Goal: Task Accomplishment & Management: Manage account settings

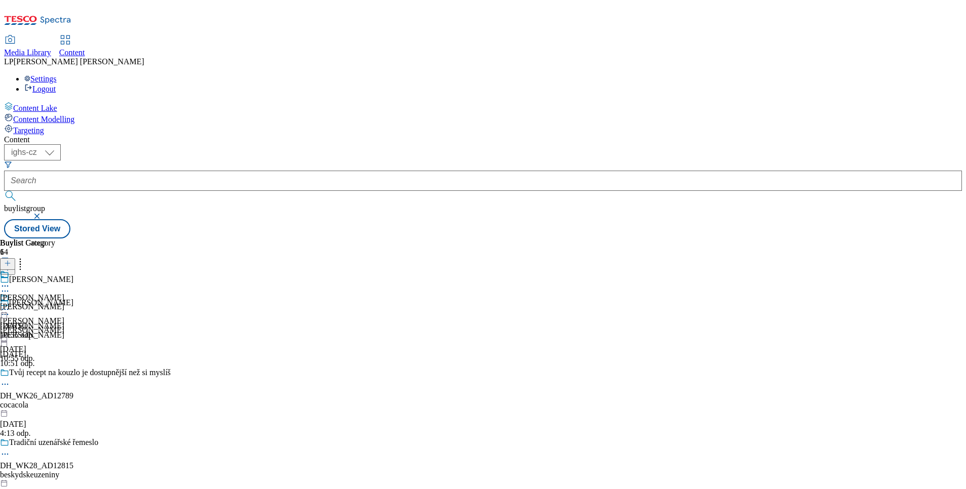
click at [44, 126] on span "Targeting" at bounding box center [28, 130] width 31 height 9
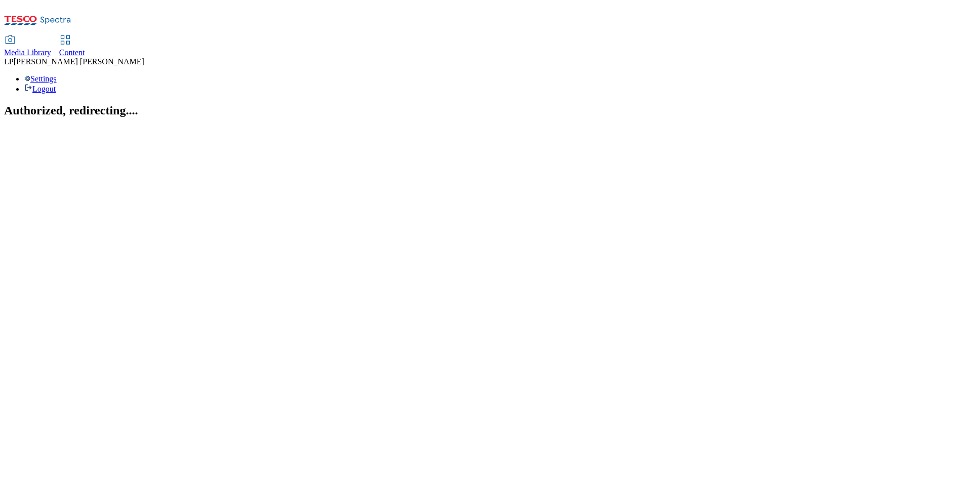
click at [71, 34] on icon at bounding box center [65, 40] width 12 height 12
select select "ighs-hu"
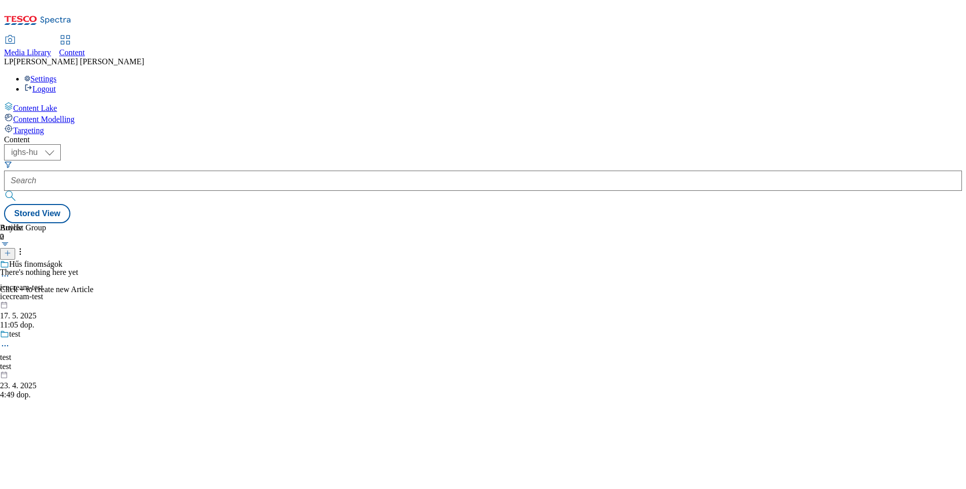
click at [44, 126] on span "Targeting" at bounding box center [28, 130] width 31 height 9
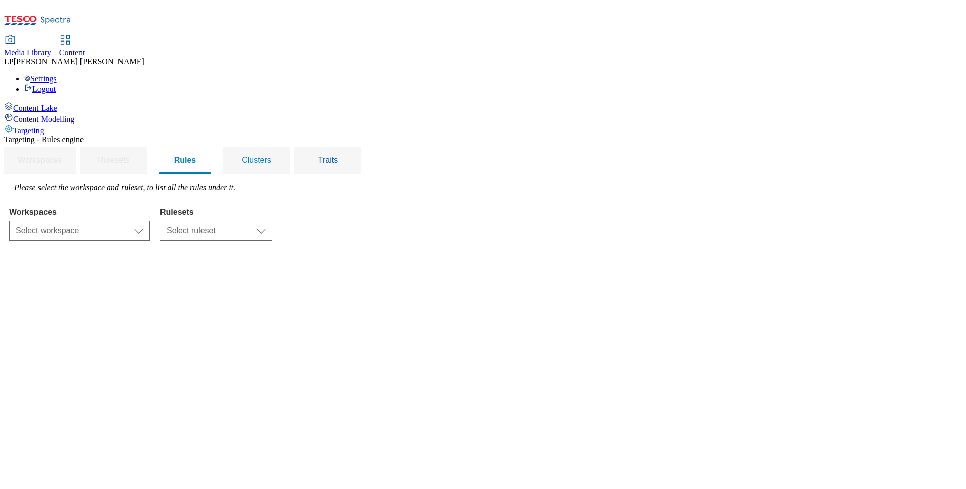
click at [271, 156] on span "Clusters" at bounding box center [257, 160] width 30 height 9
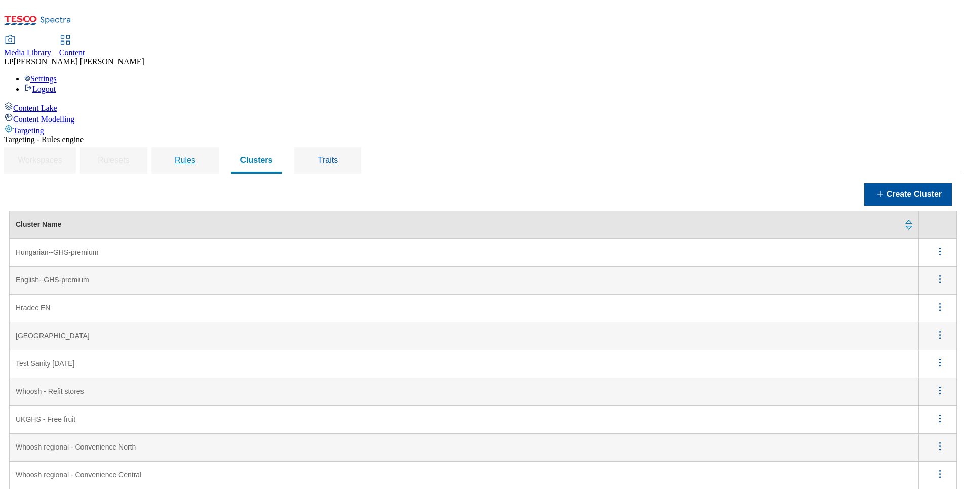
click at [195, 156] on span "Rules" at bounding box center [185, 160] width 21 height 9
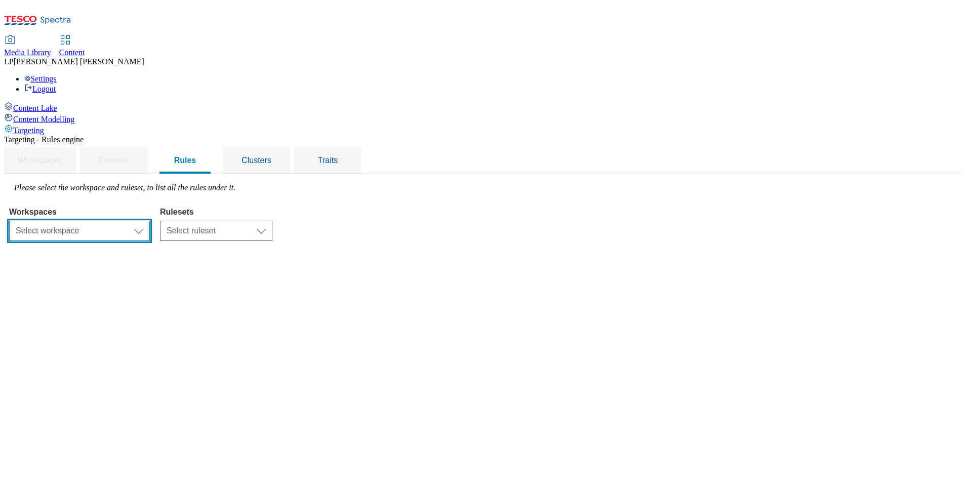
click at [150, 221] on select "Select workspace Content" at bounding box center [79, 231] width 141 height 20
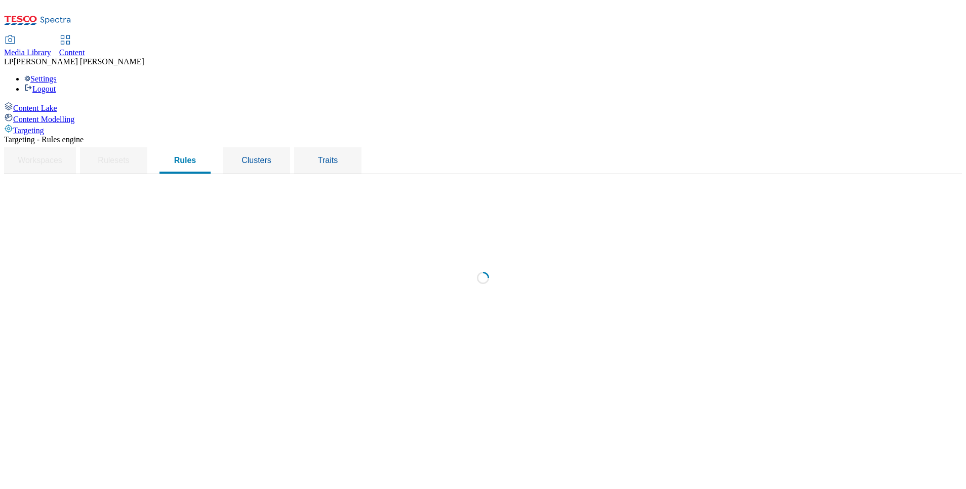
select select "f510054f-adaa-4692-b570-80fa3897127a"
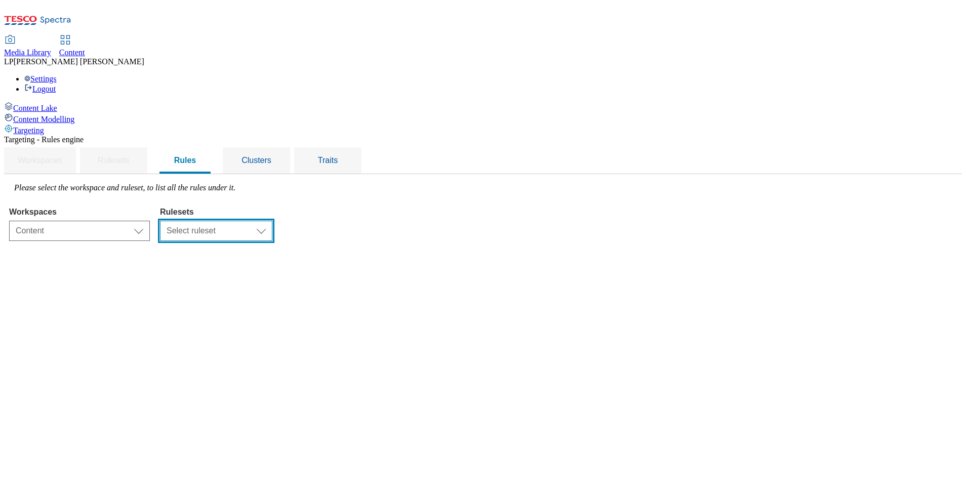
drag, startPoint x: 387, startPoint y: 150, endPoint x: 379, endPoint y: 156, distance: 10.5
click at [272, 221] on select "Select ruleset ighs-cz ighs-hu ighs-sk" at bounding box center [216, 231] width 112 height 20
select select "a5d786b5-4b7d-486a-ba69-9110a1662380"
click at [272, 221] on select "Select ruleset ighs-cz ighs-hu ighs-sk" at bounding box center [216, 231] width 112 height 20
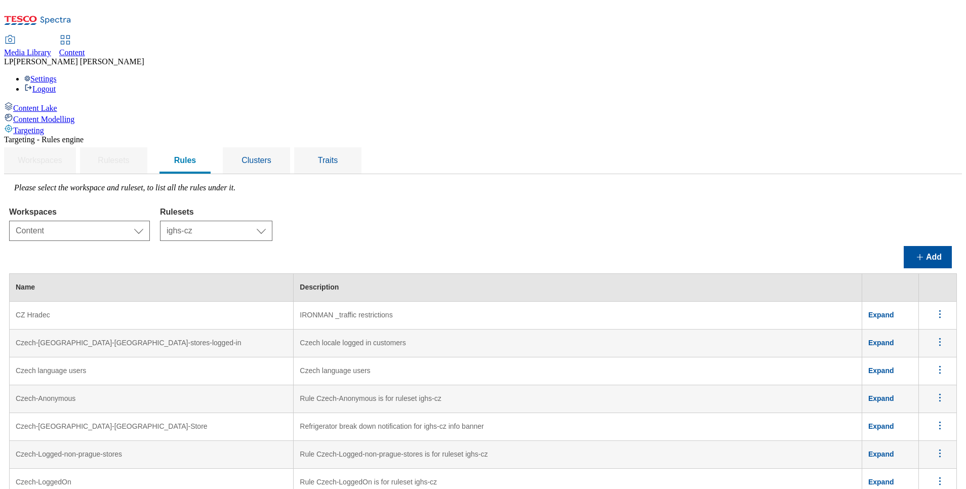
click at [412, 302] on td "IRONMAN _traffic restrictions" at bounding box center [578, 316] width 569 height 28
click at [934, 308] on icon "menus" at bounding box center [940, 314] width 13 height 13
click at [920, 324] on span "Edit" at bounding box center [926, 328] width 12 height 8
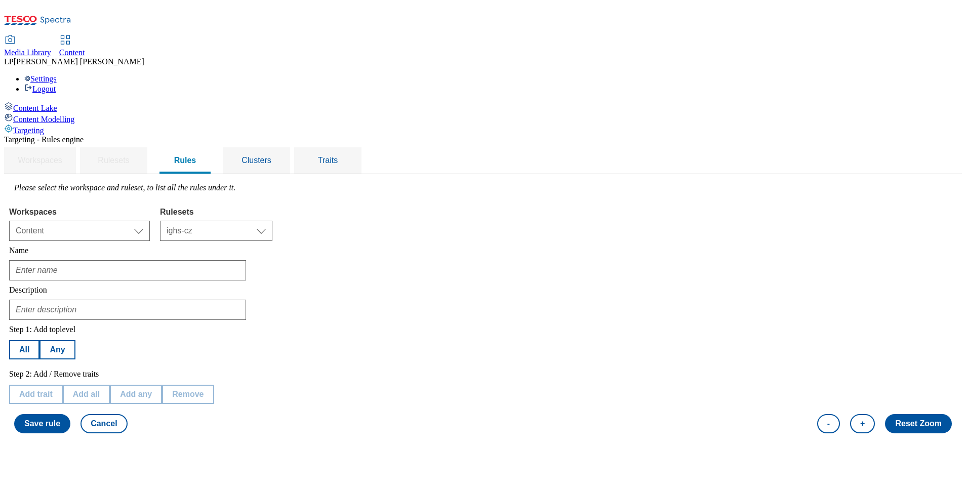
type input "CZ Hradec"
type input "IRONMAN _traffic restrictions"
click at [271, 156] on span "Clusters" at bounding box center [257, 160] width 30 height 9
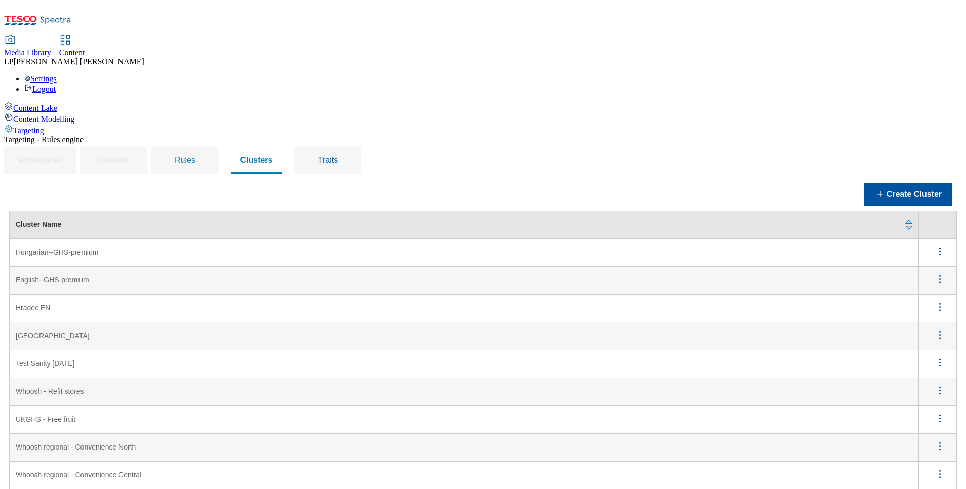
click at [195, 156] on span "Rules" at bounding box center [185, 160] width 21 height 9
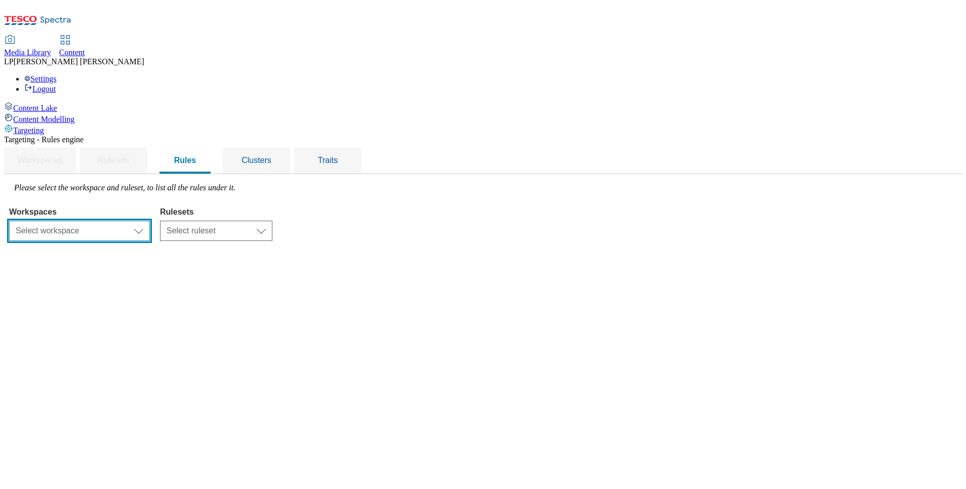
click at [150, 221] on select "Select workspace Content" at bounding box center [79, 231] width 141 height 20
select select "f510054f-adaa-4692-b570-80fa3897127a"
click at [137, 221] on select "Select workspace Content" at bounding box center [79, 231] width 141 height 20
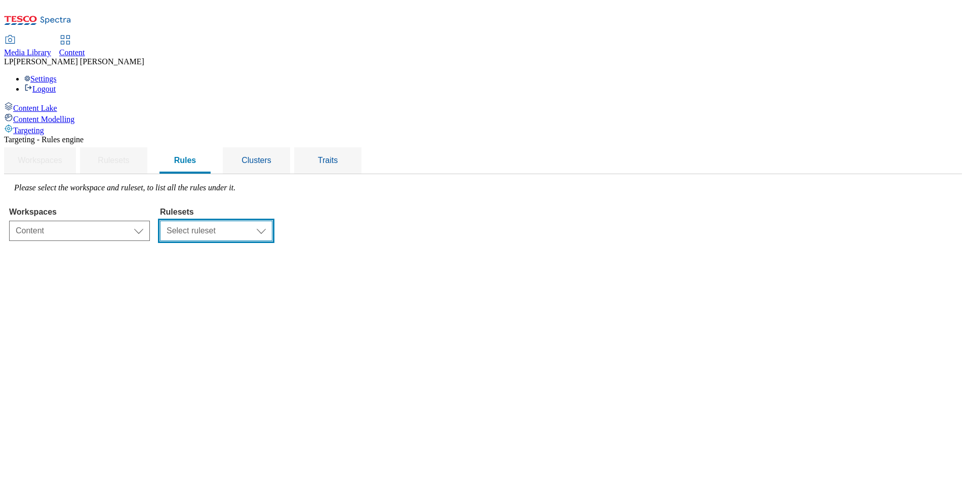
click at [272, 221] on select "Select ruleset ighs-cz ighs-hu ighs-sk" at bounding box center [216, 231] width 112 height 20
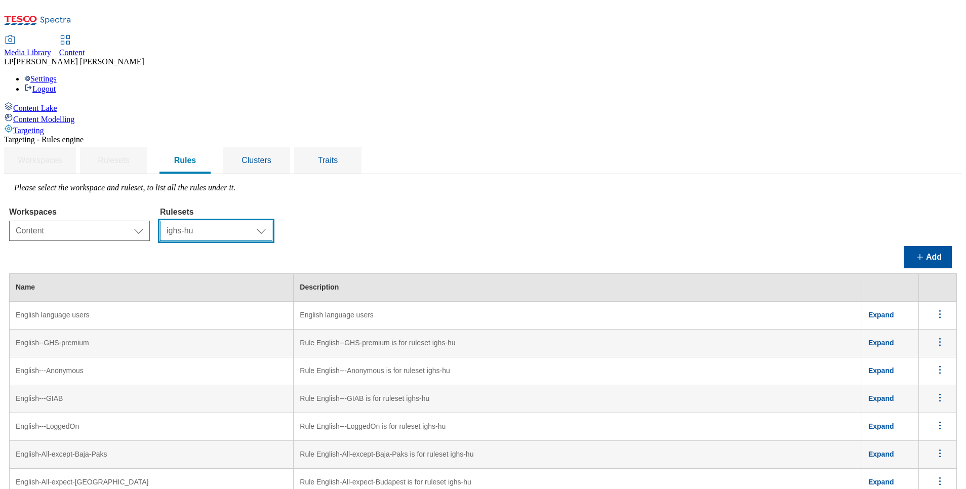
click at [272, 221] on select "Select ruleset ighs-cz ighs-hu ighs-sk" at bounding box center [216, 231] width 112 height 20
select select "a5d786b5-4b7d-486a-ba69-9110a1662380"
click at [272, 221] on select "Select ruleset ighs-cz ighs-hu ighs-sk" at bounding box center [216, 231] width 112 height 20
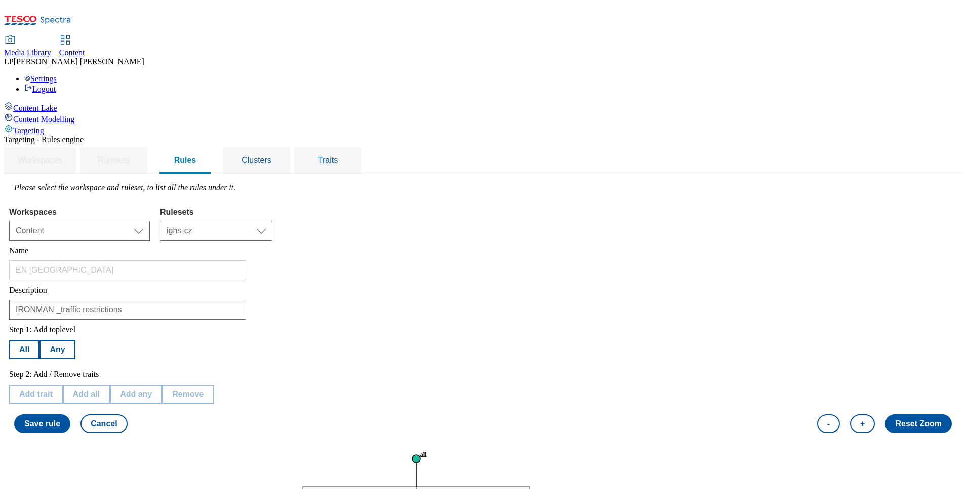
scroll to position [76, 0]
click at [278, 147] on div "Clusters" at bounding box center [256, 160] width 43 height 26
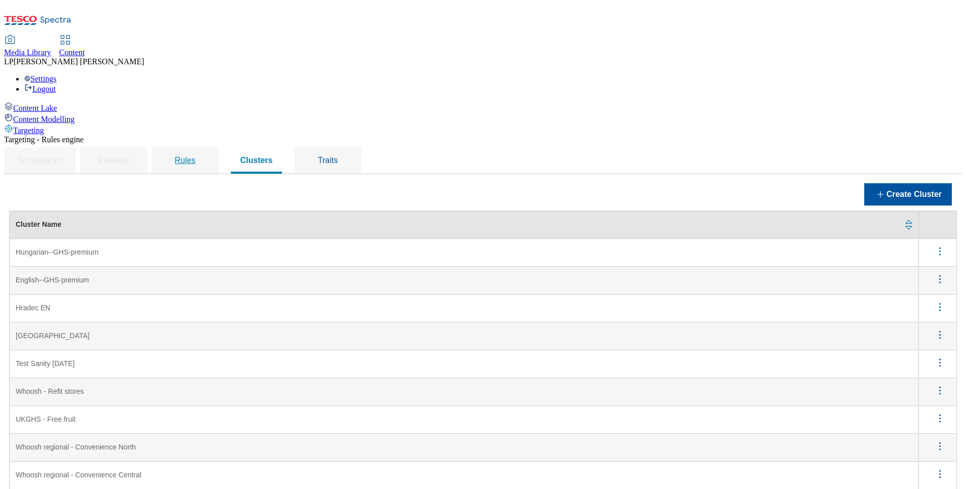
click at [195, 156] on span "Rules" at bounding box center [185, 160] width 21 height 9
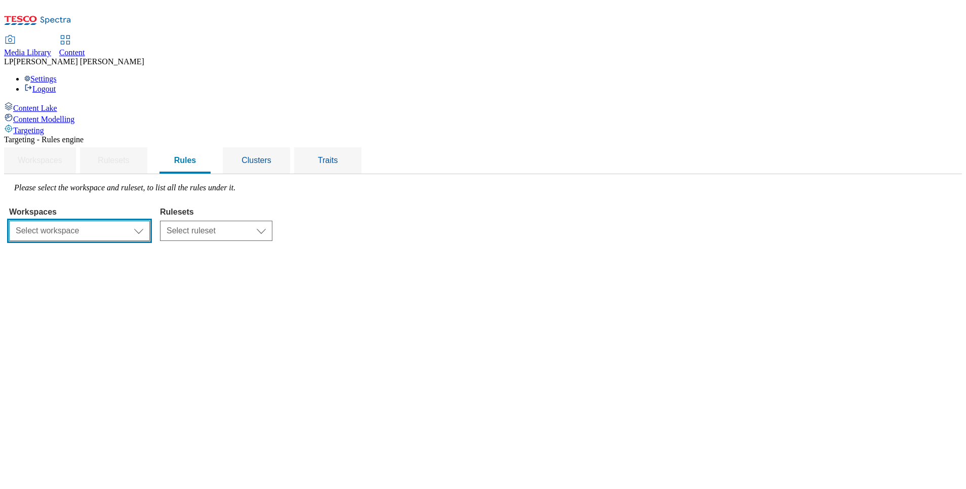
click at [150, 221] on select "Select workspace Content" at bounding box center [79, 231] width 141 height 20
select select "f510054f-adaa-4692-b570-80fa3897127a"
click at [137, 221] on select "Select workspace Content" at bounding box center [79, 231] width 141 height 20
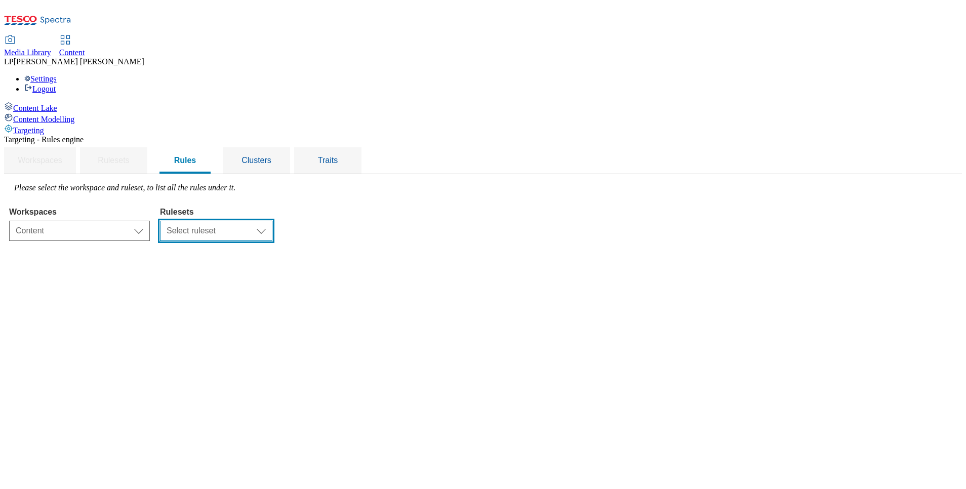
click at [272, 221] on select "Select ruleset ighs-cz ighs-hu ighs-sk" at bounding box center [216, 231] width 112 height 20
select select "a5d786b5-4b7d-486a-ba69-9110a1662380"
click at [272, 221] on select "Select ruleset ighs-cz ighs-hu ighs-sk" at bounding box center [216, 231] width 112 height 20
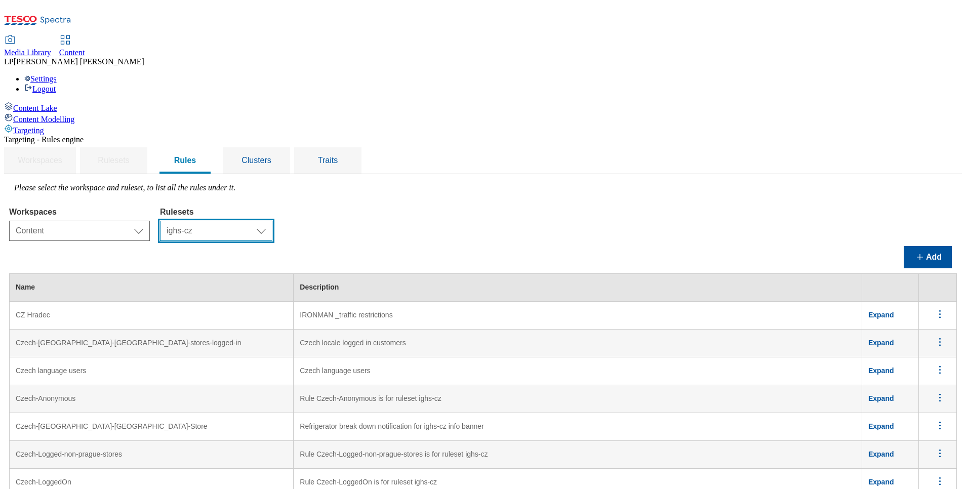
scroll to position [410, 0]
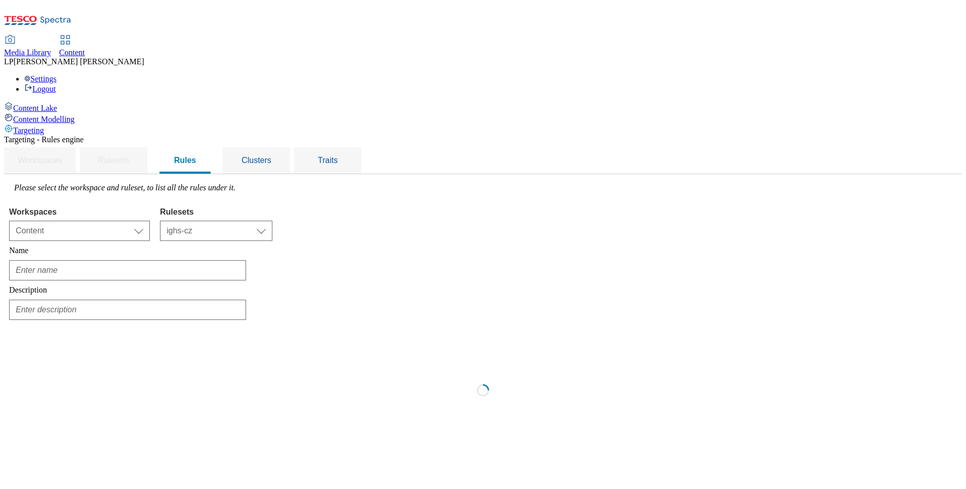
scroll to position [0, 0]
type input "[PERSON_NAME] EN"
type input "cooling system failure at the [GEOGRAPHIC_DATA]"
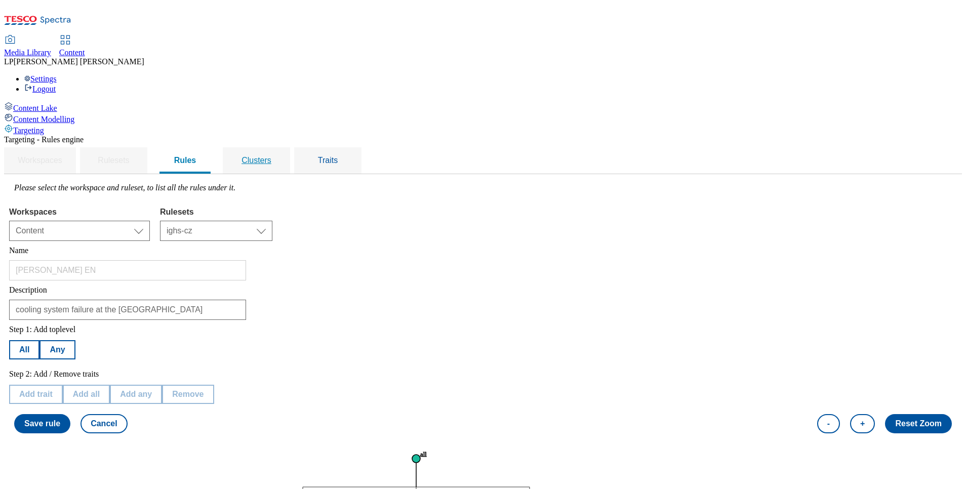
click at [278, 147] on div "Clusters" at bounding box center [256, 160] width 43 height 26
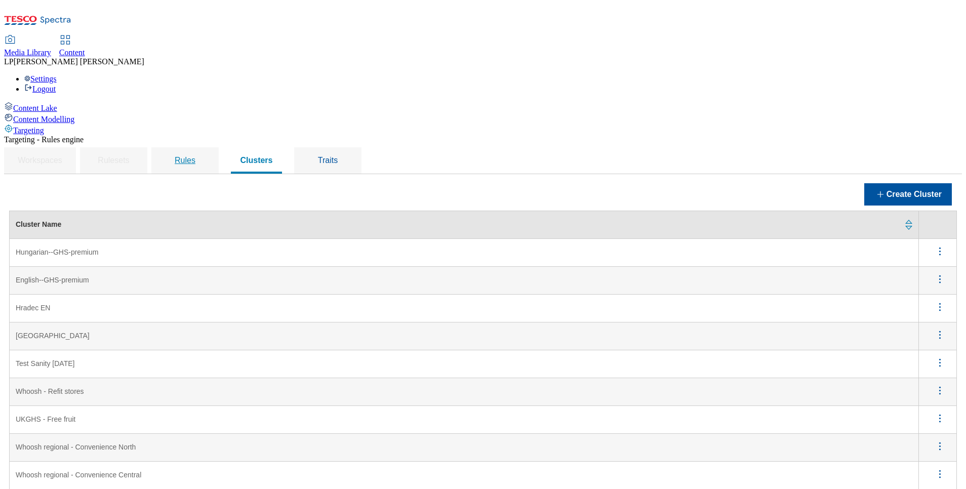
click at [195, 156] on span "Rules" at bounding box center [185, 160] width 21 height 9
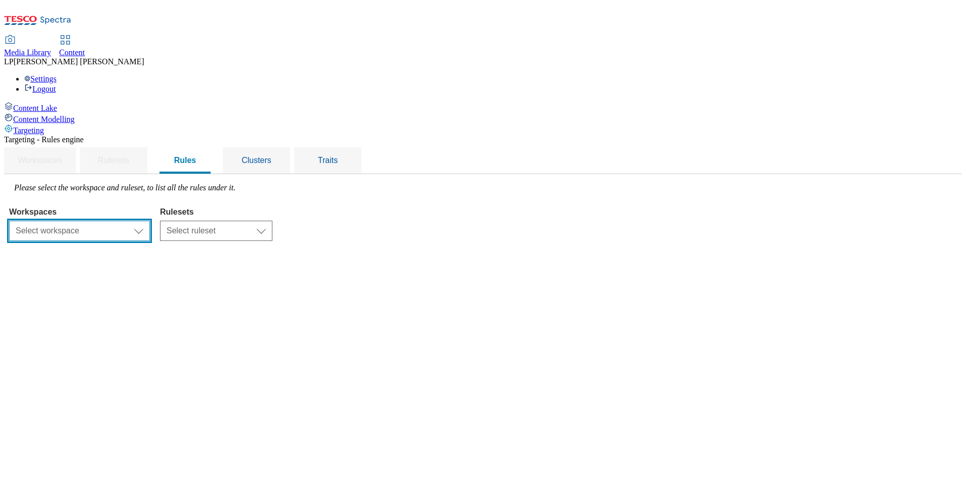
click at [150, 221] on select "Select workspace Content" at bounding box center [79, 231] width 141 height 20
select select "f510054f-adaa-4692-b570-80fa3897127a"
click at [137, 221] on select "Select workspace Content" at bounding box center [79, 231] width 141 height 20
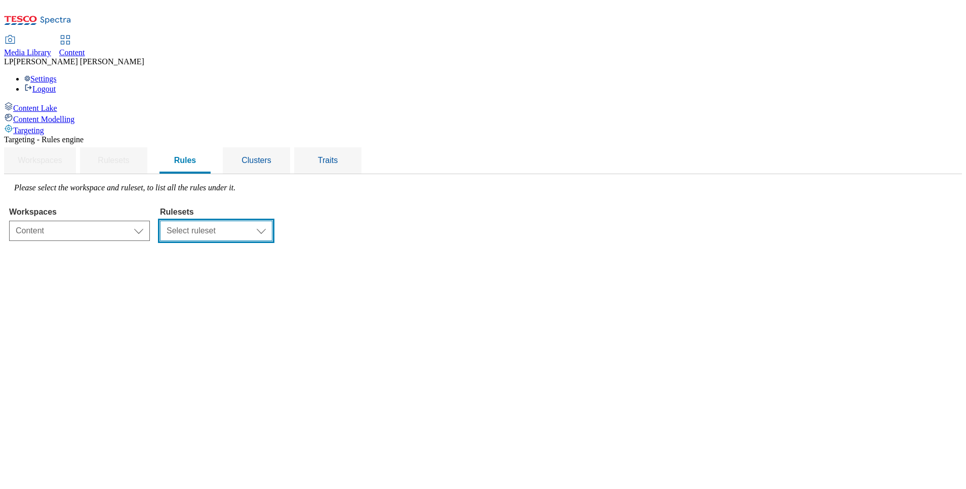
click at [272, 221] on select "Select ruleset ighs-cz ighs-hu ighs-sk" at bounding box center [216, 231] width 112 height 20
select select "a5d786b5-4b7d-486a-ba69-9110a1662380"
click at [272, 221] on select "Select ruleset ighs-cz ighs-hu ighs-sk" at bounding box center [216, 231] width 112 height 20
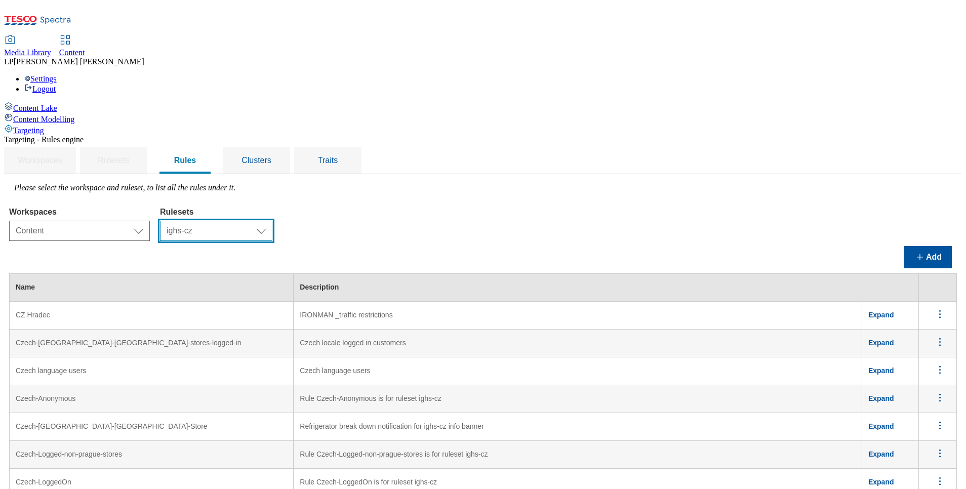
scroll to position [410, 0]
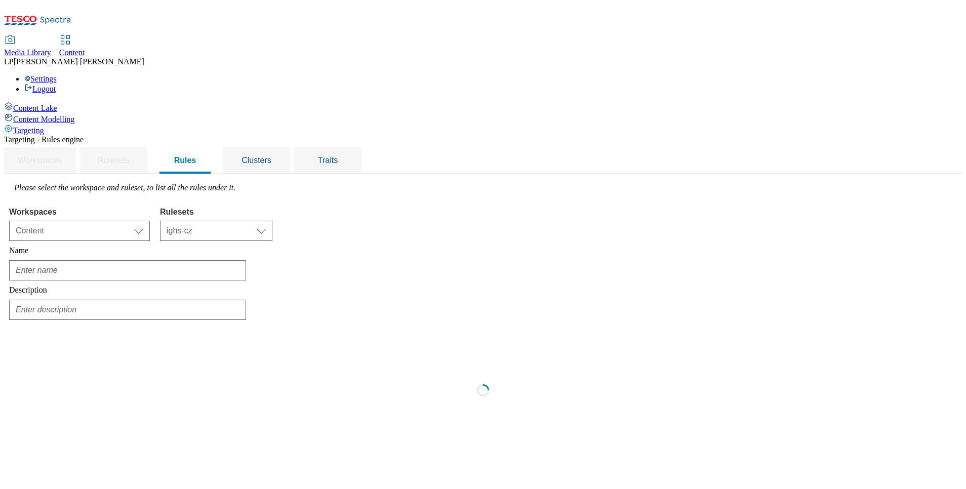
scroll to position [0, 0]
type input "Hm Prerov English"
type input "Freezers shut down message (English Language)"
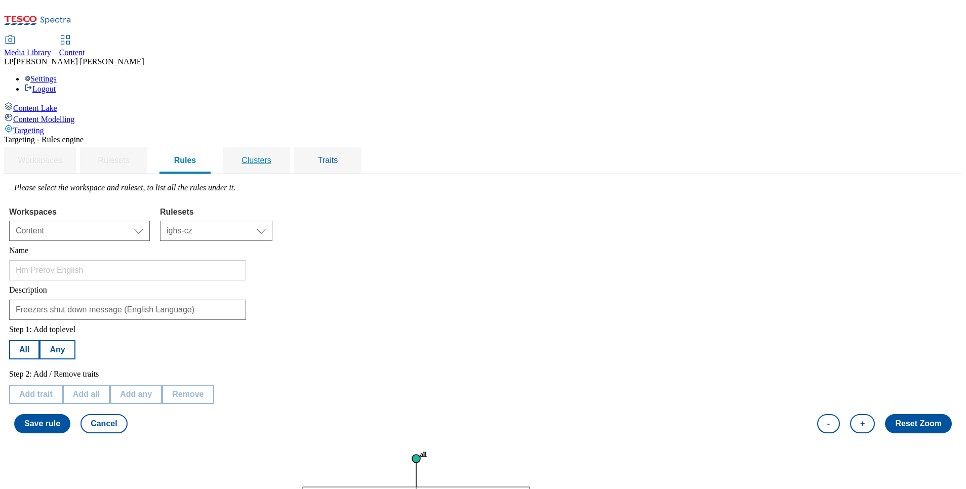
click at [278, 147] on div "Clusters" at bounding box center [256, 160] width 43 height 26
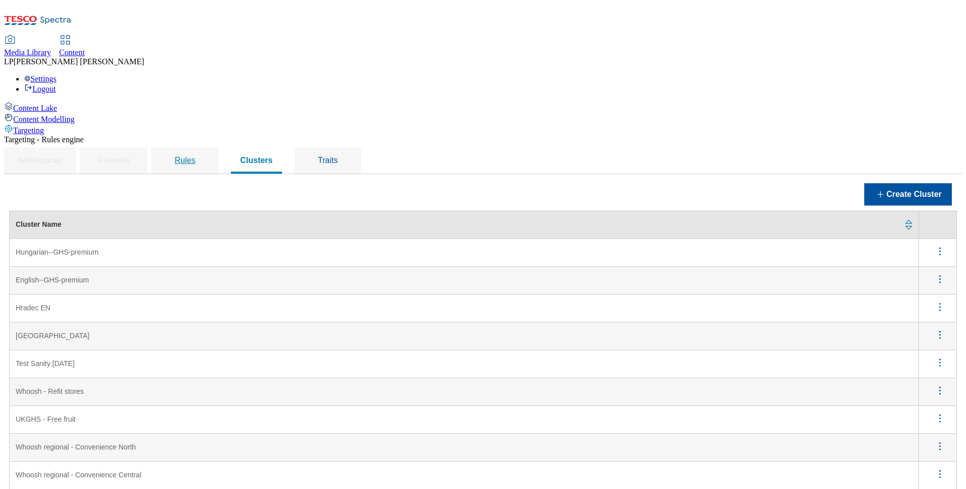
click at [195, 156] on span "Rules" at bounding box center [185, 160] width 21 height 9
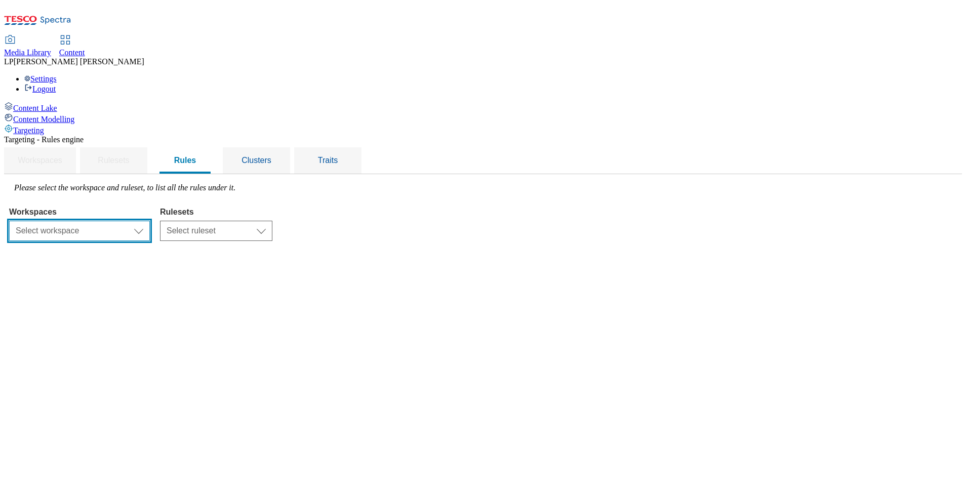
click at [150, 221] on select "Select workspace Content" at bounding box center [79, 231] width 141 height 20
select select "f510054f-adaa-4692-b570-80fa3897127a"
click at [137, 221] on select "Select workspace Content" at bounding box center [79, 231] width 141 height 20
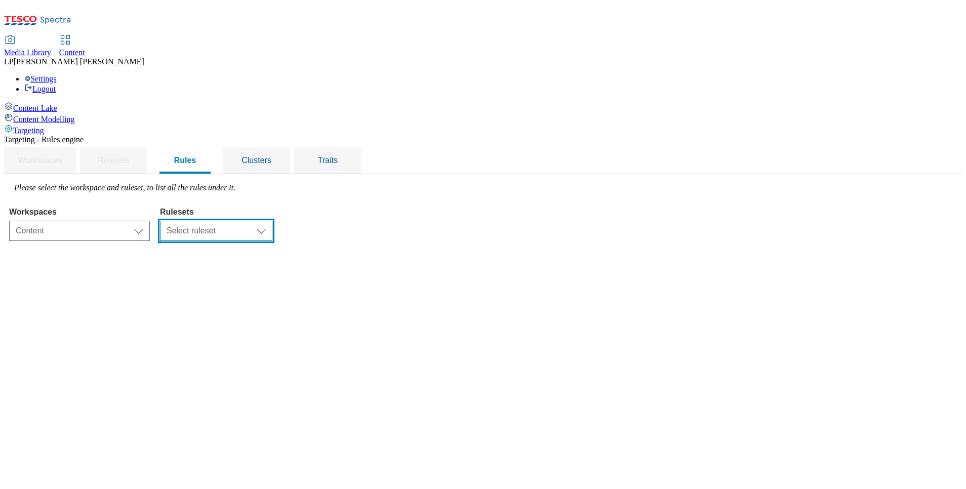
click at [272, 221] on select "Select ruleset ighs-cz ighs-hu ighs-sk" at bounding box center [216, 231] width 112 height 20
select select "a5d786b5-4b7d-486a-ba69-9110a1662380"
click at [272, 221] on select "Select ruleset ighs-cz ighs-hu ighs-sk" at bounding box center [216, 231] width 112 height 20
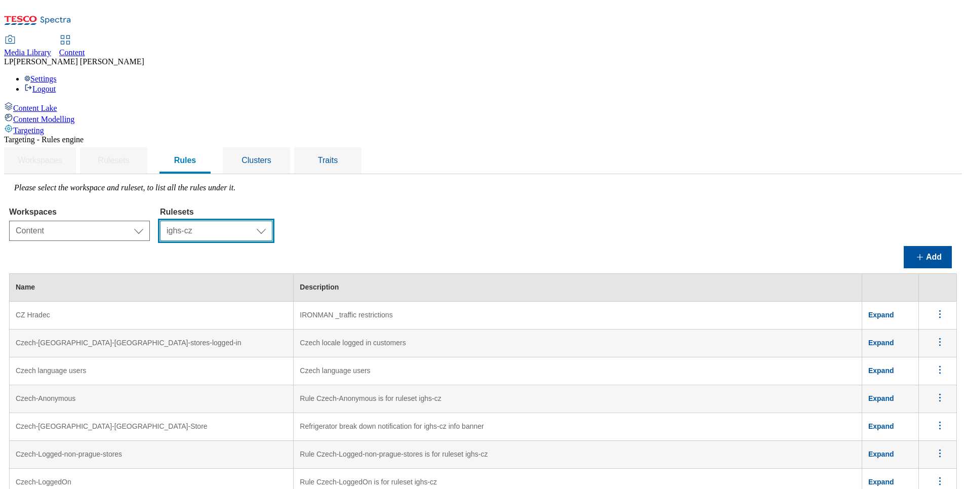
scroll to position [228, 0]
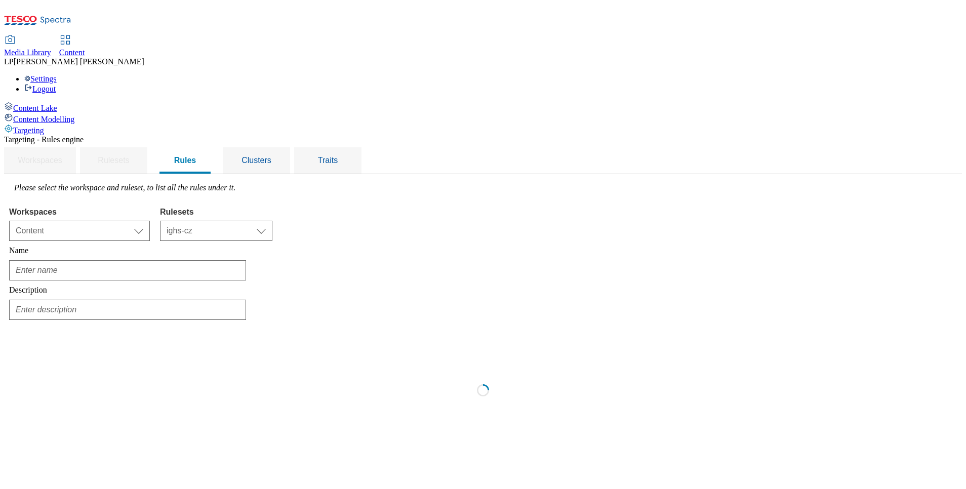
scroll to position [0, 0]
type input "Hm Prerov"
type input "Freezers shut down message (Czech Language))"
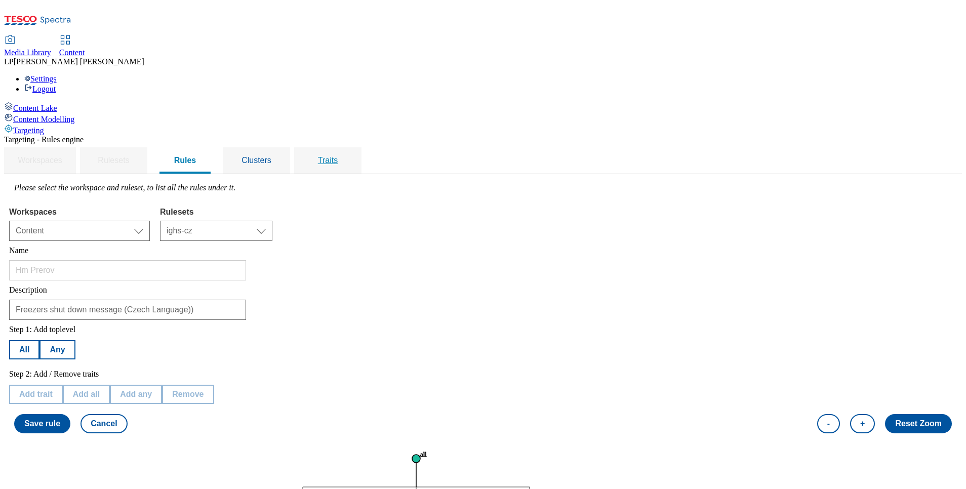
click at [338, 156] on span "Traits" at bounding box center [328, 160] width 20 height 9
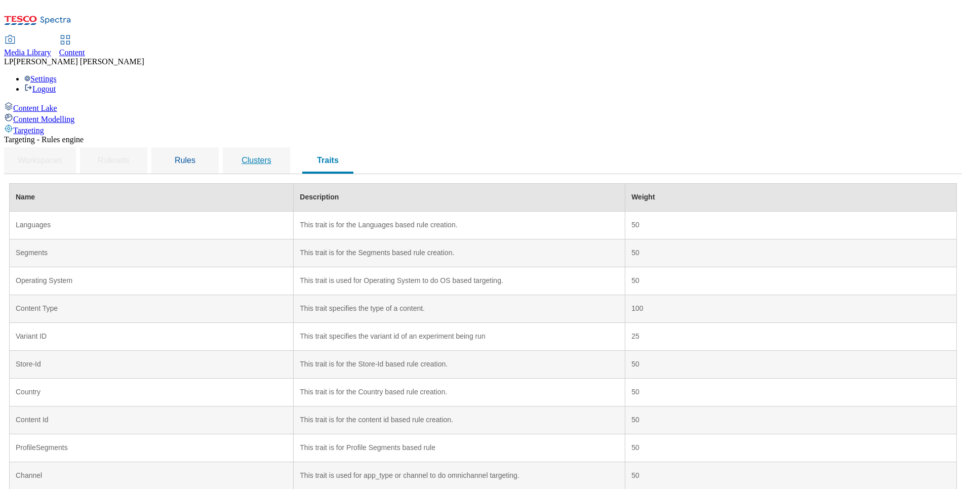
click at [271, 156] on span "Clusters" at bounding box center [257, 160] width 30 height 9
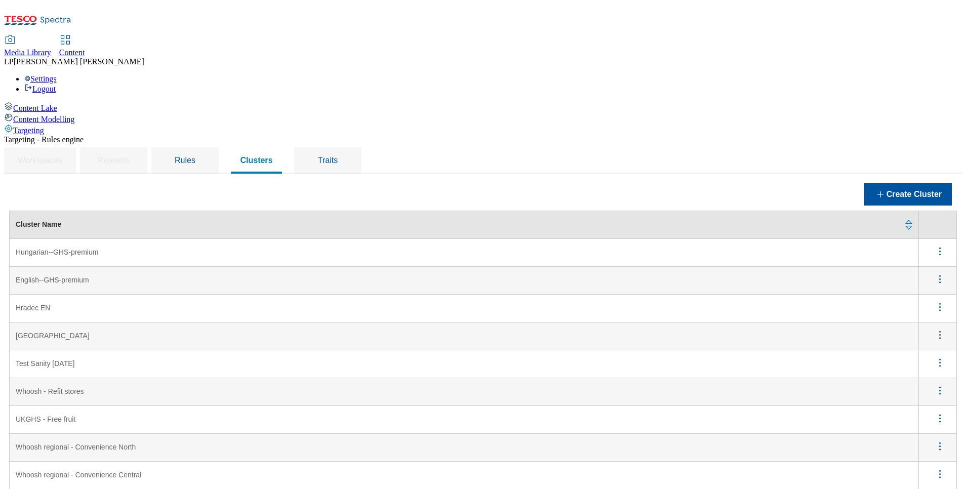
click at [934, 301] on icon "menus" at bounding box center [940, 307] width 13 height 13
click at [920, 316] on span "Edit" at bounding box center [926, 320] width 12 height 8
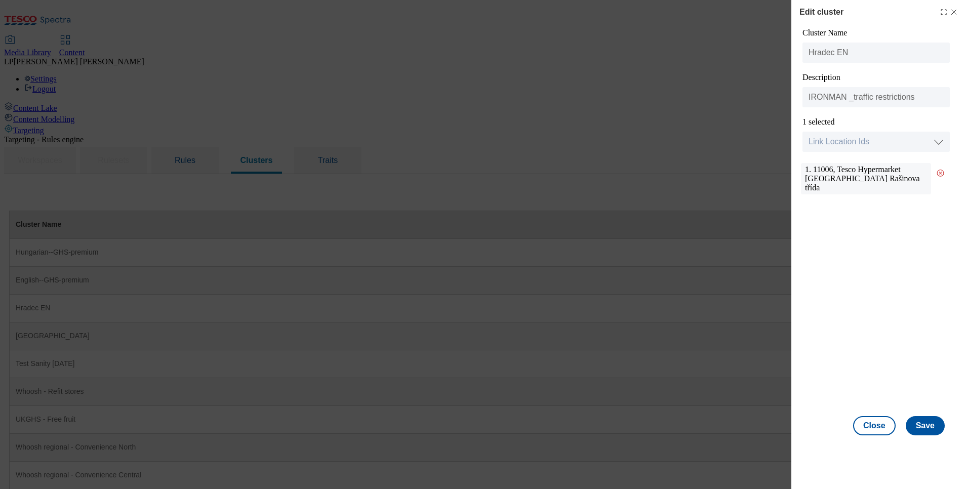
click at [954, 10] on icon "Modal" at bounding box center [954, 12] width 8 height 8
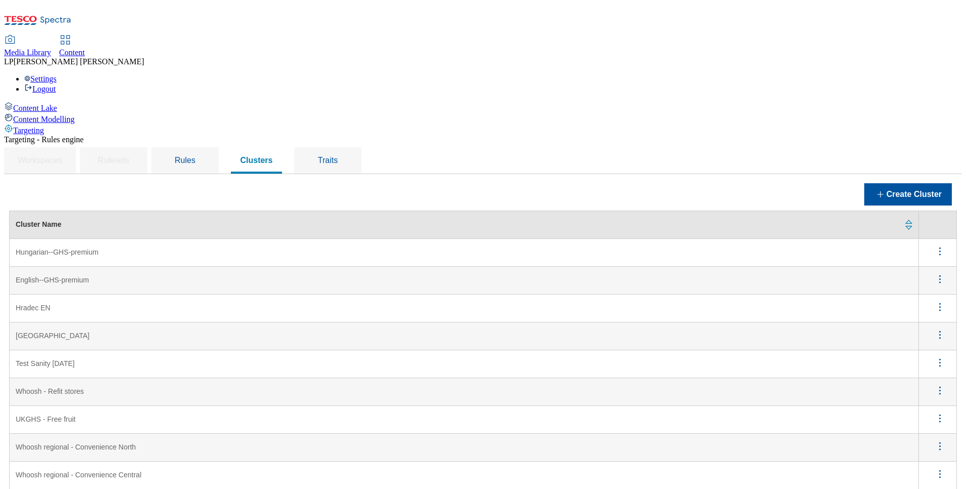
click at [934, 329] on span at bounding box center [942, 336] width 17 height 15
click at [920, 344] on span "Edit" at bounding box center [926, 348] width 12 height 8
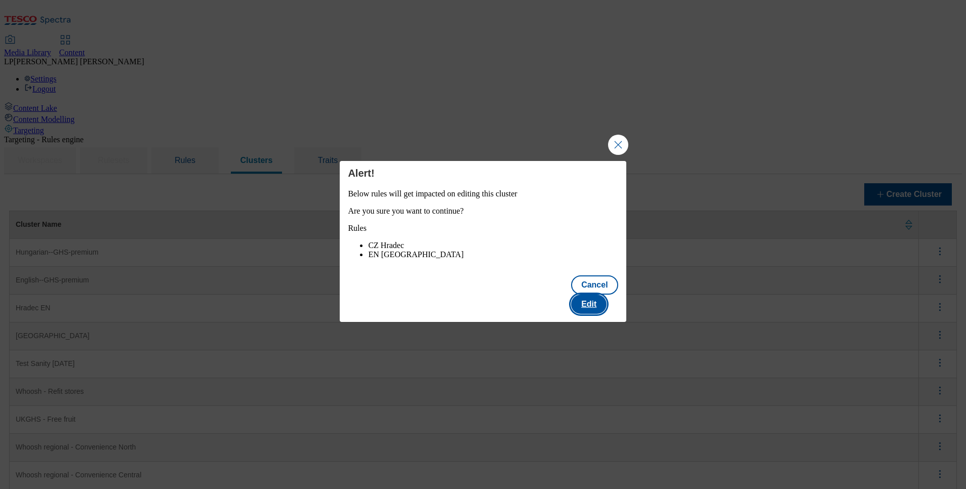
click at [598, 302] on button "Edit" at bounding box center [588, 304] width 35 height 19
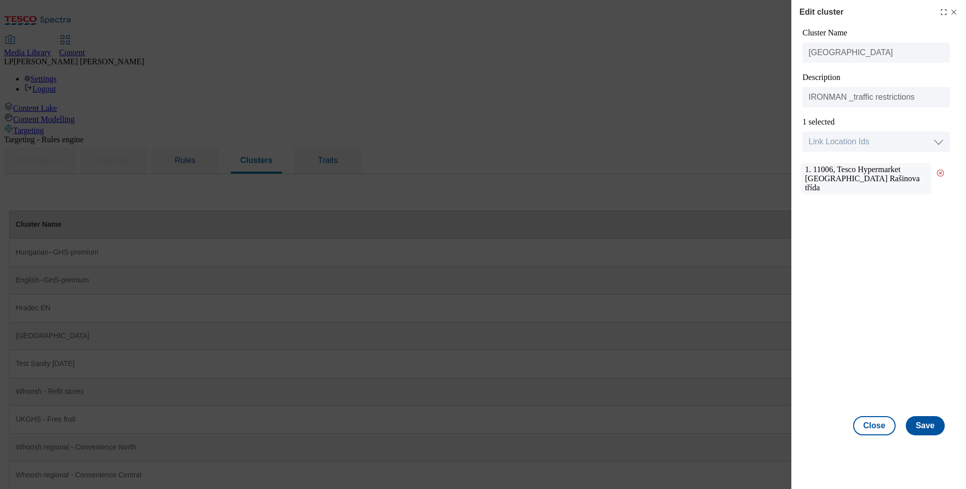
click at [954, 16] on div "Edit cluster" at bounding box center [878, 12] width 158 height 12
click at [954, 9] on icon "Modal" at bounding box center [954, 12] width 8 height 8
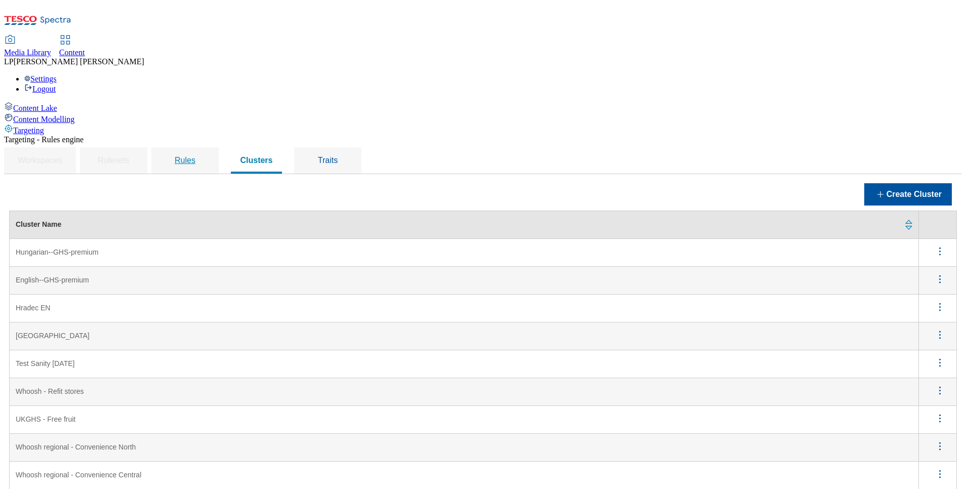
click at [207, 147] on div "Rules" at bounding box center [185, 160] width 43 height 26
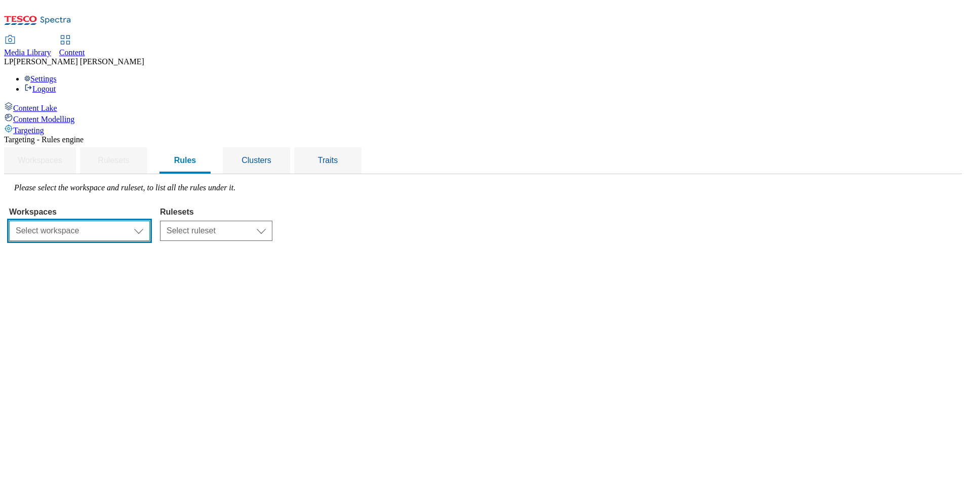
click at [150, 221] on select "Select workspace Content" at bounding box center [79, 231] width 141 height 20
select select "f510054f-adaa-4692-b570-80fa3897127a"
click at [137, 221] on select "Select workspace Content" at bounding box center [79, 231] width 141 height 20
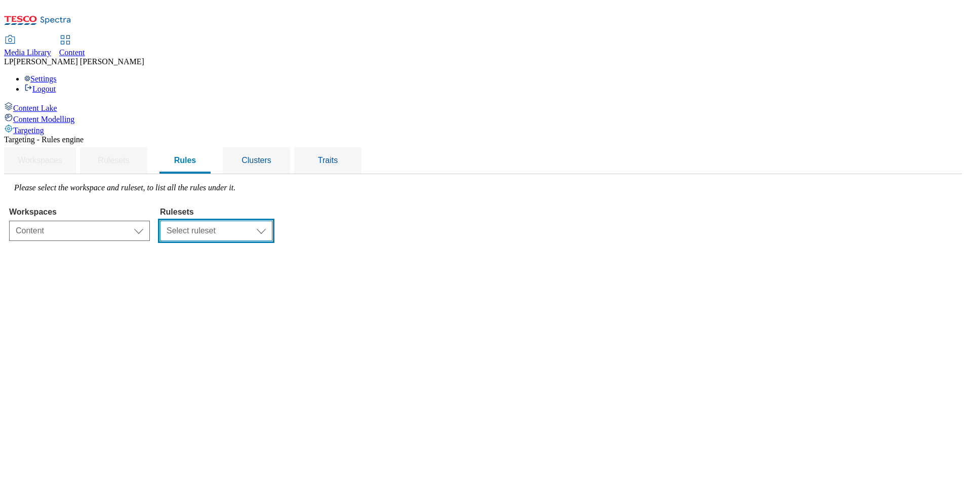
click at [272, 221] on select "Select ruleset ighs-cz ighs-hu ighs-sk" at bounding box center [216, 231] width 112 height 20
select select "a5d786b5-4b7d-486a-ba69-9110a1662380"
click at [272, 221] on select "Select ruleset ighs-cz ighs-hu ighs-sk" at bounding box center [216, 231] width 112 height 20
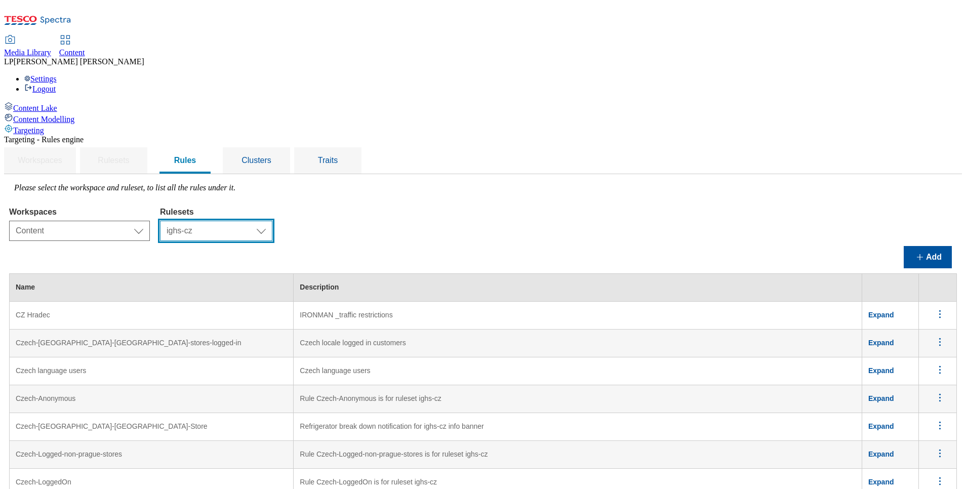
scroll to position [76, 0]
click at [934, 308] on icon "menus" at bounding box center [940, 314] width 13 height 13
click at [920, 319] on button "Edit" at bounding box center [934, 327] width 46 height 16
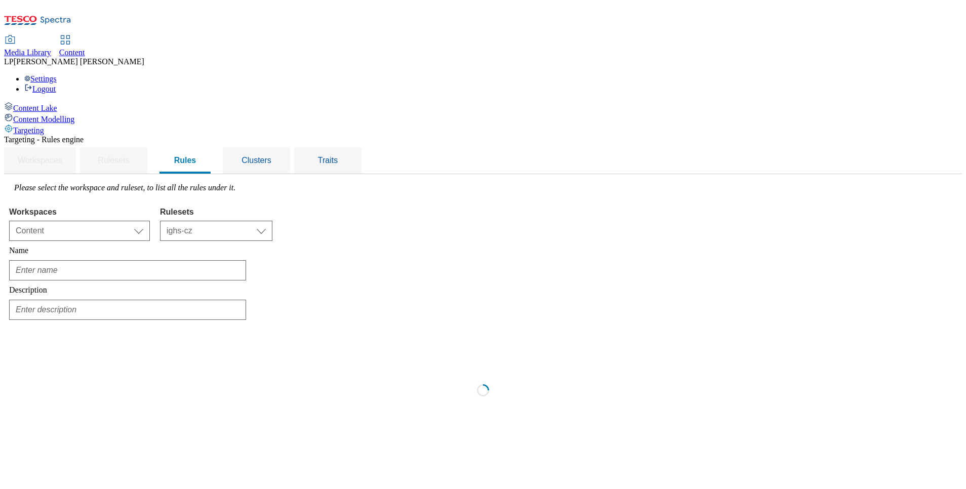
scroll to position [0, 0]
type input "CZ Hradec"
type input "IRONMAN _traffic restrictions"
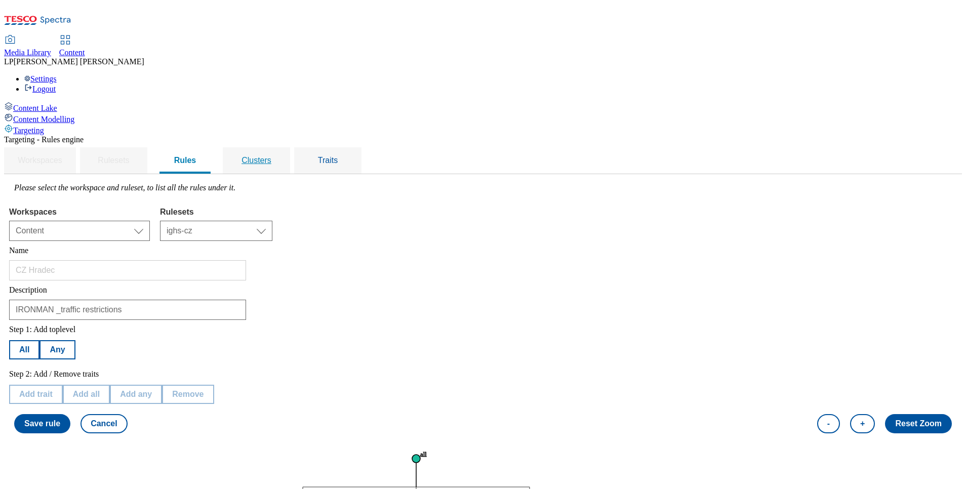
click at [271, 156] on span "Clusters" at bounding box center [257, 160] width 30 height 9
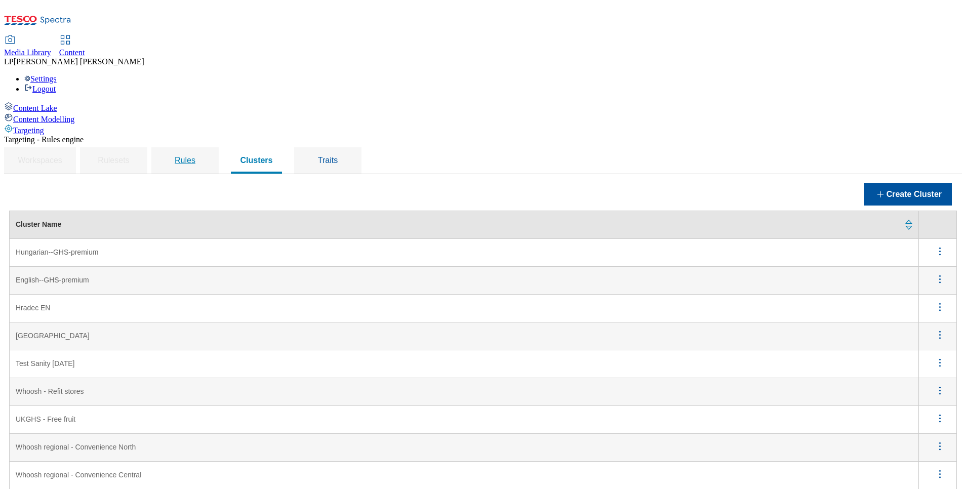
click at [195, 156] on span "Rules" at bounding box center [185, 160] width 21 height 9
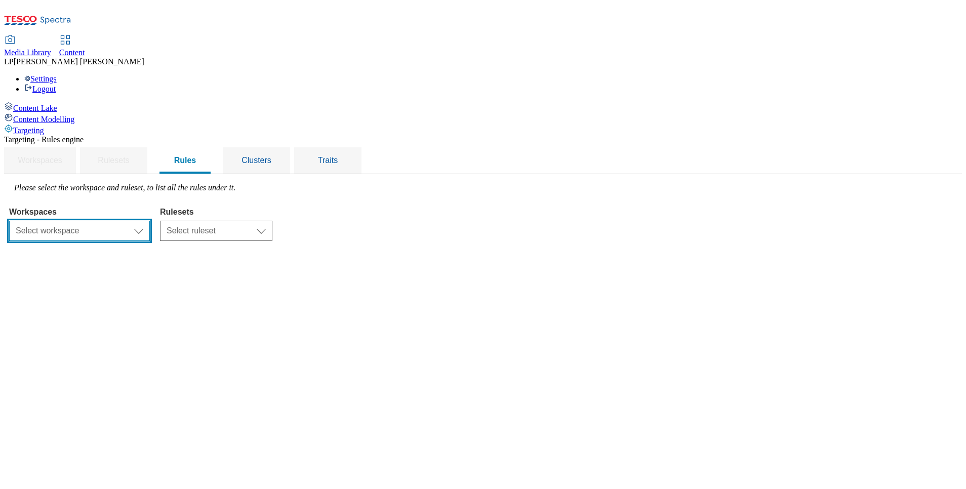
click at [150, 221] on select "Select workspace Content" at bounding box center [79, 231] width 141 height 20
select select "f510054f-adaa-4692-b570-80fa3897127a"
click at [137, 221] on select "Select workspace Content" at bounding box center [79, 231] width 141 height 20
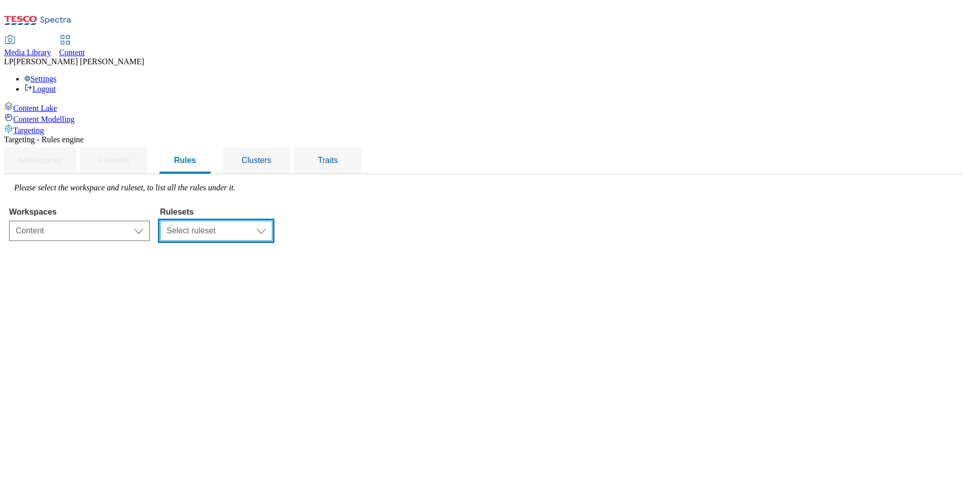
click at [272, 221] on select "Select ruleset ighs-cz ighs-hu ighs-sk" at bounding box center [216, 231] width 112 height 20
select select "a5d786b5-4b7d-486a-ba69-9110a1662380"
click at [272, 221] on select "Select ruleset ighs-cz ighs-hu ighs-sk" at bounding box center [216, 231] width 112 height 20
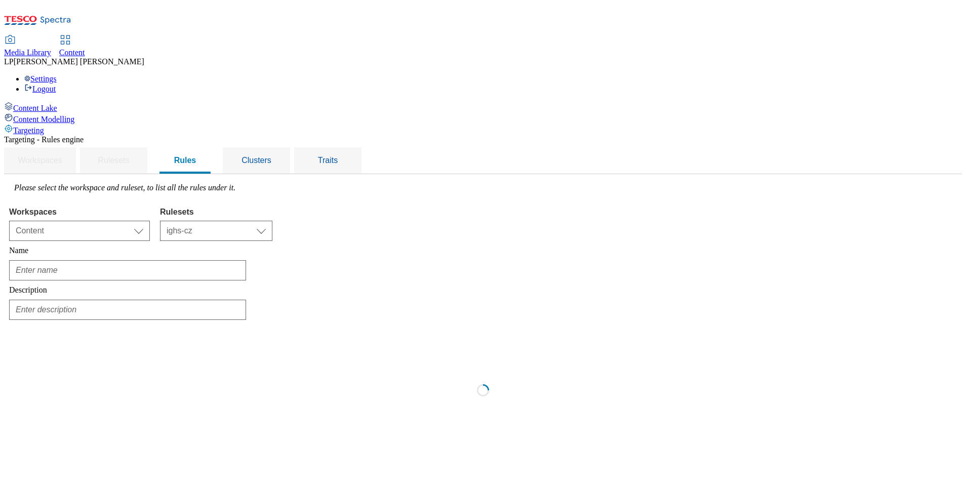
type input "EN [GEOGRAPHIC_DATA]"
type input "IRONMAN _traffic restrictions"
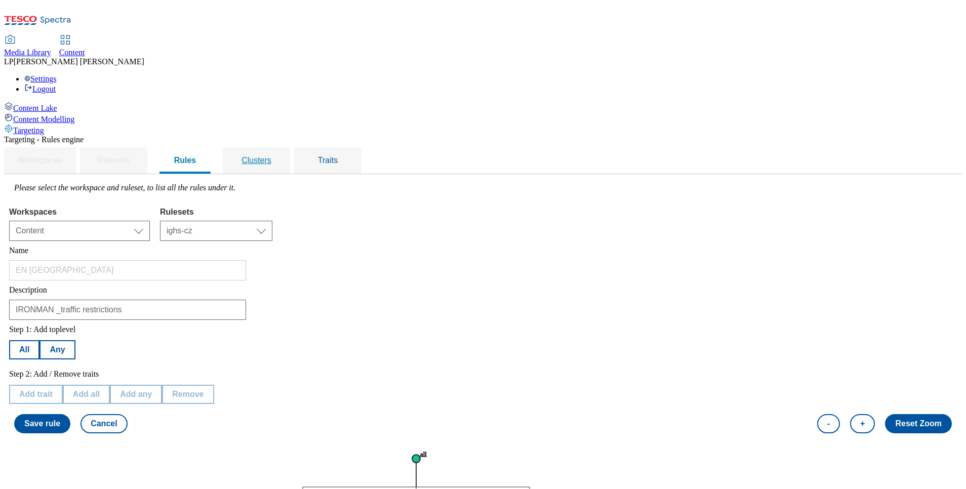
click at [271, 156] on span "Clusters" at bounding box center [257, 160] width 30 height 9
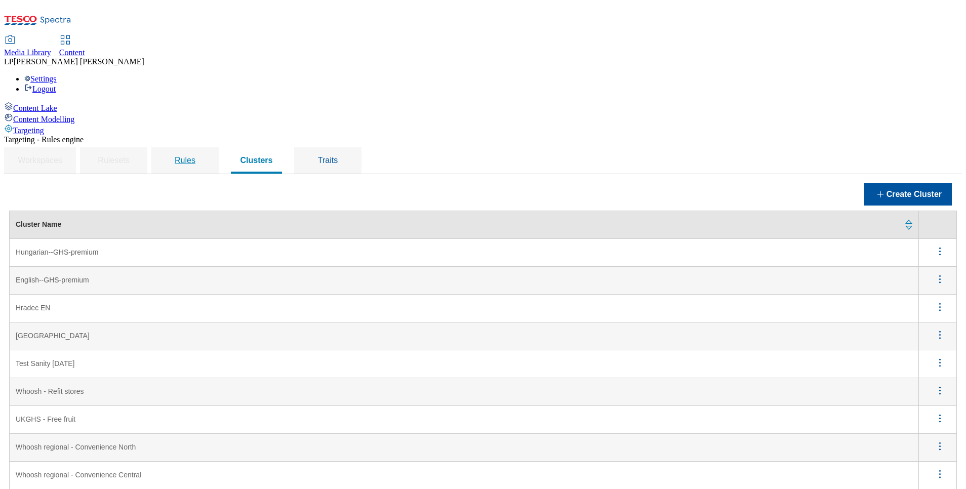
click at [195, 156] on span "Rules" at bounding box center [185, 160] width 21 height 9
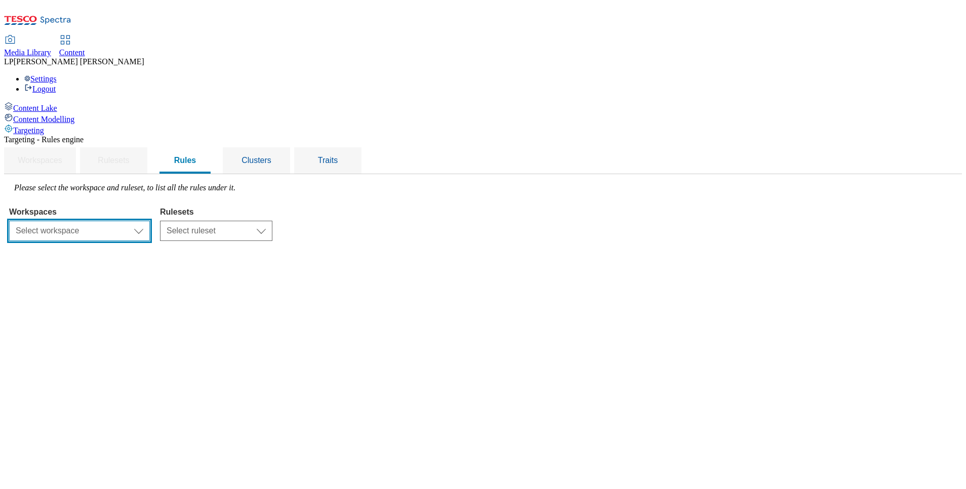
click at [150, 221] on select "Select workspace Content" at bounding box center [79, 231] width 141 height 20
select select "f510054f-adaa-4692-b570-80fa3897127a"
click at [137, 221] on select "Select workspace Content" at bounding box center [79, 231] width 141 height 20
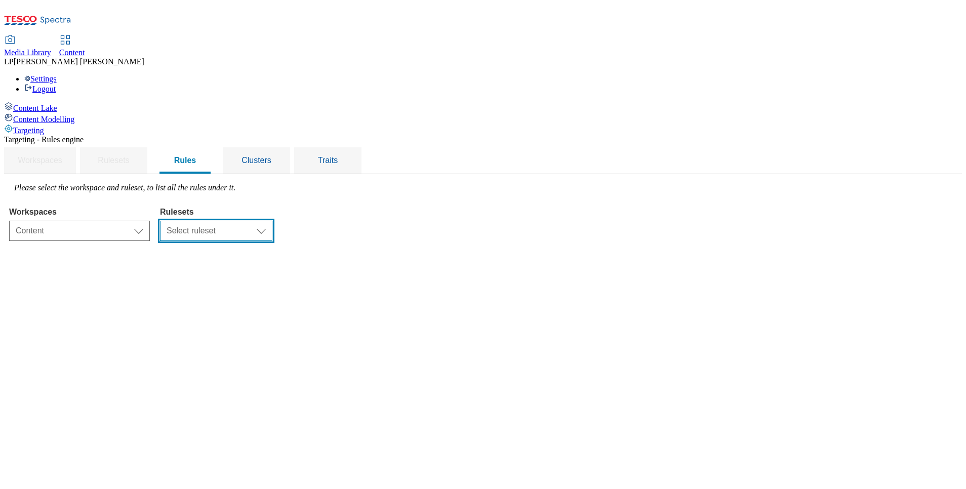
click at [272, 221] on select "Select ruleset ighs-cz ighs-hu ighs-sk" at bounding box center [216, 231] width 112 height 20
select select "a5d786b5-4b7d-486a-ba69-9110a1662380"
click at [272, 221] on select "Select ruleset ighs-cz ighs-hu ighs-sk" at bounding box center [216, 231] width 112 height 20
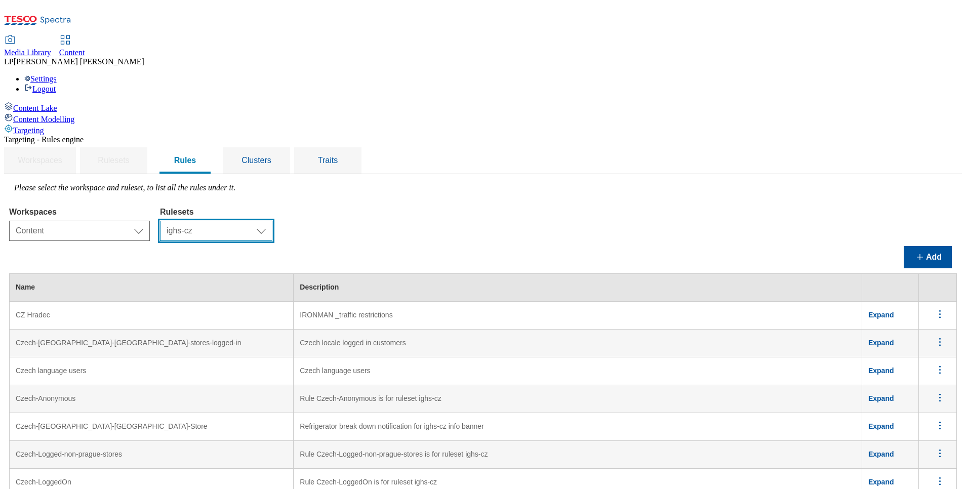
scroll to position [410, 0]
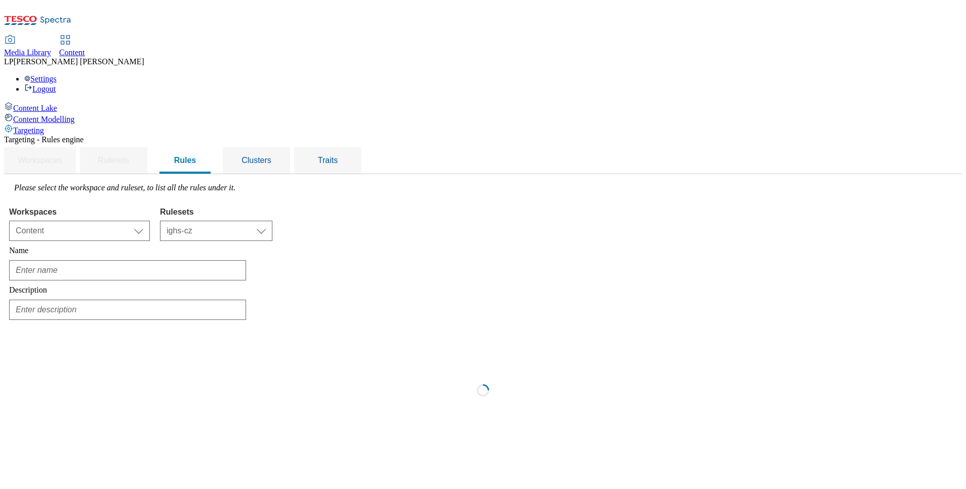
type input "English-[GEOGRAPHIC_DATA]-Herspice-Store"
type input "Refrigerator break down notification for ighs-cz info banner"
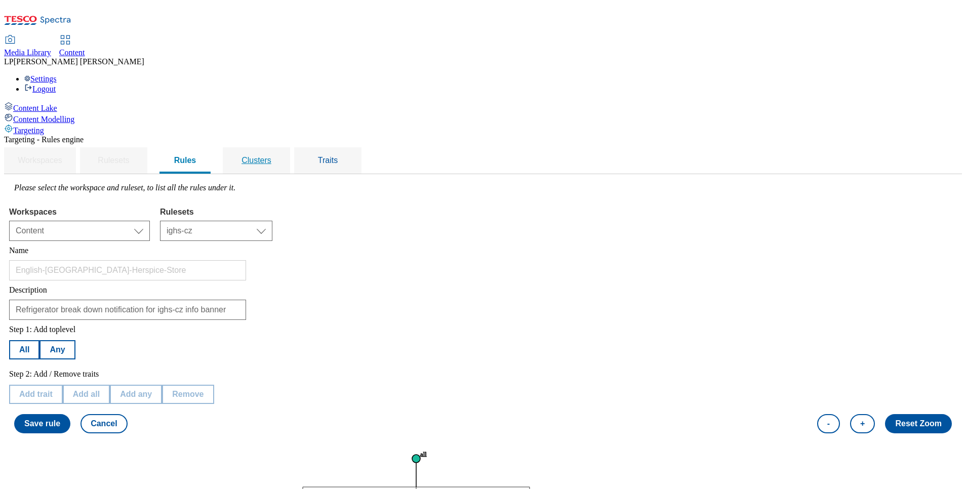
click at [271, 156] on span "Clusters" at bounding box center [257, 160] width 30 height 9
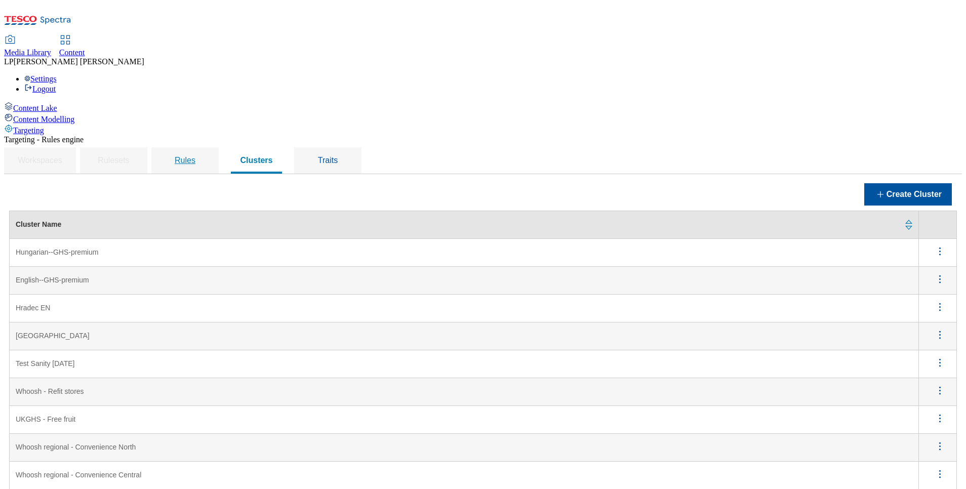
click at [195, 156] on span "Rules" at bounding box center [185, 160] width 21 height 9
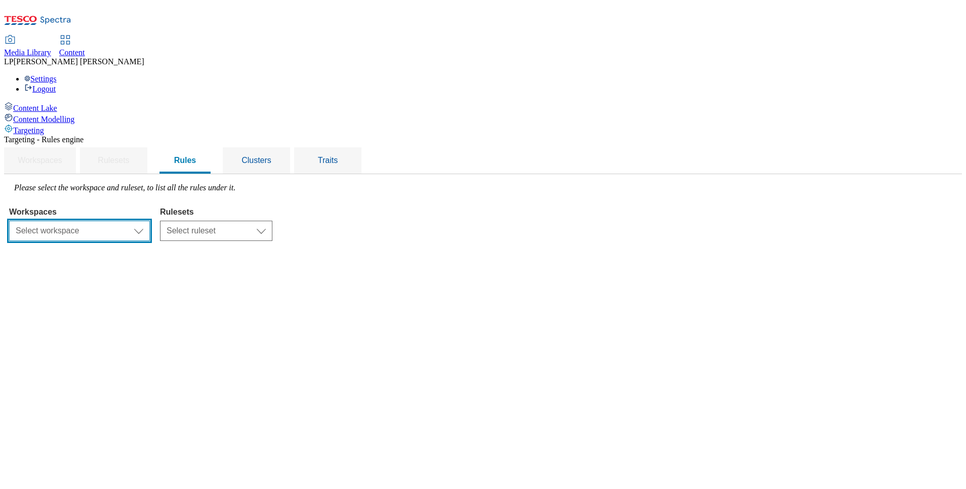
click at [150, 221] on select "Select workspace Content" at bounding box center [79, 231] width 141 height 20
select select "f510054f-adaa-4692-b570-80fa3897127a"
click at [137, 221] on select "Select workspace Content" at bounding box center [79, 231] width 141 height 20
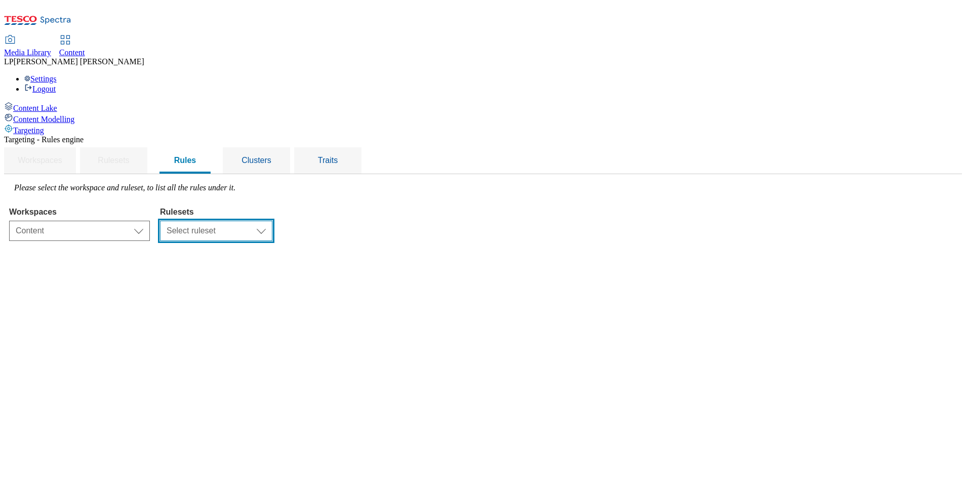
click at [272, 221] on select "Select ruleset ighs-cz ighs-hu ighs-sk" at bounding box center [216, 231] width 112 height 20
select select "50f8efa7-e250-4998-a7ac-2cf5ba558f70"
click at [272, 221] on select "Select ruleset ighs-cz ighs-hu ighs-sk" at bounding box center [216, 231] width 112 height 20
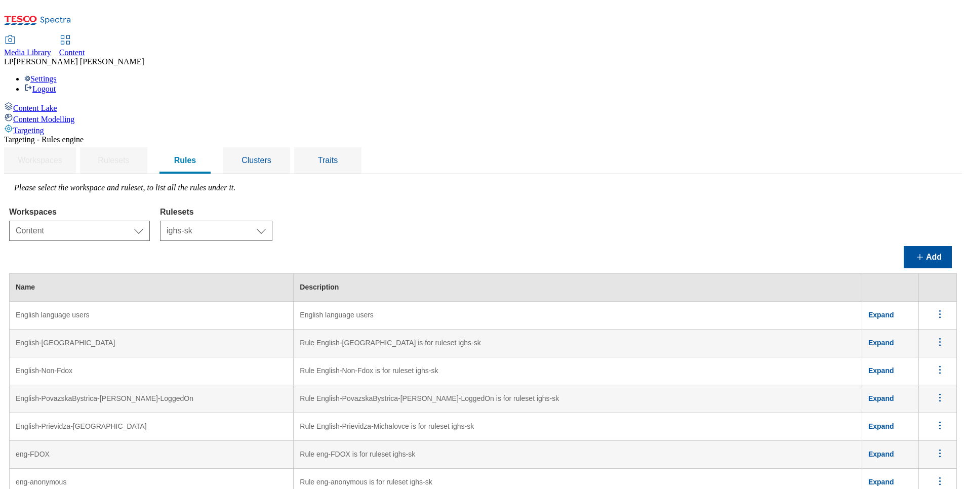
click at [934, 447] on icon "menus" at bounding box center [940, 453] width 13 height 13
click at [920, 463] on span "Edit" at bounding box center [926, 467] width 12 height 8
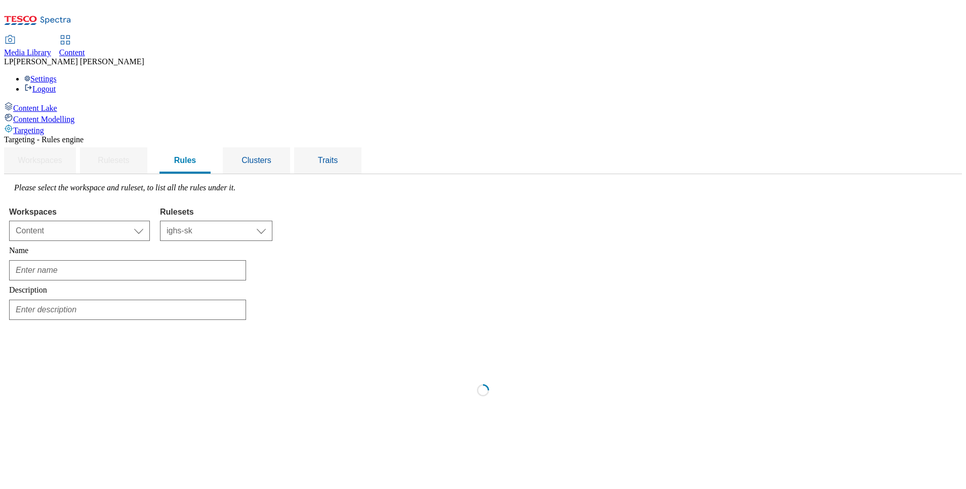
type input "eng-FDOX"
type input "Rule eng-FDOX is for ruleset ighs-sk"
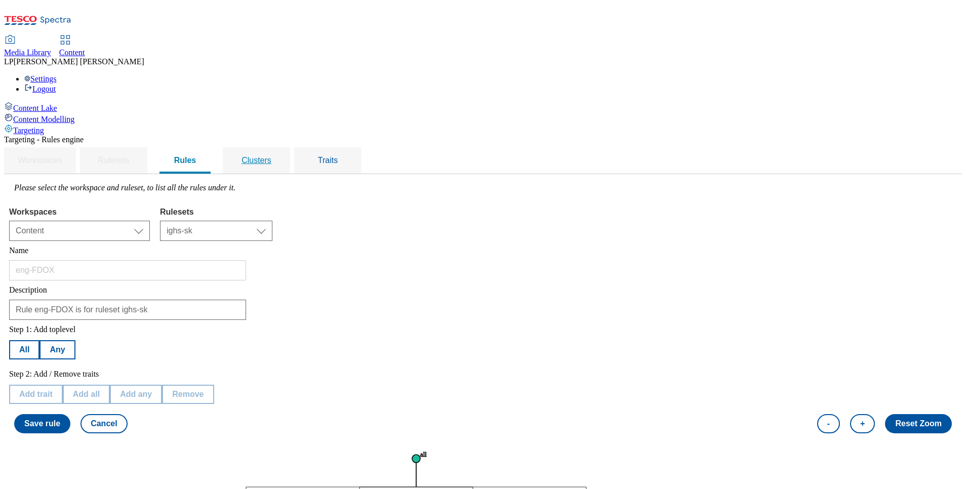
click at [271, 156] on span "Clusters" at bounding box center [257, 160] width 30 height 9
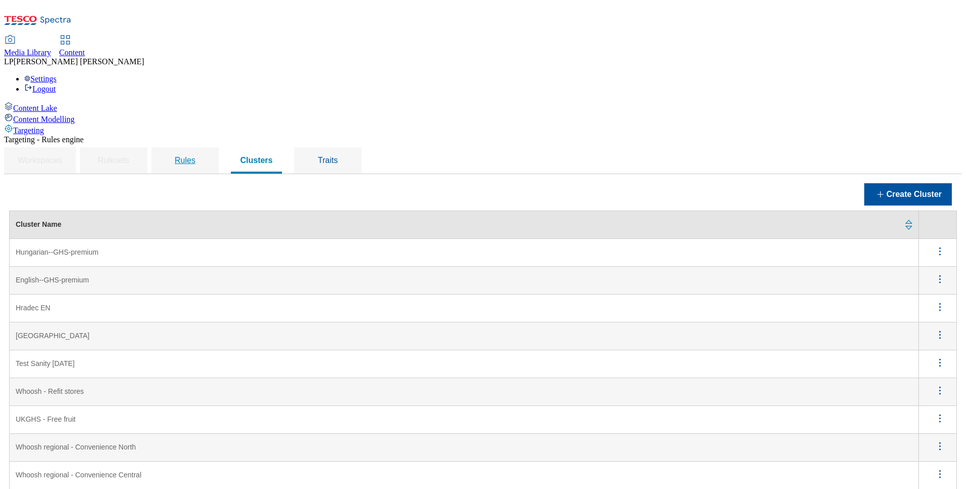
click at [195, 156] on span "Rules" at bounding box center [185, 160] width 21 height 9
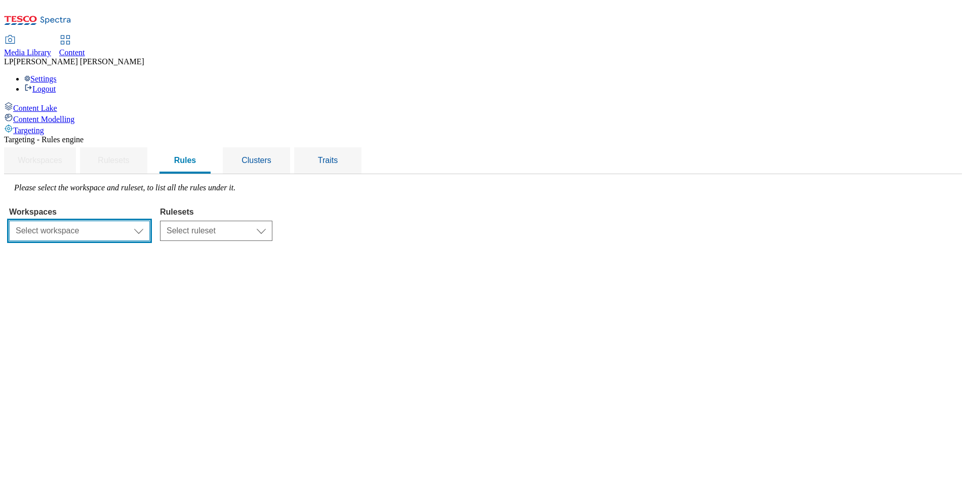
drag, startPoint x: 263, startPoint y: 154, endPoint x: 258, endPoint y: 156, distance: 5.5
click at [150, 221] on select "Select workspace Content" at bounding box center [79, 231] width 141 height 20
select select "f510054f-adaa-4692-b570-80fa3897127a"
click at [137, 221] on select "Select workspace Content" at bounding box center [79, 231] width 141 height 20
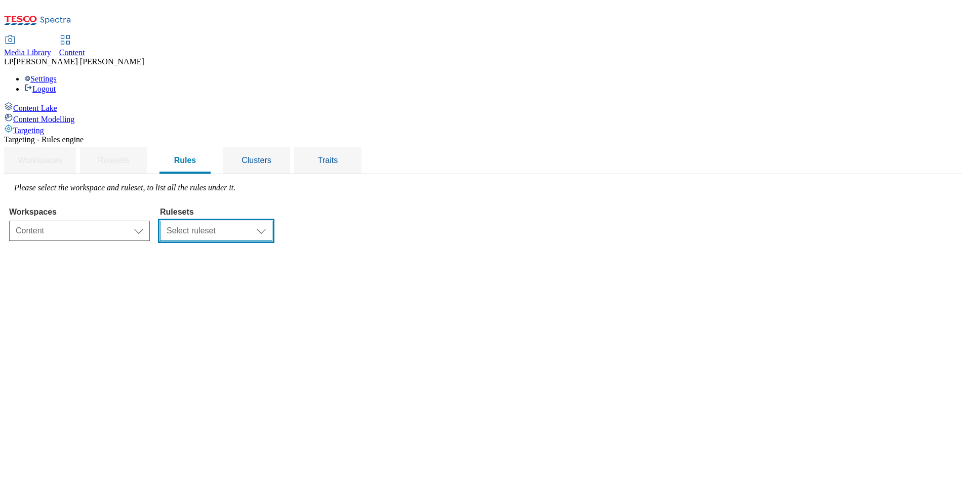
drag, startPoint x: 385, startPoint y: 155, endPoint x: 372, endPoint y: 164, distance: 15.7
click at [272, 221] on select "Select ruleset ighs-cz ighs-hu ighs-sk" at bounding box center [216, 231] width 112 height 20
select select "a5d786b5-4b7d-486a-ba69-9110a1662380"
click at [272, 221] on select "Select ruleset ighs-cz ighs-hu ighs-sk" at bounding box center [216, 231] width 112 height 20
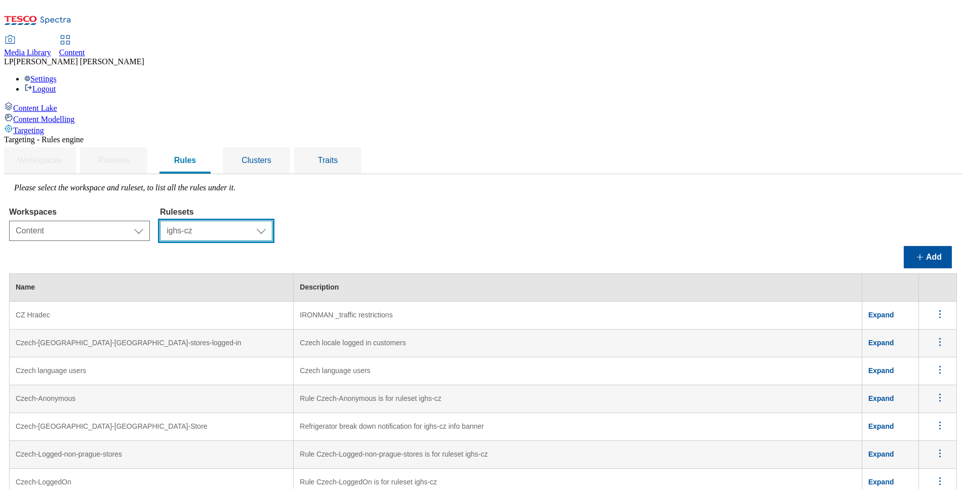
scroll to position [76, 0]
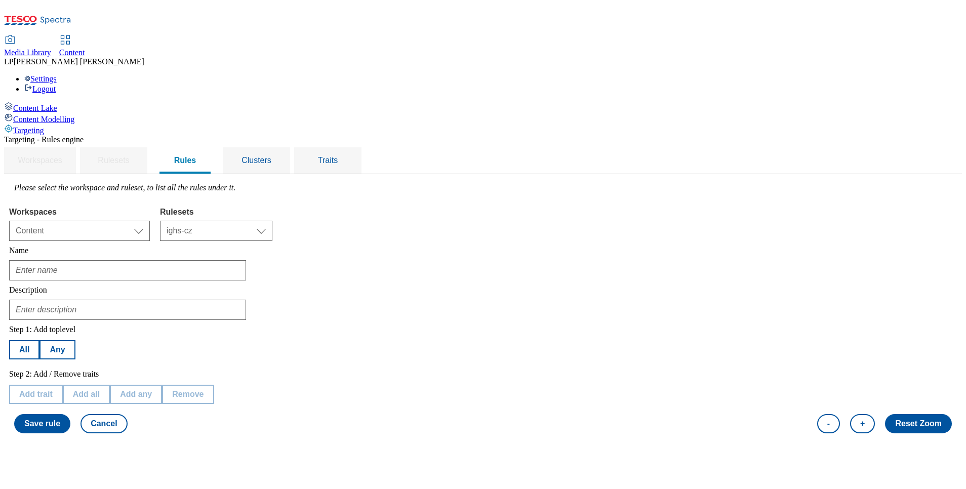
type input "EN [GEOGRAPHIC_DATA]"
type input "IRONMAN _traffic restrictions"
click at [127, 414] on button "Cancel" at bounding box center [103, 423] width 47 height 19
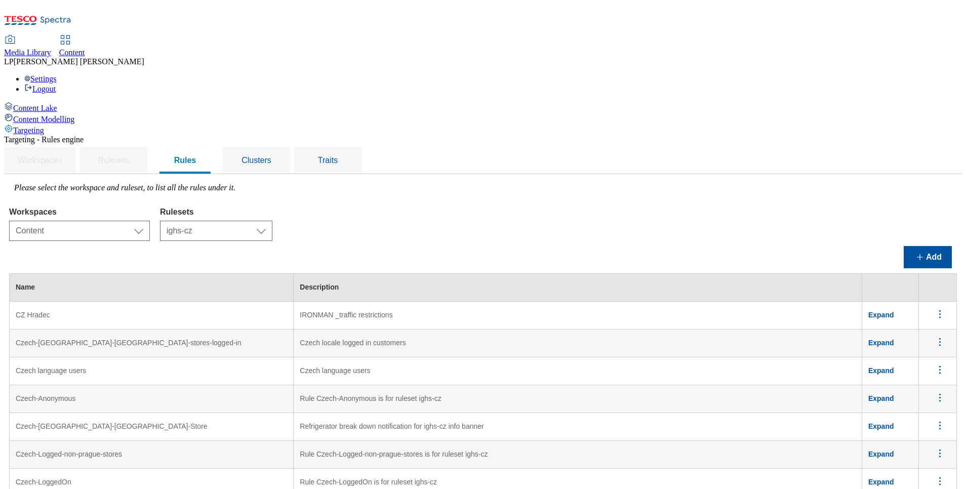
scroll to position [76, 0]
click at [271, 156] on span "Clusters" at bounding box center [257, 160] width 30 height 9
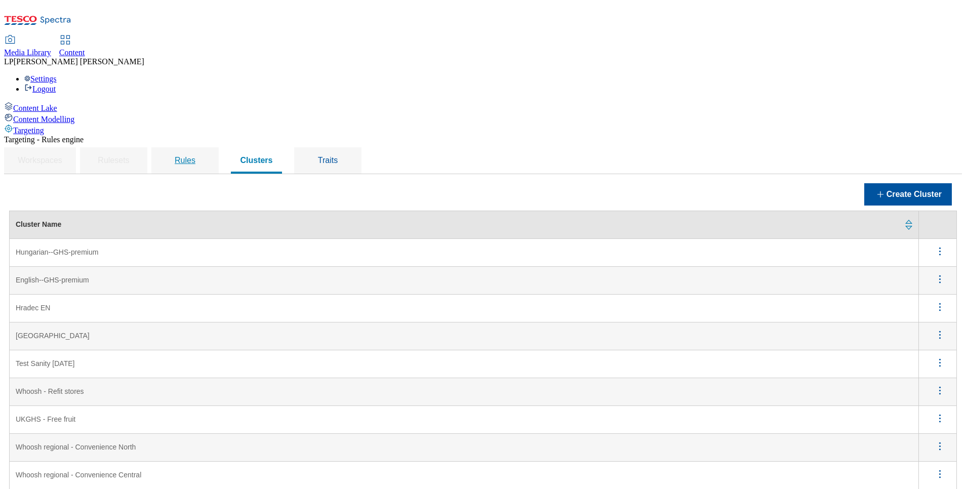
click at [195, 156] on span "Rules" at bounding box center [185, 160] width 21 height 9
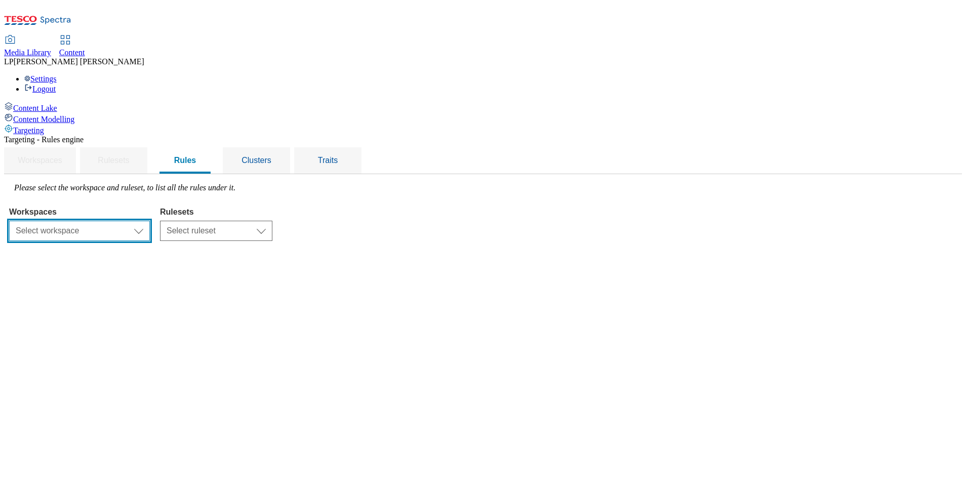
click at [150, 221] on select "Select workspace Content" at bounding box center [79, 231] width 141 height 20
select select "f510054f-adaa-4692-b570-80fa3897127a"
click at [137, 221] on select "Select workspace Content" at bounding box center [79, 231] width 141 height 20
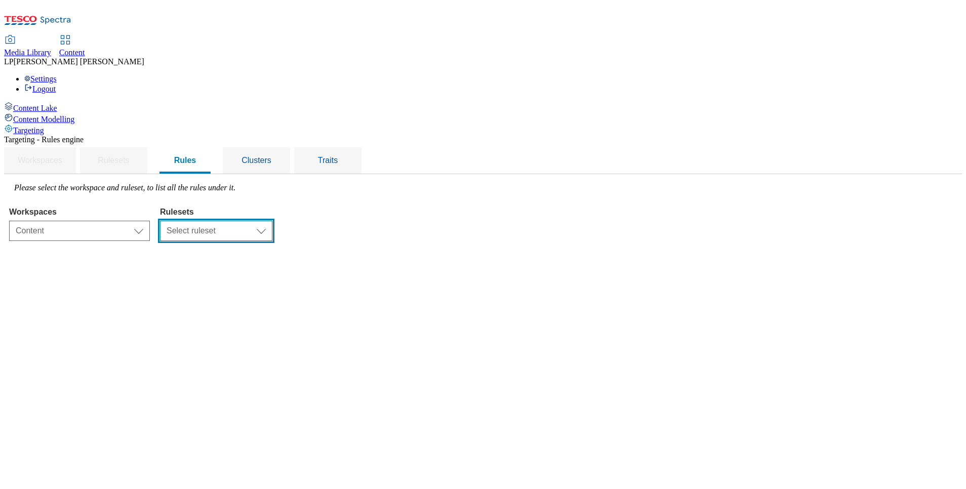
click at [272, 221] on select "Select ruleset ighs-cz ighs-hu ighs-sk" at bounding box center [216, 231] width 112 height 20
select select "a5d786b5-4b7d-486a-ba69-9110a1662380"
click at [272, 221] on select "Select ruleset ighs-cz ighs-hu ighs-sk" at bounding box center [216, 231] width 112 height 20
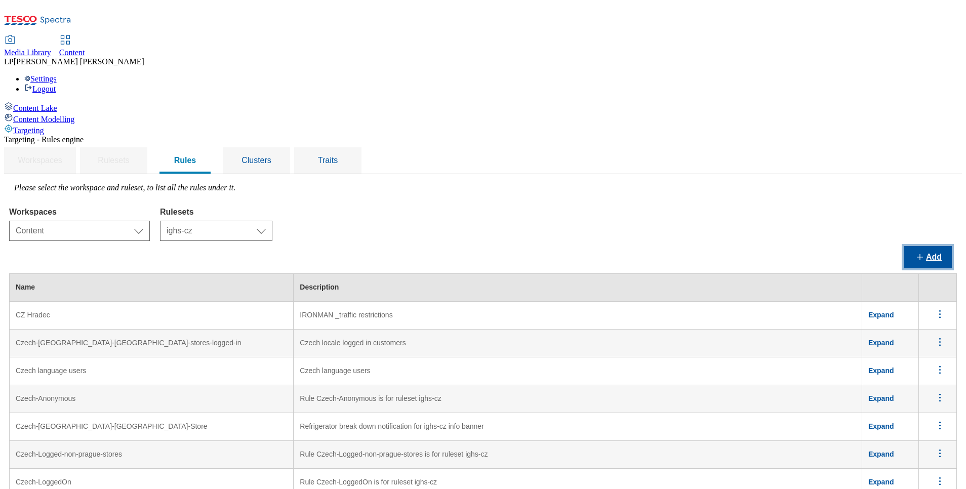
click at [926, 246] on button "Add" at bounding box center [928, 257] width 48 height 22
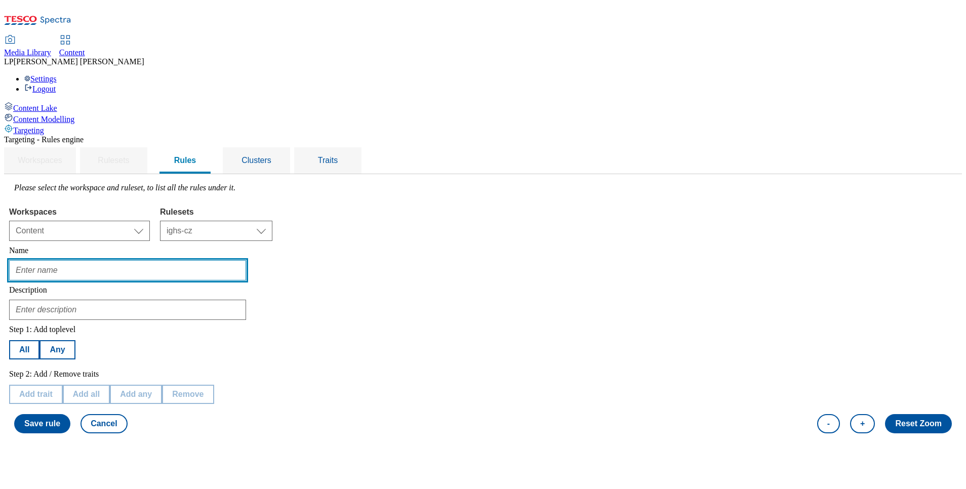
click at [199, 260] on input "text" at bounding box center [127, 270] width 237 height 20
type input "[GEOGRAPHIC_DATA]"
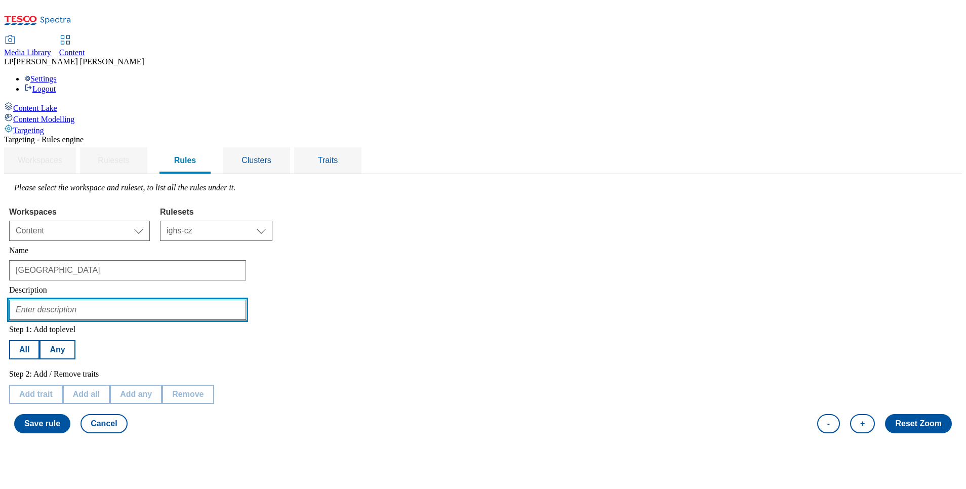
click at [180, 300] on input "text" at bounding box center [127, 310] width 237 height 20
type input "IRONMAN _traffic restrictions"
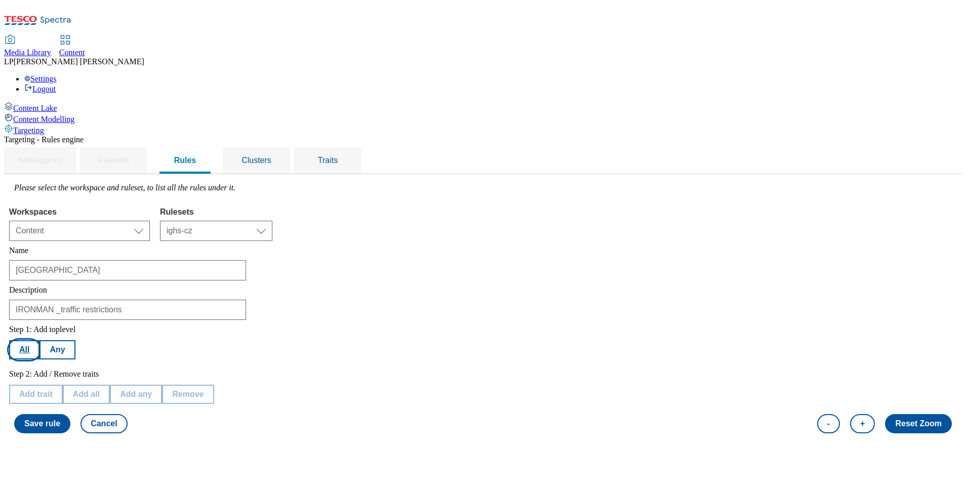
click at [39, 340] on button "All" at bounding box center [24, 349] width 30 height 19
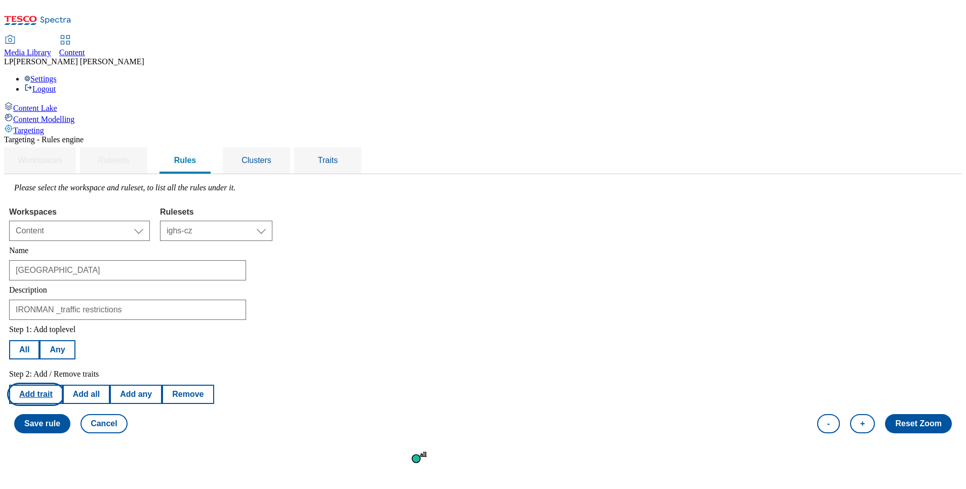
click at [63, 385] on button "Add trait" at bounding box center [36, 394] width 54 height 19
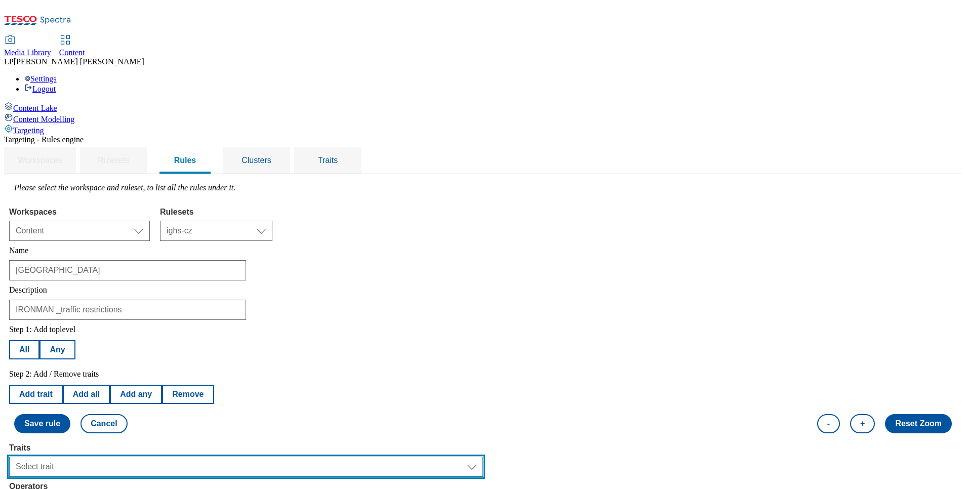
click at [483, 457] on select "Select trait Languages Segments Operating System Content Type Variant ID Store-…" at bounding box center [246, 467] width 474 height 20
select select "languages"
click at [137, 457] on select "Select trait Languages Segments Operating System Content Type Variant ID Store-…" at bounding box center [246, 467] width 474 height 20
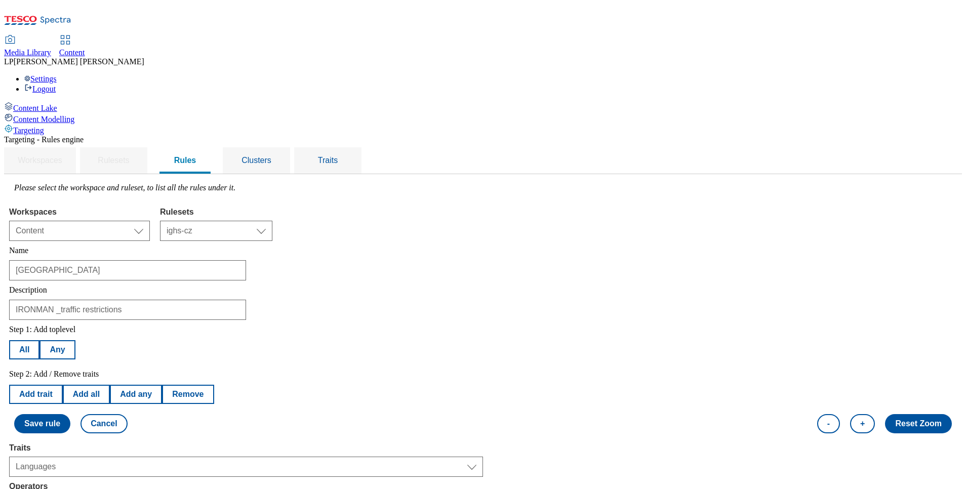
select select "equals"
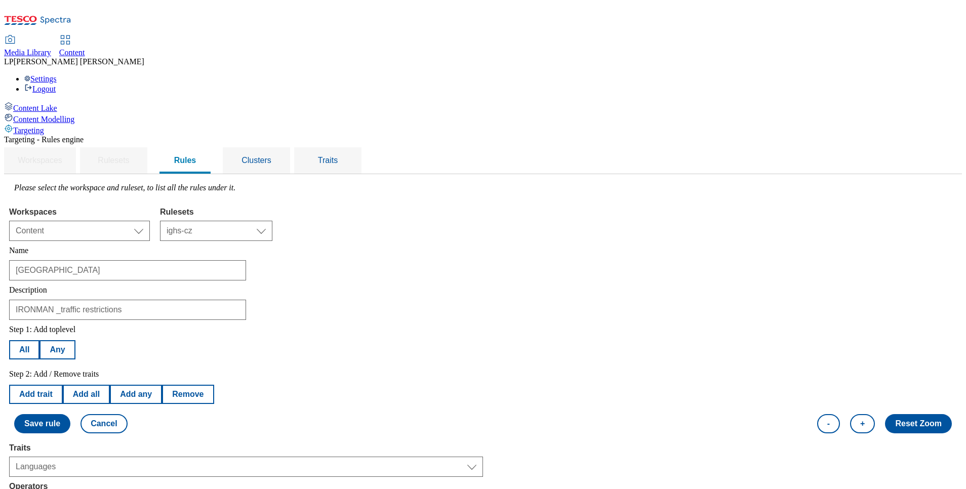
select select "cs_CZ"
click at [70, 414] on button "Save rule" at bounding box center [42, 423] width 56 height 19
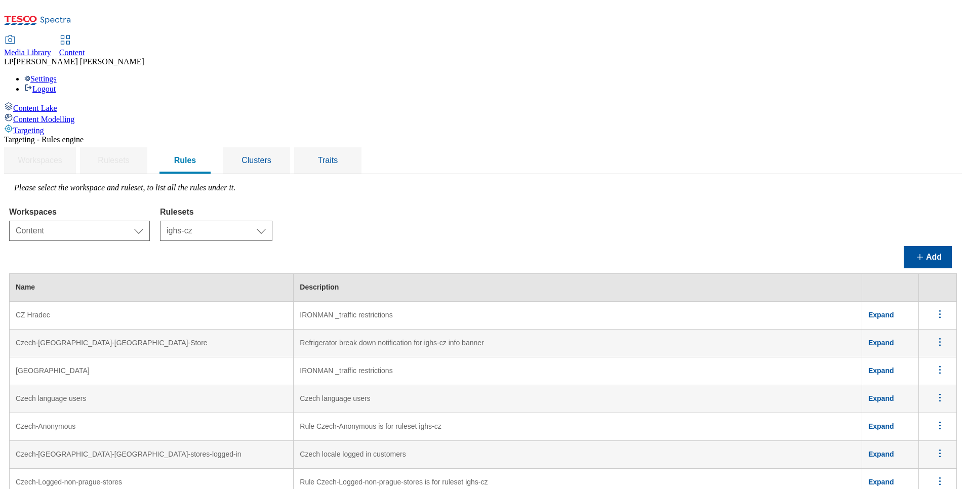
click at [934, 308] on icon "menus" at bounding box center [940, 314] width 13 height 13
click at [920, 324] on span "Edit" at bounding box center [926, 328] width 12 height 8
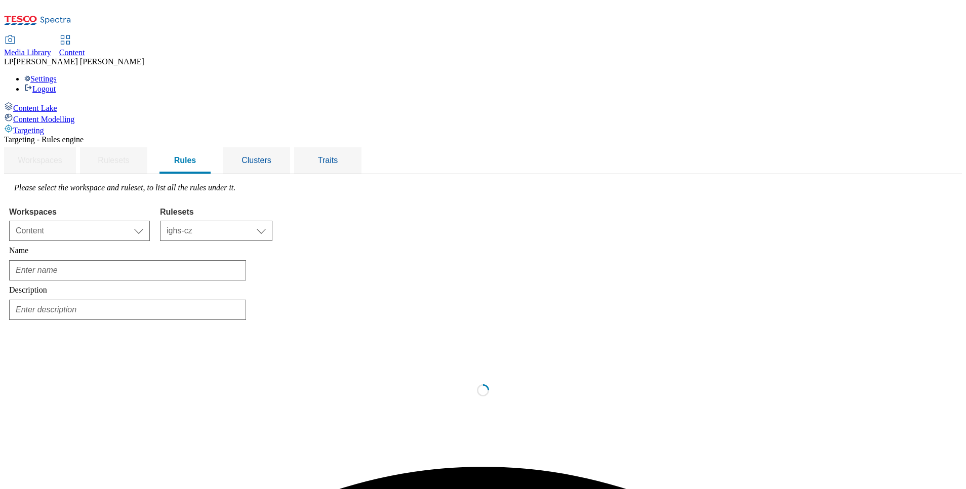
scroll to position [0, 0]
type input "CZ Hradec"
type input "IRONMAN _traffic restrictions"
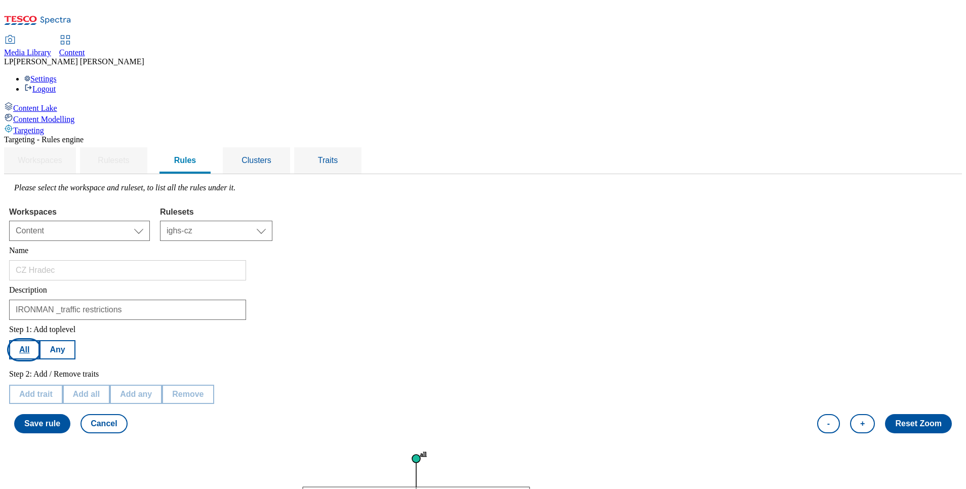
click at [39, 340] on button "All" at bounding box center [24, 349] width 30 height 19
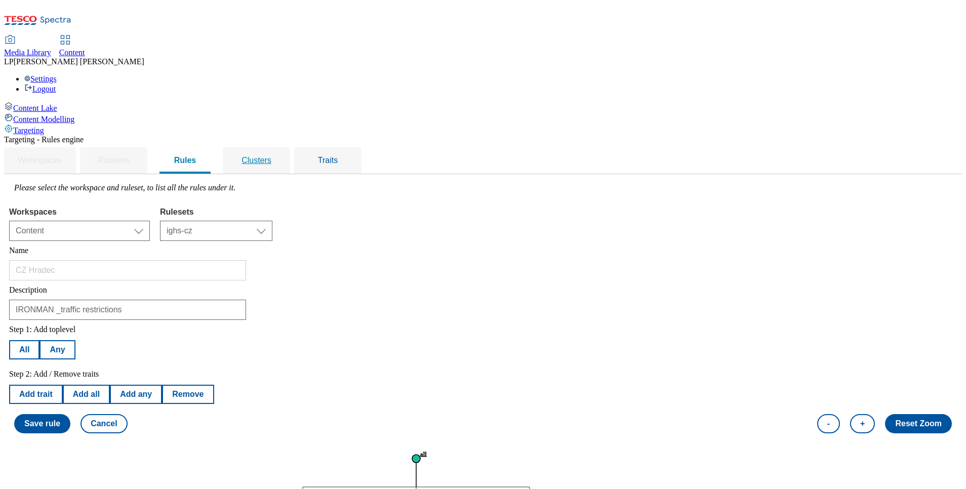
click at [271, 156] on span "Clusters" at bounding box center [257, 160] width 30 height 9
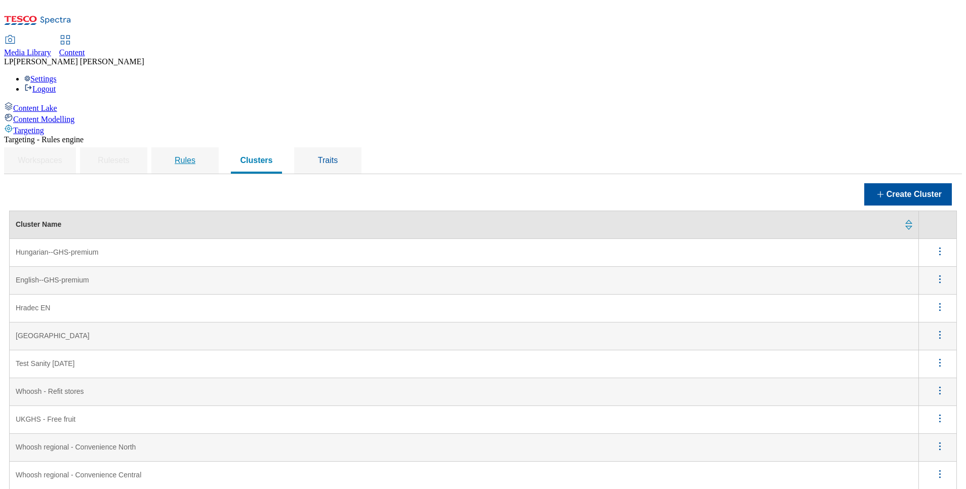
click at [195, 156] on span "Rules" at bounding box center [185, 160] width 21 height 9
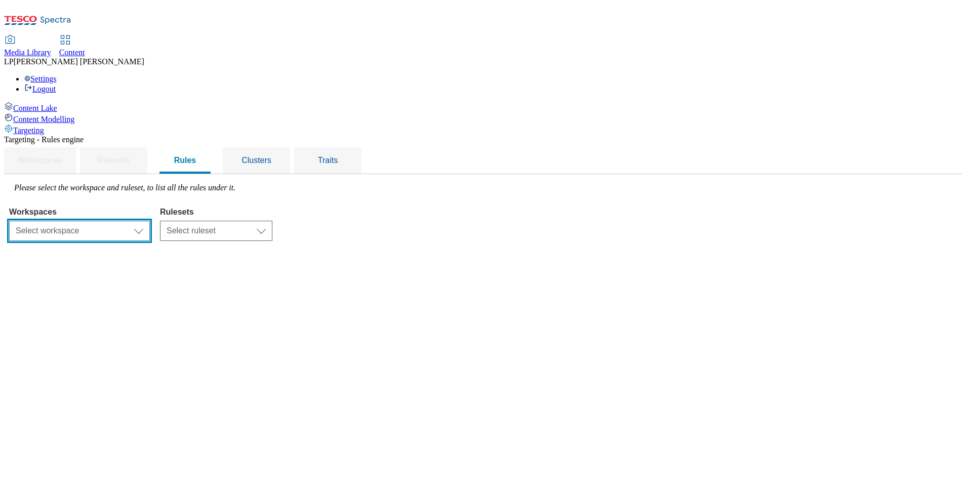
click at [150, 221] on select "Select workspace Content" at bounding box center [79, 231] width 141 height 20
select select "f510054f-adaa-4692-b570-80fa3897127a"
click at [137, 221] on select "Select workspace Content" at bounding box center [79, 231] width 141 height 20
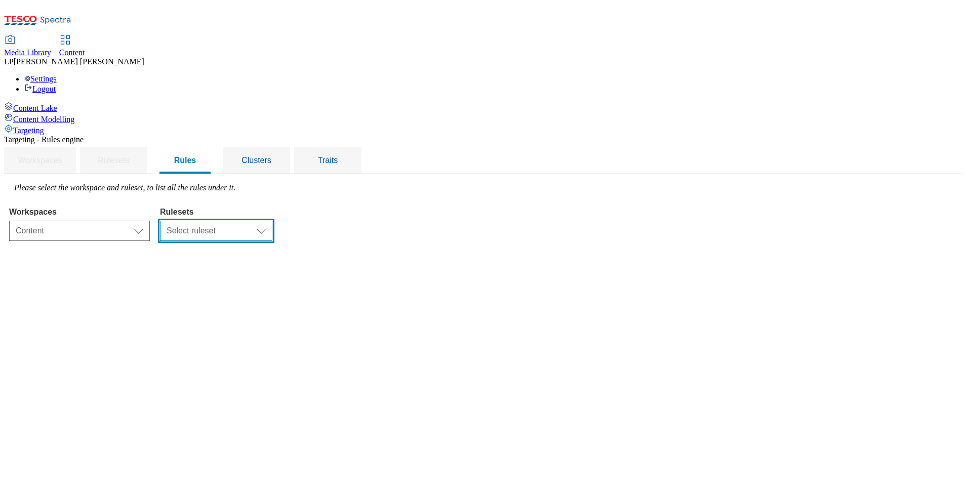
click at [272, 221] on select "Select ruleset ighs-cz ighs-hu ighs-sk" at bounding box center [216, 231] width 112 height 20
select select "a5d786b5-4b7d-486a-ba69-9110a1662380"
click at [272, 221] on select "Select ruleset ighs-cz ighs-hu ighs-sk" at bounding box center [216, 231] width 112 height 20
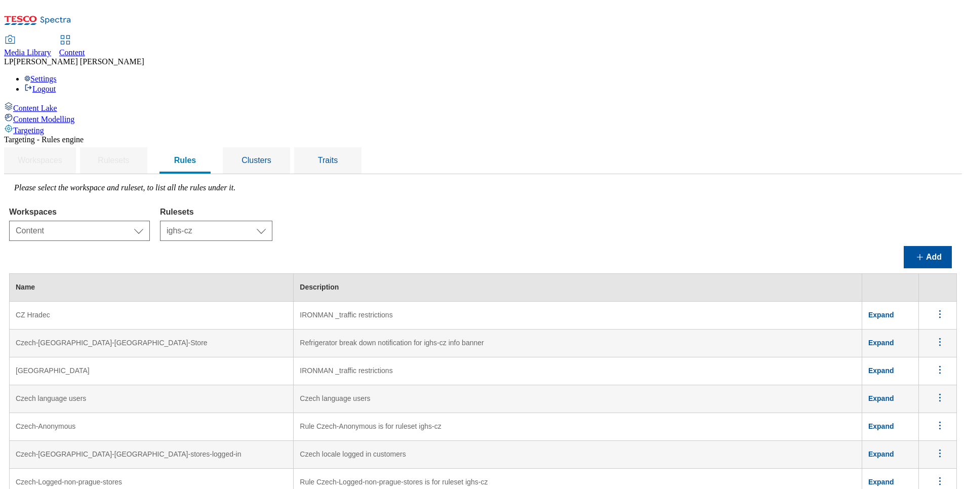
click at [934, 364] on icon "menus" at bounding box center [940, 370] width 13 height 13
click at [920, 379] on span "Edit" at bounding box center [926, 383] width 12 height 8
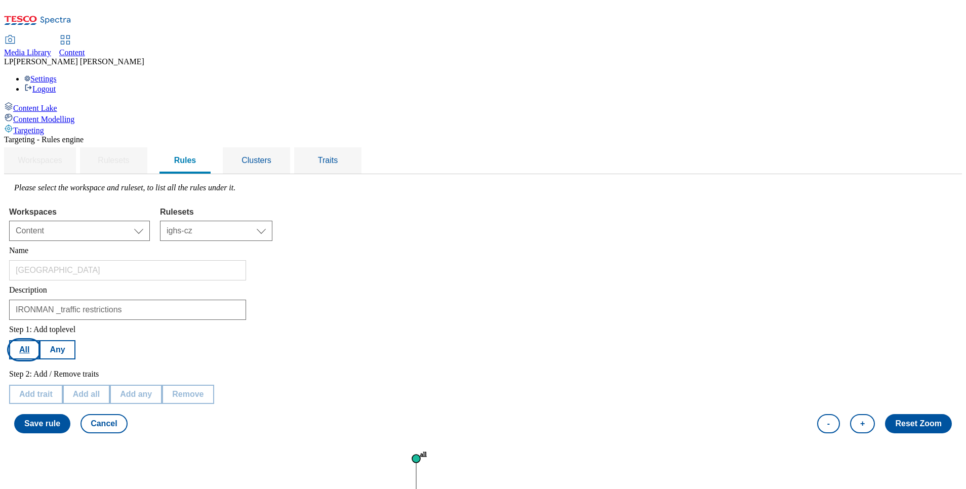
click at [39, 340] on button "All" at bounding box center [24, 349] width 30 height 19
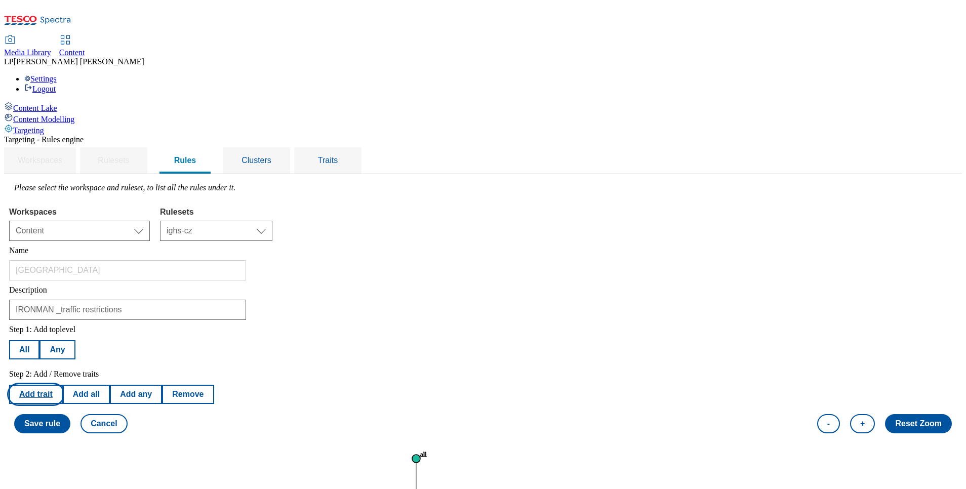
click at [63, 385] on button "Add trait" at bounding box center [36, 394] width 54 height 19
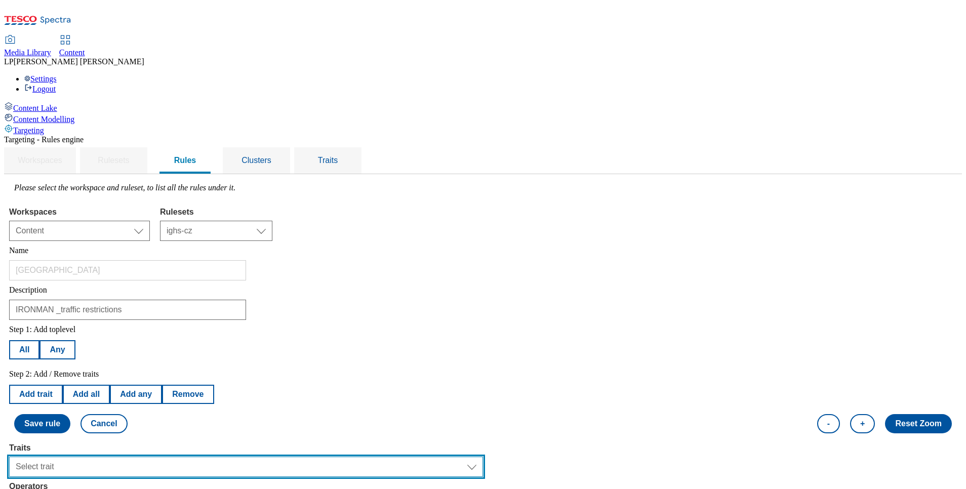
click at [483, 457] on select "Select trait Languages Operating System Content Type Variant ID Segments Channe…" at bounding box center [246, 467] width 474 height 20
click at [137, 457] on select "Select trait Languages Operating System Content Type Variant ID Segments Channe…" at bounding box center [246, 467] width 474 height 20
click at [483, 457] on select "Select trait Languages Operating System Content Type Variant ID Segments Channe…" at bounding box center [246, 467] width 474 height 20
select select "locationCluster"
click at [137, 457] on select "Select trait Languages Operating System Content Type Variant ID Segments Channe…" at bounding box center [246, 467] width 474 height 20
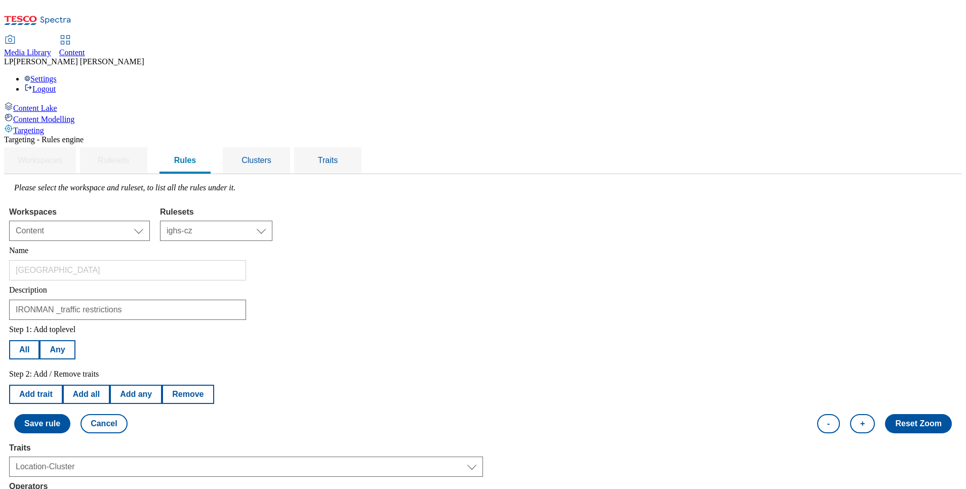
select select "equals"
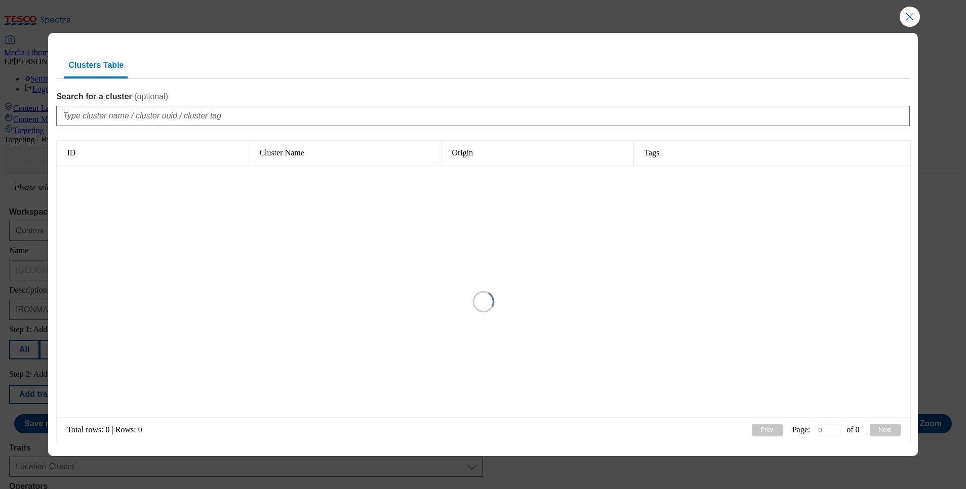
type input "1"
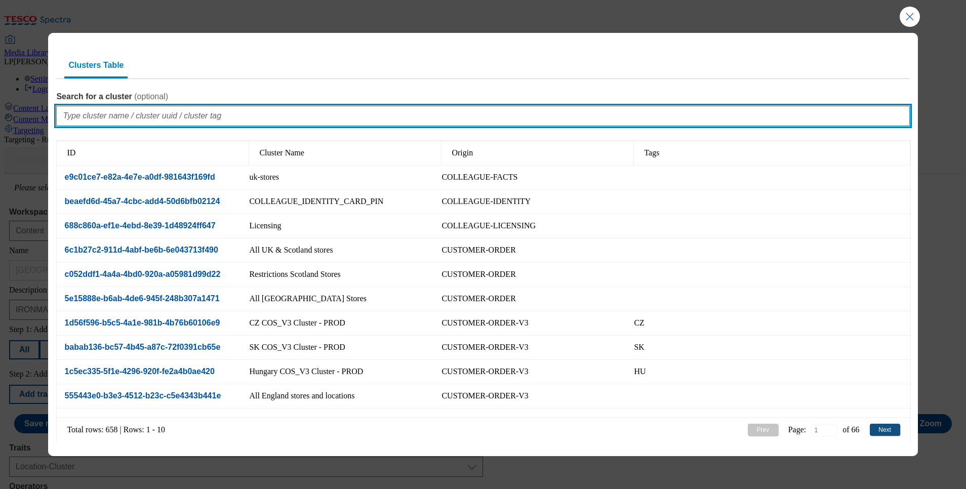
click at [117, 107] on input "Search for a cluster ( optional )" at bounding box center [482, 116] width 853 height 20
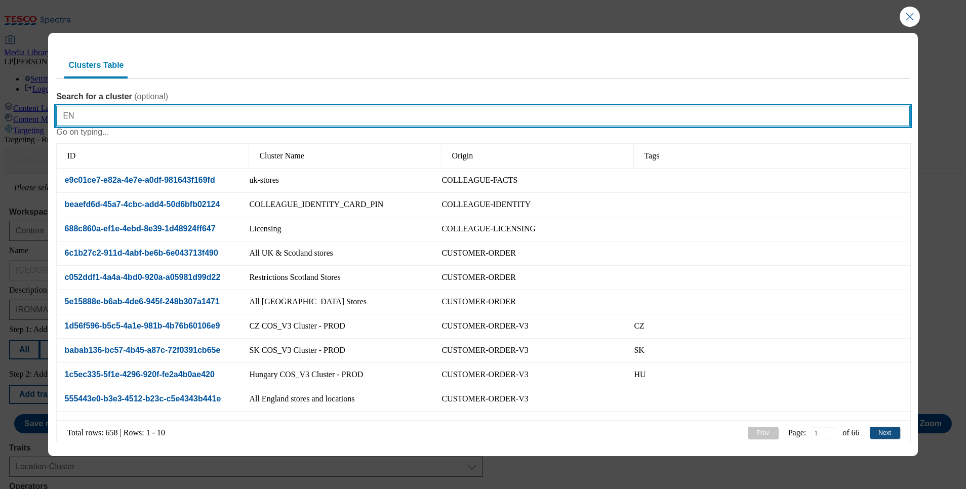
type input "E"
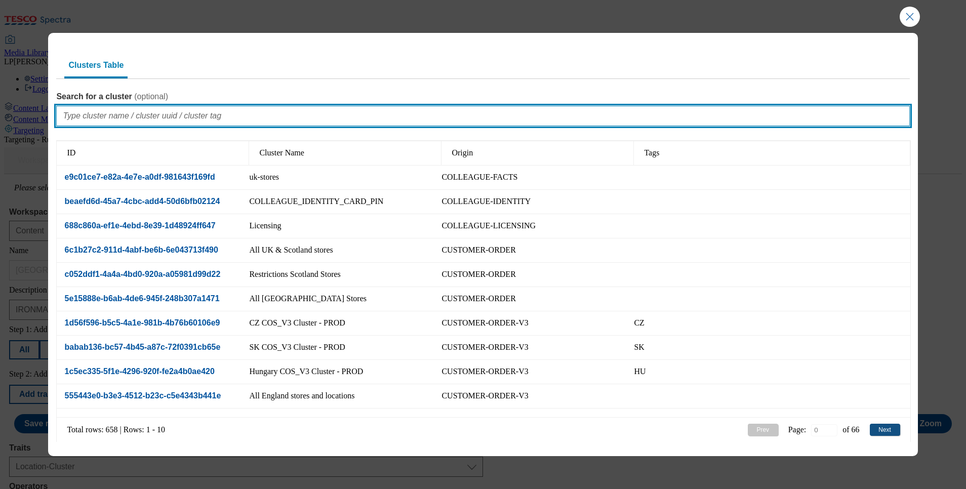
type input "1"
type input "english"
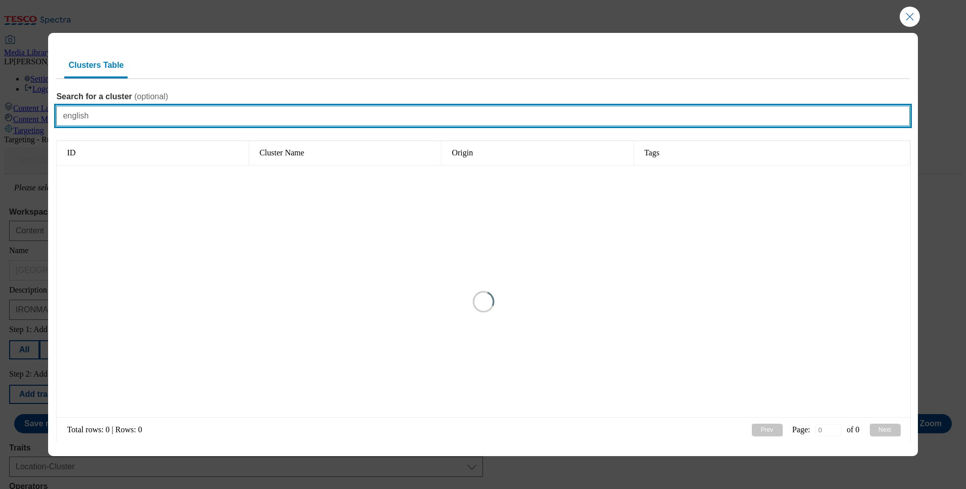
type input "1"
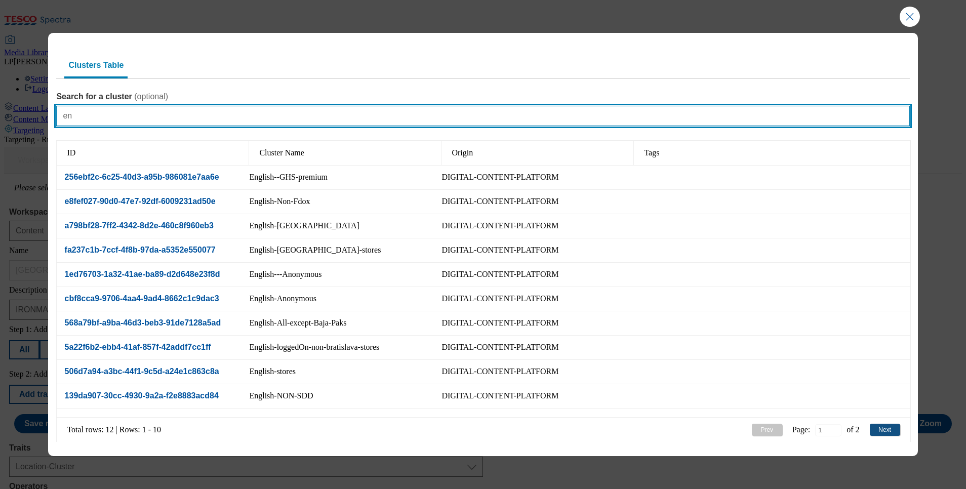
type input "e"
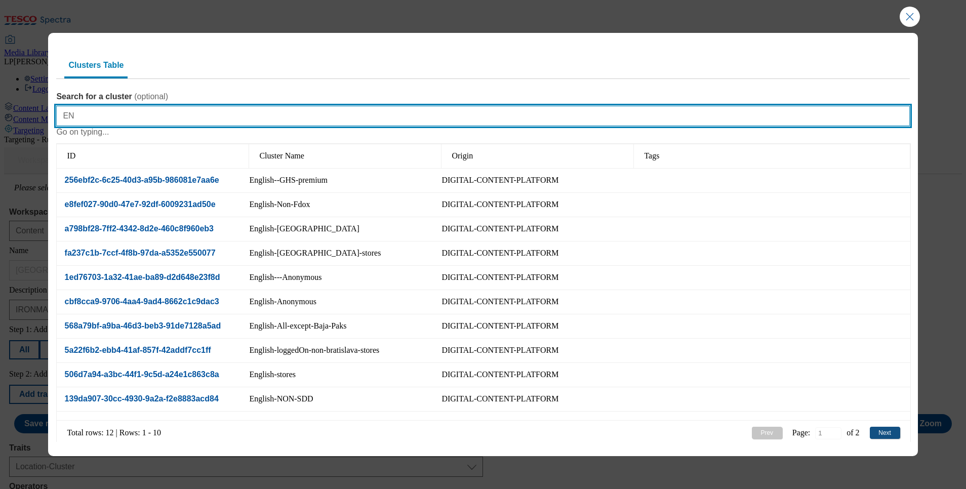
scroll to position [33, 0]
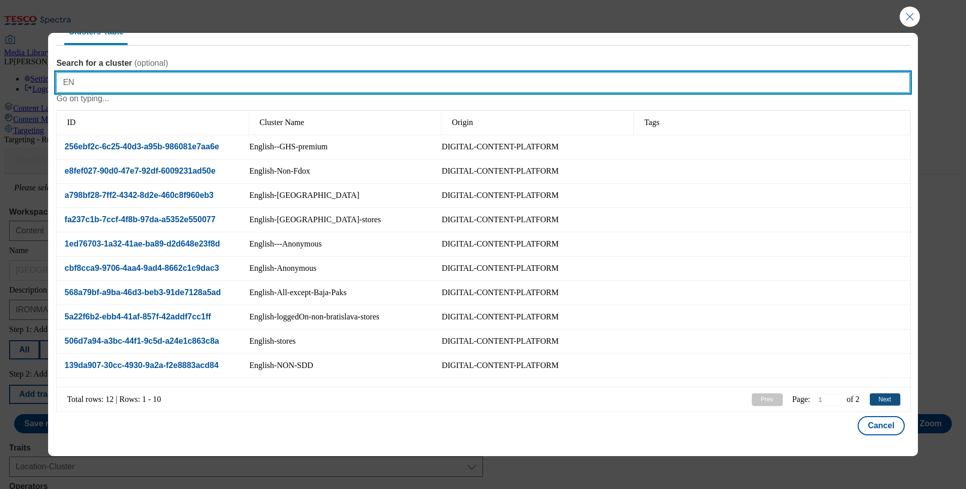
type input "EN"
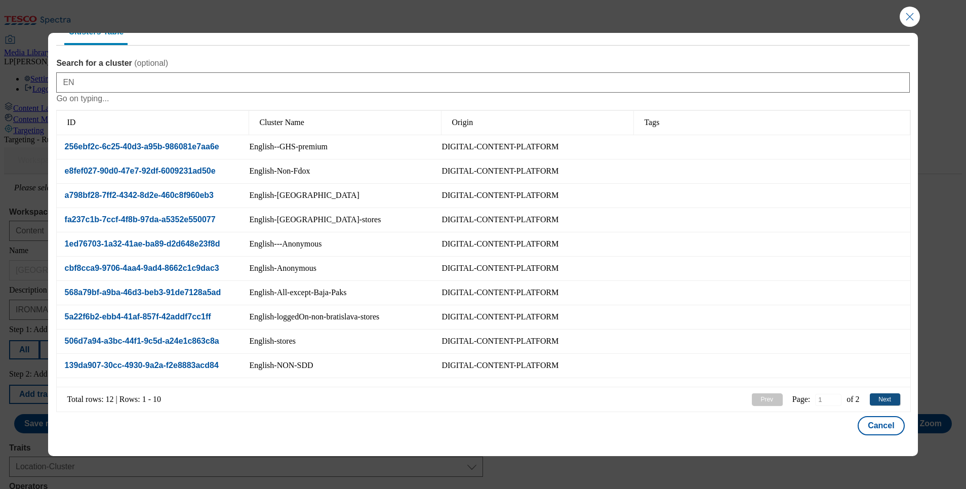
click at [870, 399] on button "Next" at bounding box center [885, 399] width 30 height 12
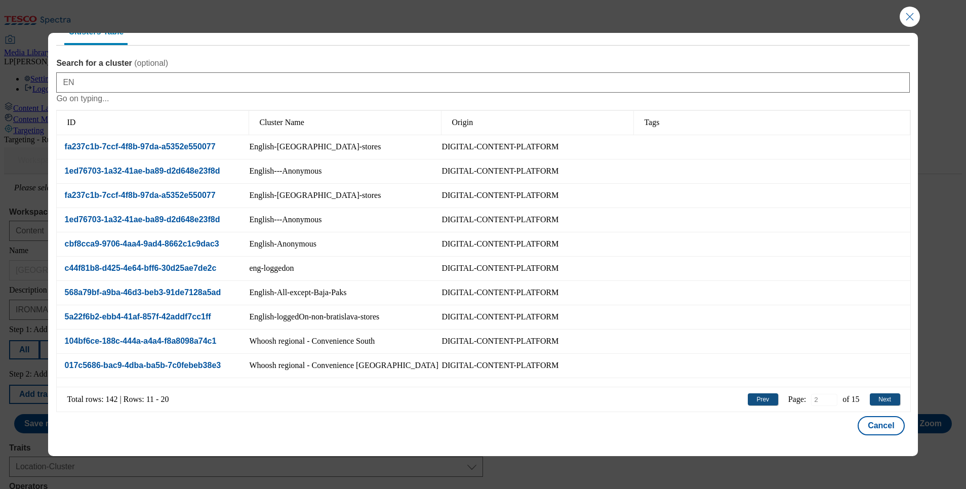
click at [748, 396] on button "Prev" at bounding box center [763, 399] width 30 height 12
type input "1"
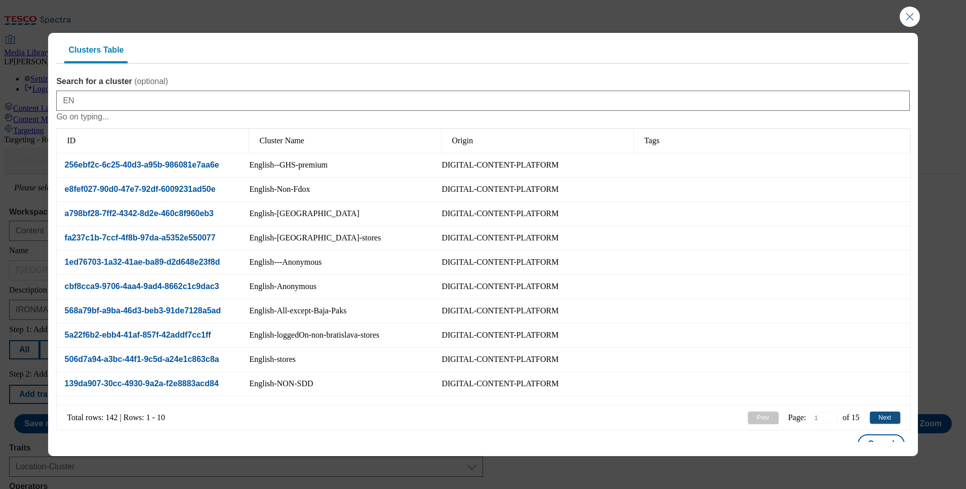
scroll to position [0, 0]
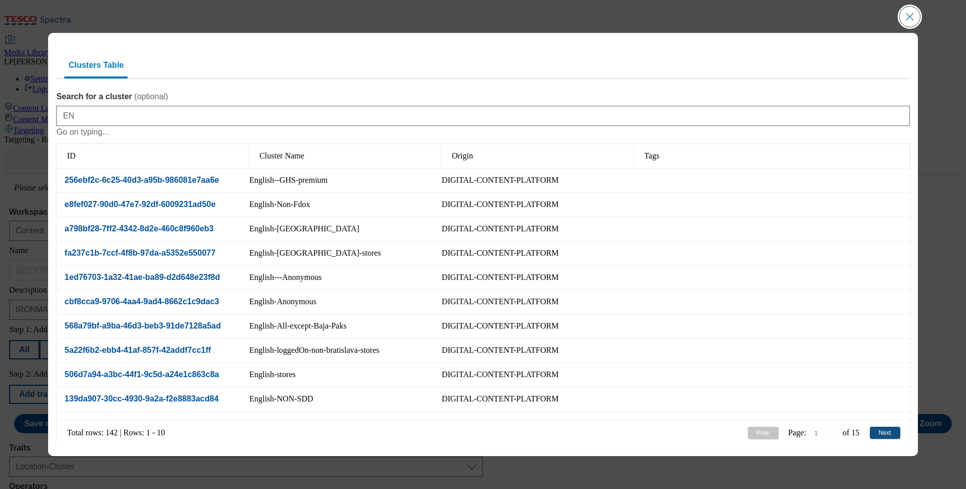
click at [904, 20] on button "Close Modal" at bounding box center [910, 17] width 20 height 20
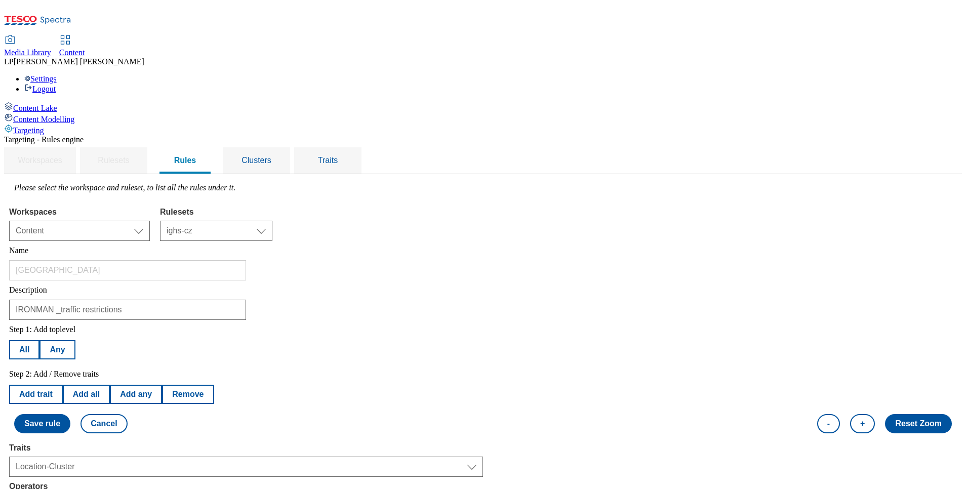
scroll to position [76, 0]
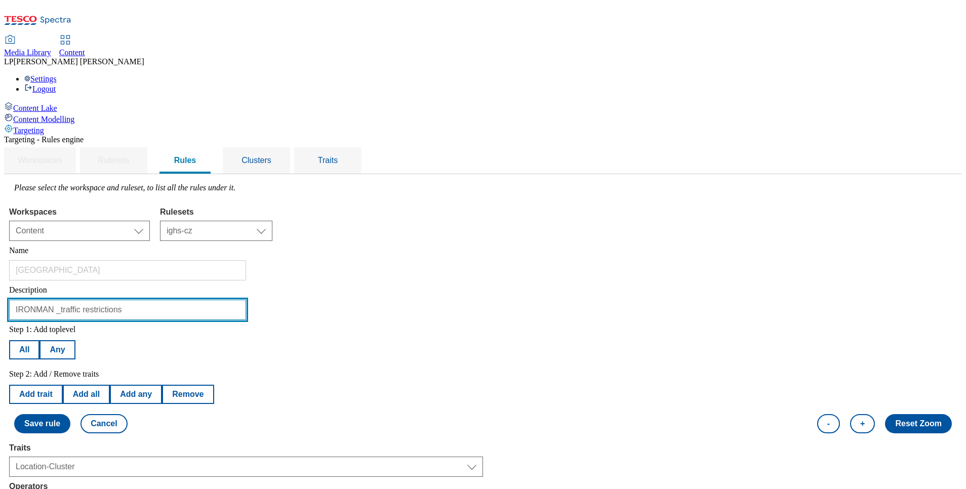
drag, startPoint x: 262, startPoint y: 160, endPoint x: 84, endPoint y: 160, distance: 178.7
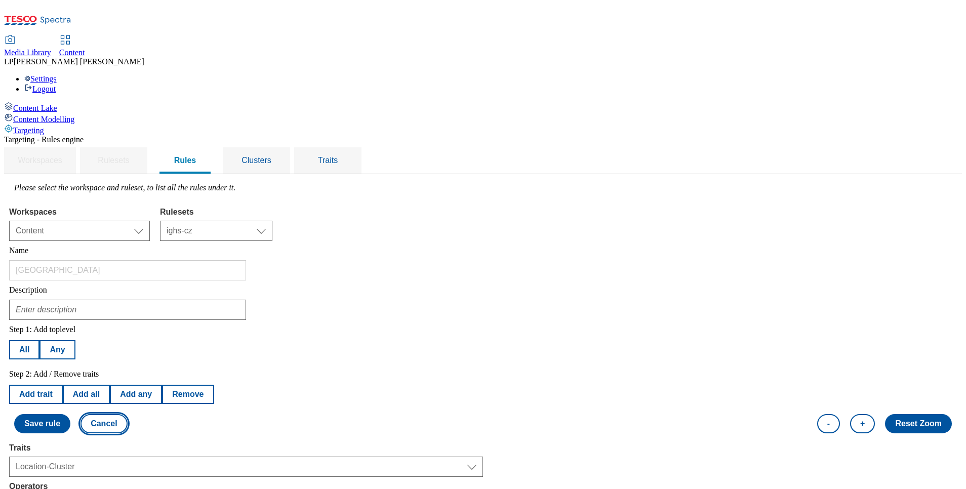
click at [127, 414] on button "Cancel" at bounding box center [103, 423] width 47 height 19
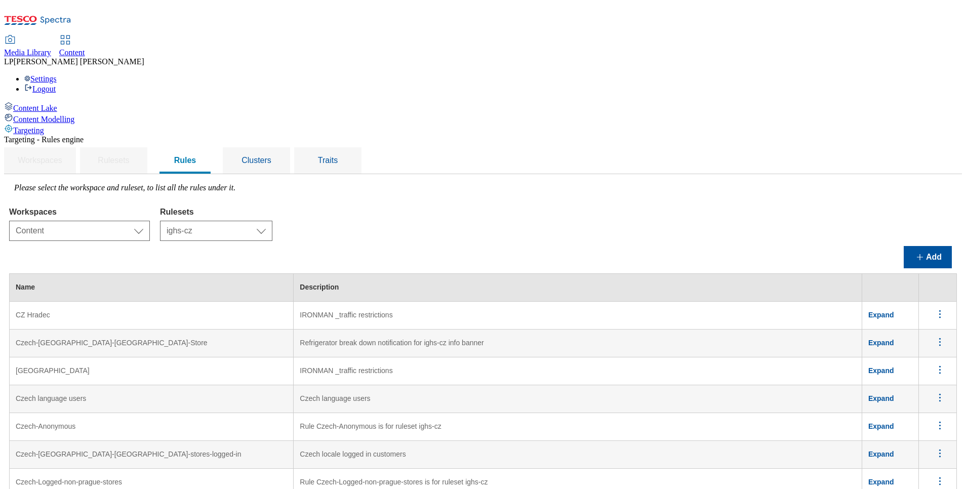
click at [934, 364] on icon "menus" at bounding box center [940, 370] width 13 height 13
click at [447, 357] on td "IRONMAN _traffic restrictions" at bounding box center [578, 371] width 569 height 28
click at [934, 364] on icon "menus" at bounding box center [940, 370] width 13 height 13
click at [920, 379] on span "Edit" at bounding box center [926, 383] width 12 height 8
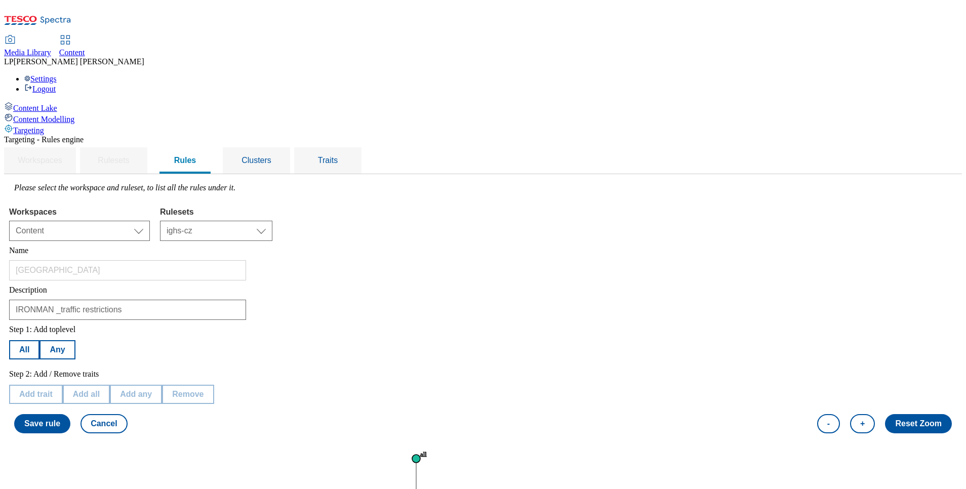
scroll to position [0, 0]
click at [903, 414] on button "Reset Zoom" at bounding box center [918, 423] width 67 height 19
click at [818, 414] on button "-" at bounding box center [828, 423] width 23 height 19
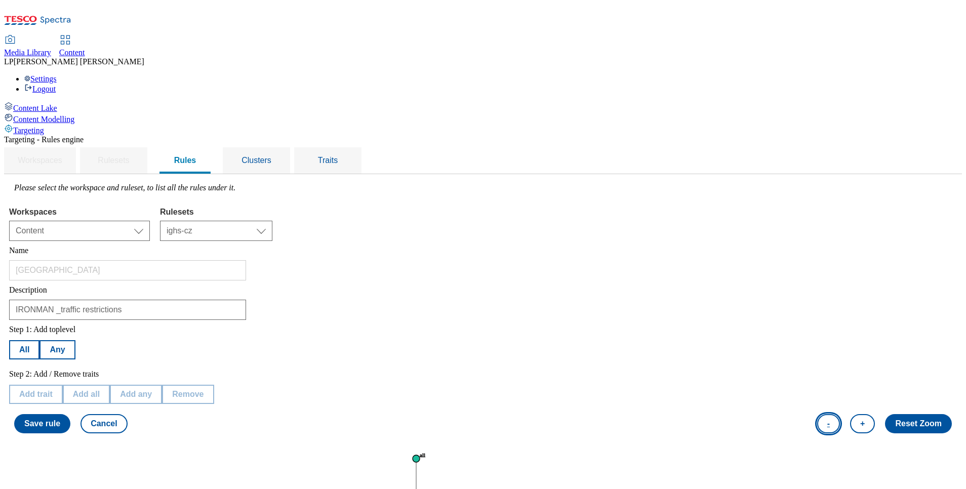
click at [818, 414] on button "-" at bounding box center [828, 423] width 23 height 19
click at [854, 414] on button "+" at bounding box center [862, 423] width 25 height 19
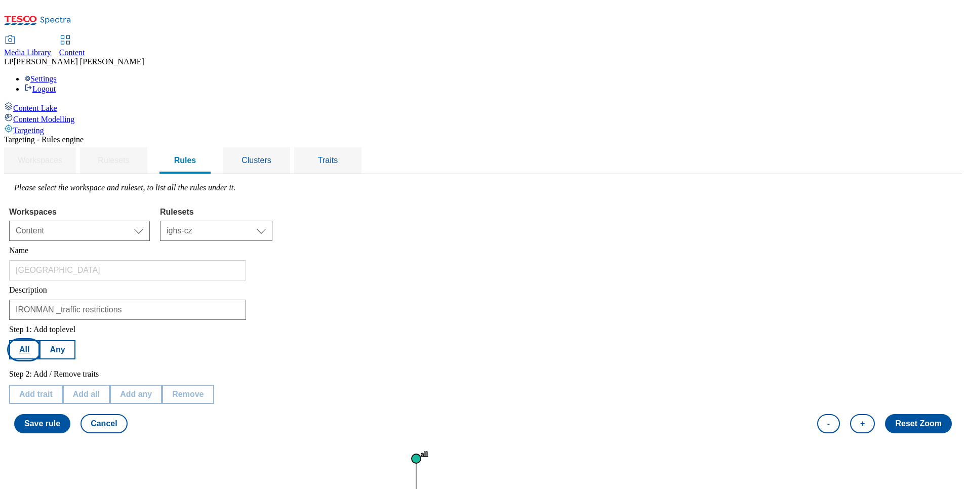
click at [39, 340] on button "All" at bounding box center [24, 349] width 30 height 19
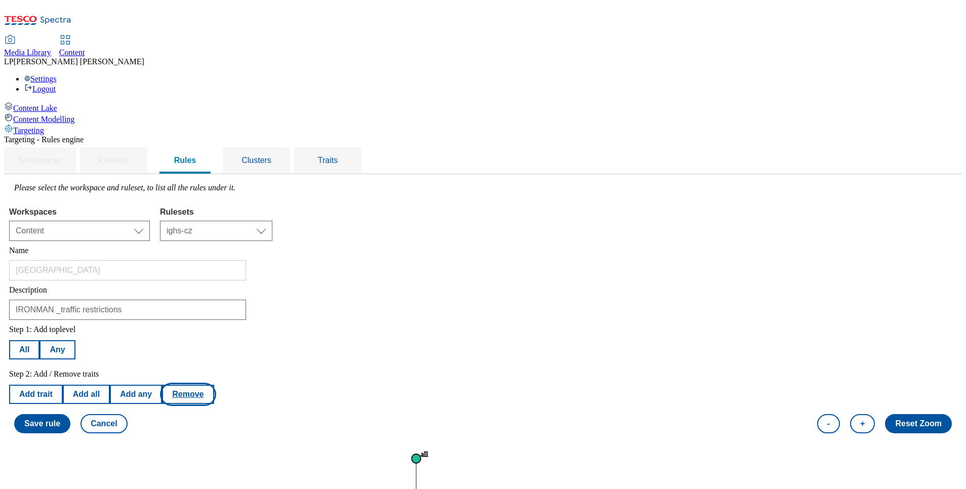
click at [214, 385] on button "Remove" at bounding box center [188, 394] width 52 height 19
click at [70, 414] on button "Save rule" at bounding box center [42, 423] width 56 height 19
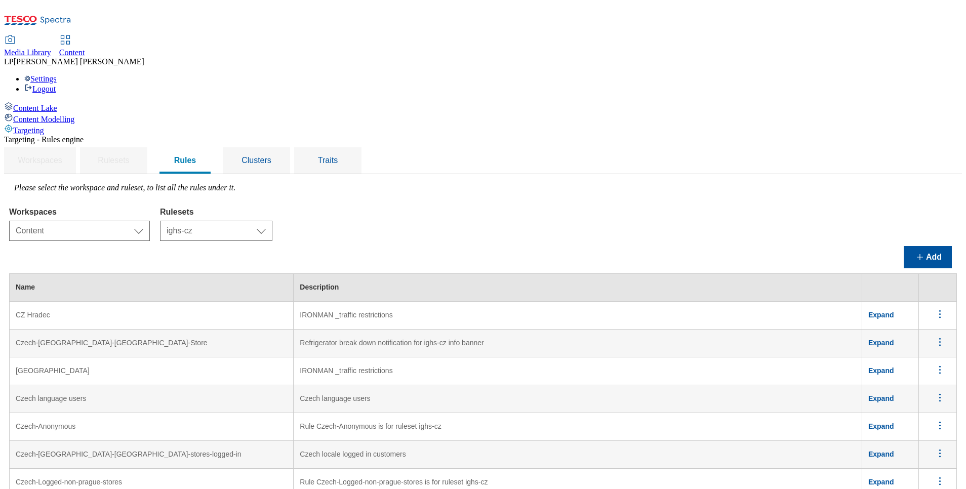
click at [886, 367] on span "Expand" at bounding box center [881, 371] width 26 height 8
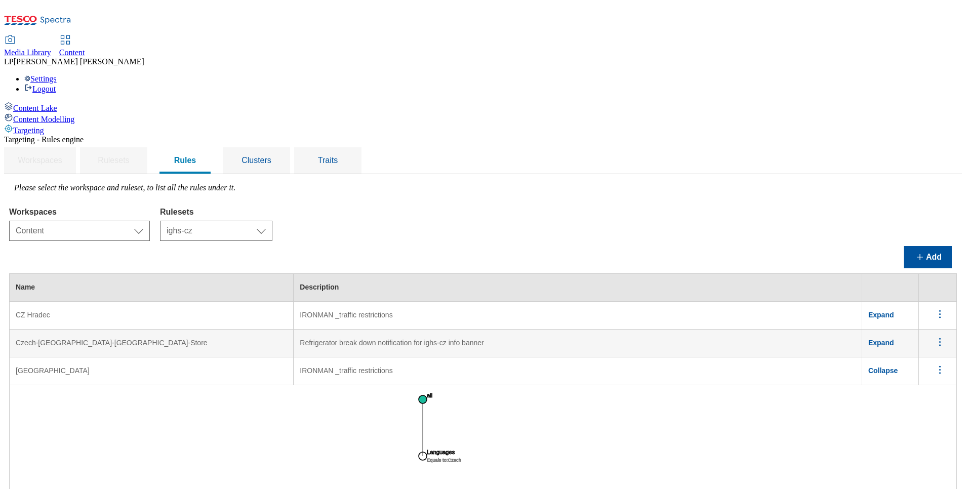
click at [934, 364] on icon "menus" at bounding box center [940, 370] width 13 height 13
click at [435, 357] on td "IRONMAN _traffic restrictions" at bounding box center [578, 371] width 569 height 28
drag, startPoint x: 146, startPoint y: 287, endPoint x: 933, endPoint y: 296, distance: 786.8
click at [933, 357] on tr "Czech Hradec IRONMAN _traffic restrictions Collapse" at bounding box center [483, 371] width 947 height 28
click at [934, 364] on icon "menus" at bounding box center [940, 370] width 13 height 13
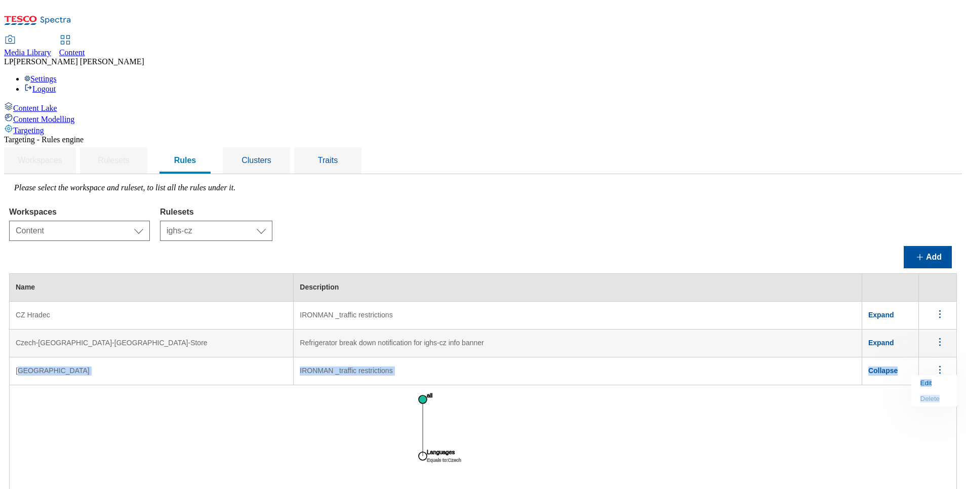
click at [923, 375] on button "Edit" at bounding box center [934, 383] width 46 height 16
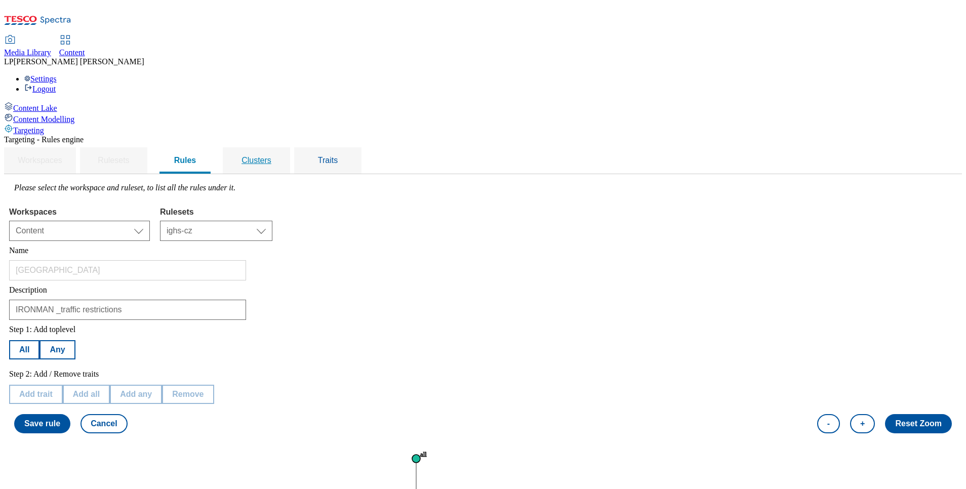
click at [278, 147] on div "Clusters" at bounding box center [256, 160] width 43 height 26
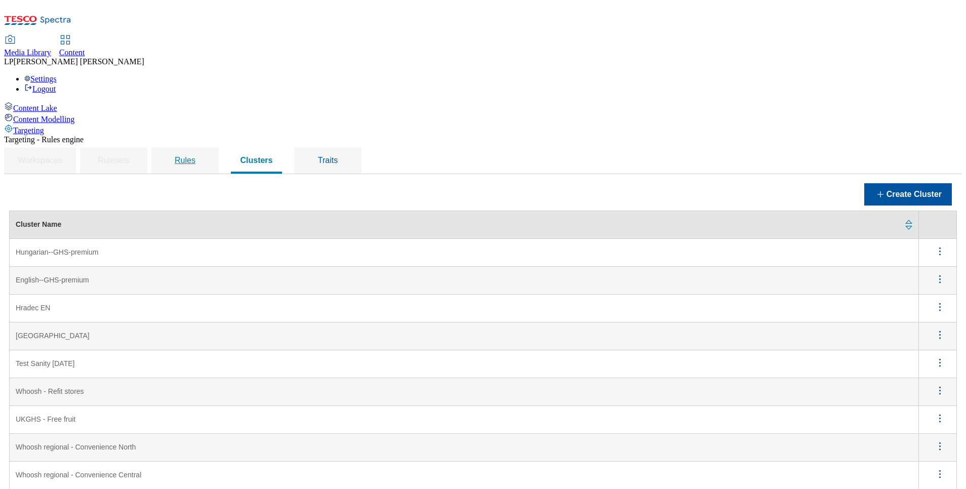
click at [195, 156] on span "Rules" at bounding box center [185, 160] width 21 height 9
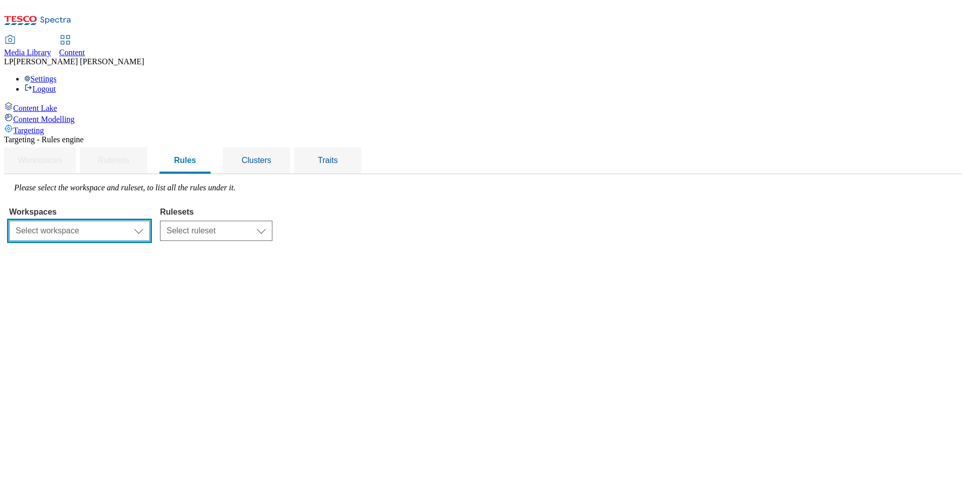
click at [150, 221] on select "Select workspace Content" at bounding box center [79, 231] width 141 height 20
select select "f510054f-adaa-4692-b570-80fa3897127a"
click at [137, 221] on select "Select workspace Content" at bounding box center [79, 231] width 141 height 20
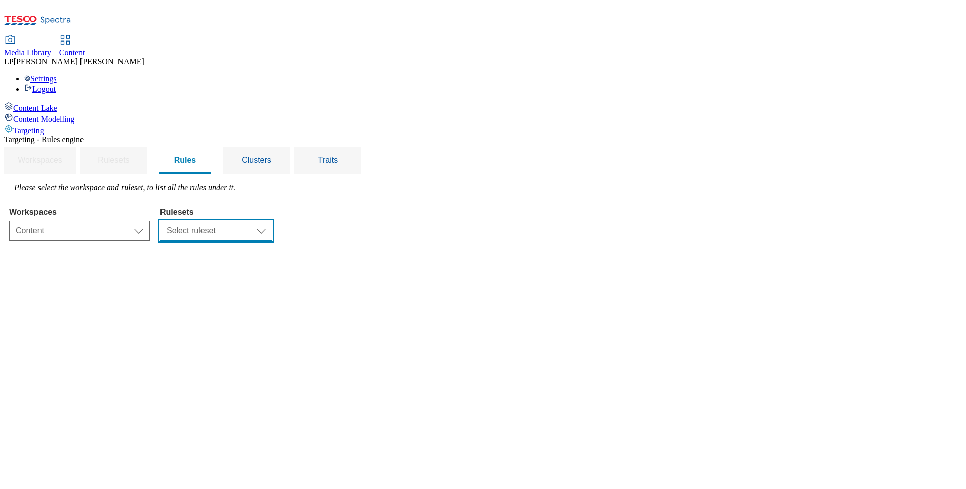
click at [272, 221] on select "Select ruleset ighs-cz ighs-hu ighs-sk" at bounding box center [216, 231] width 112 height 20
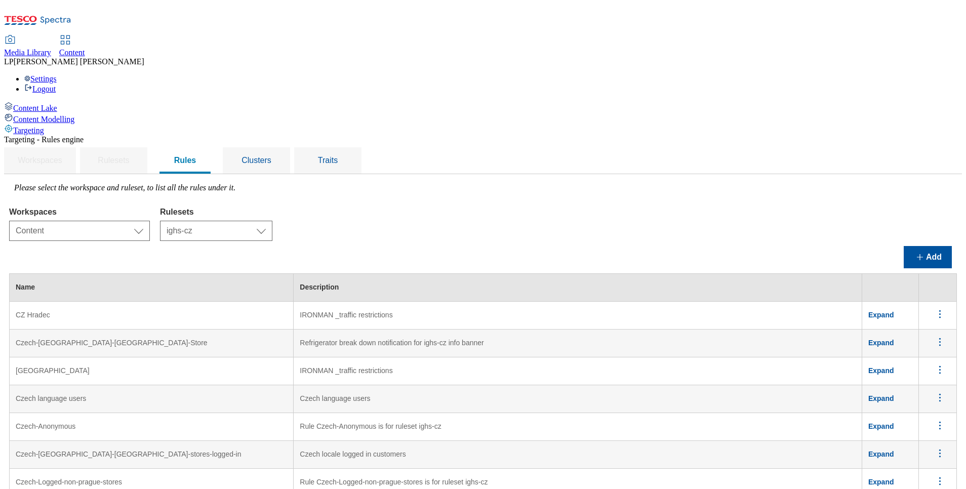
click at [886, 367] on span "Expand" at bounding box center [881, 371] width 26 height 8
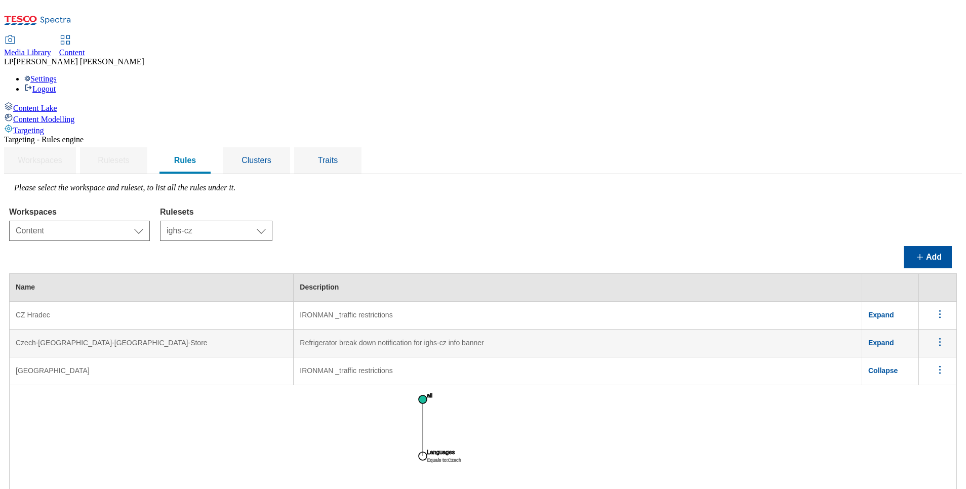
click at [886, 367] on span "Collapse" at bounding box center [882, 371] width 29 height 8
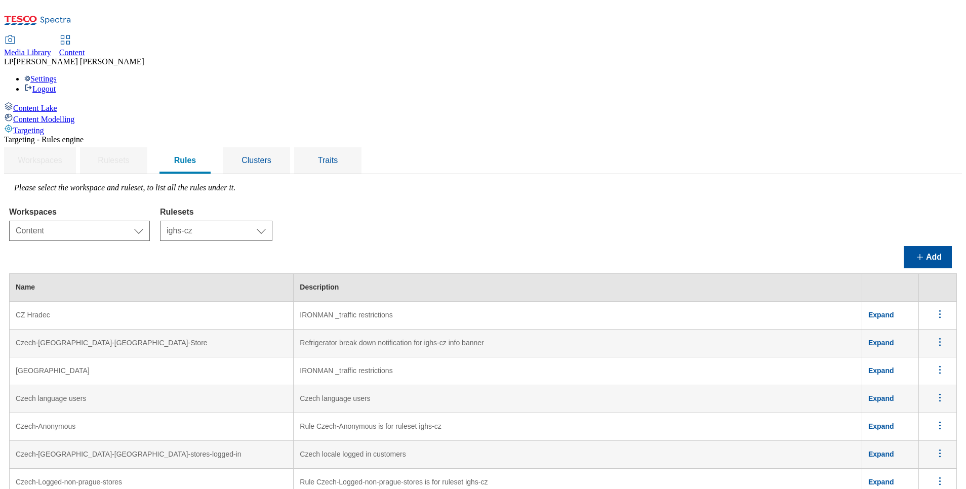
click at [886, 367] on span "Expand" at bounding box center [881, 371] width 26 height 8
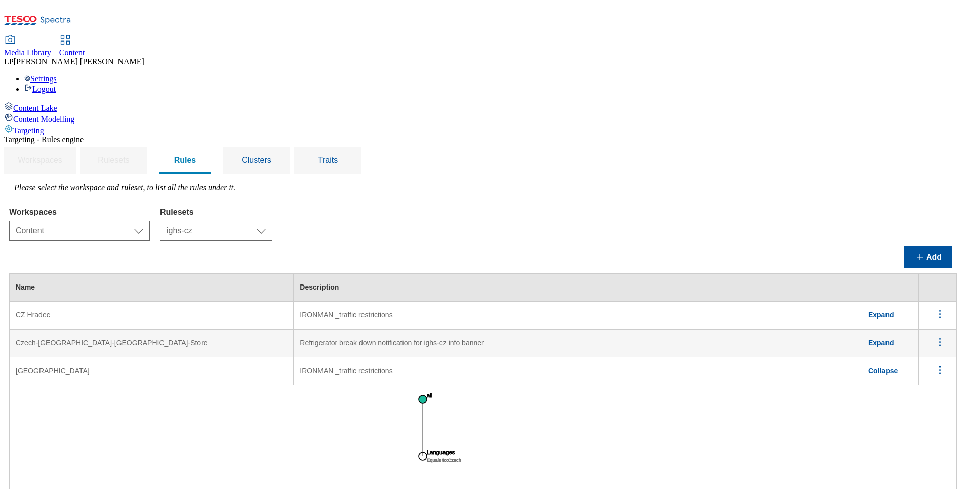
drag, startPoint x: 886, startPoint y: 297, endPoint x: 884, endPoint y: 334, distance: 37.0
click at [934, 364] on icon "menus" at bounding box center [940, 370] width 13 height 13
click at [893, 367] on span "Collapse" at bounding box center [882, 371] width 29 height 8
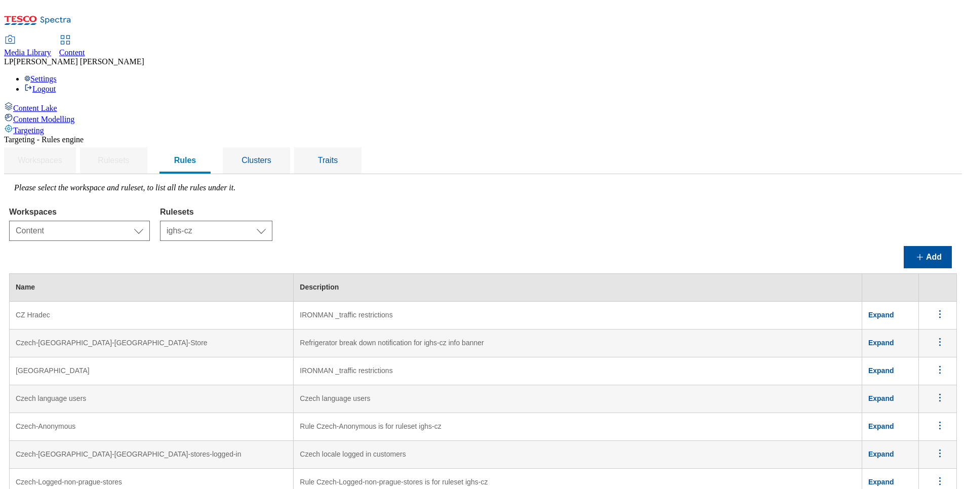
click at [934, 364] on icon "menus" at bounding box center [940, 370] width 13 height 13
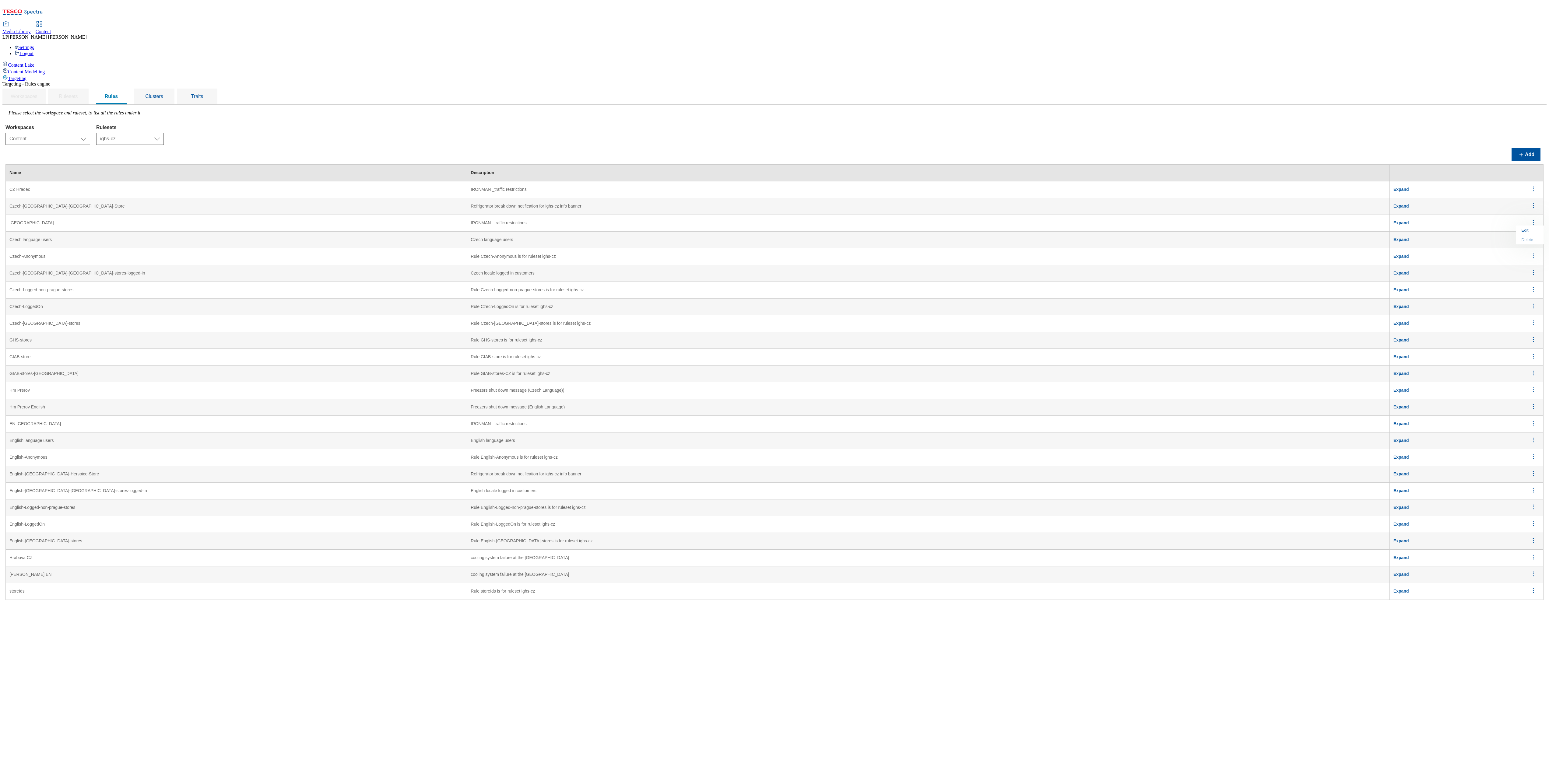
drag, startPoint x: 574, startPoint y: 11, endPoint x: 986, endPoint y: 55, distance: 414.3
click at [580, 88] on div "Workspaces Rulesets Rules Clusters Traits" at bounding box center [775, 96] width 1544 height 17
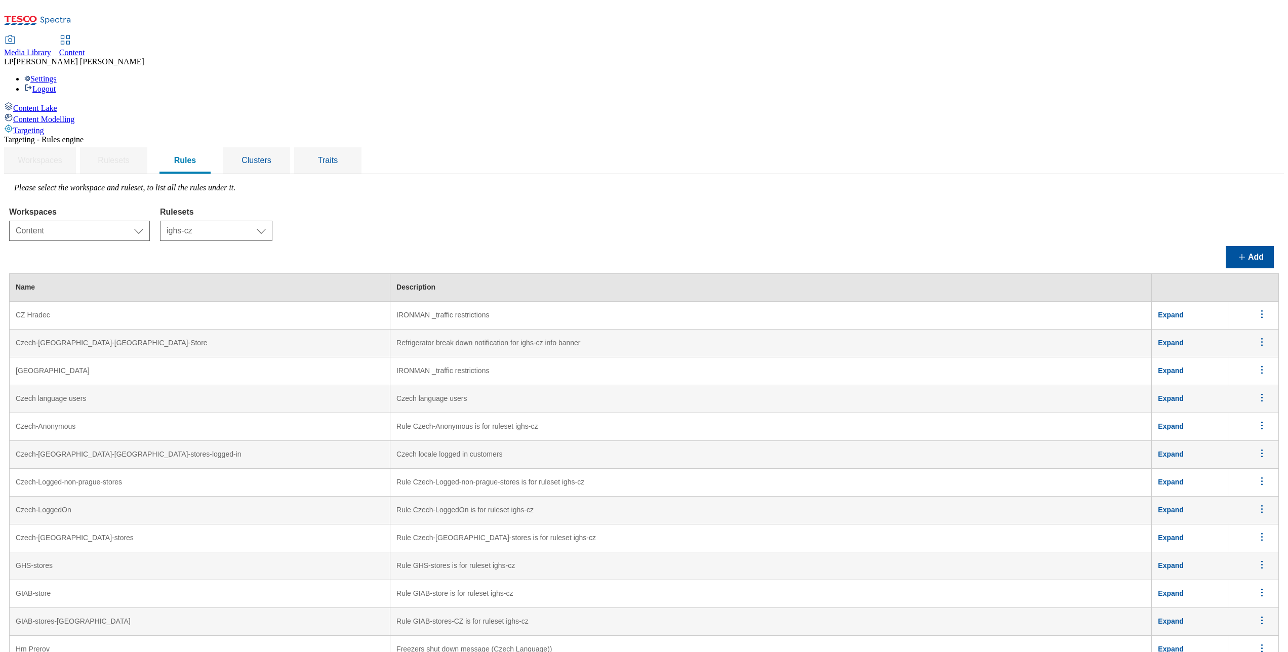
drag, startPoint x: 2538, startPoint y: 3, endPoint x: 86, endPoint y: 345, distance: 2475.7
click at [86, 135] on div "Content Lake Content Modelling Targeting" at bounding box center [644, 118] width 1280 height 33
click at [150, 221] on select "Select workspace Content" at bounding box center [79, 231] width 141 height 20
click at [137, 221] on select "Select workspace Content" at bounding box center [79, 231] width 141 height 20
click at [272, 221] on select "Select ruleset ighs-cz ighs-hu ighs-sk" at bounding box center [216, 231] width 112 height 20
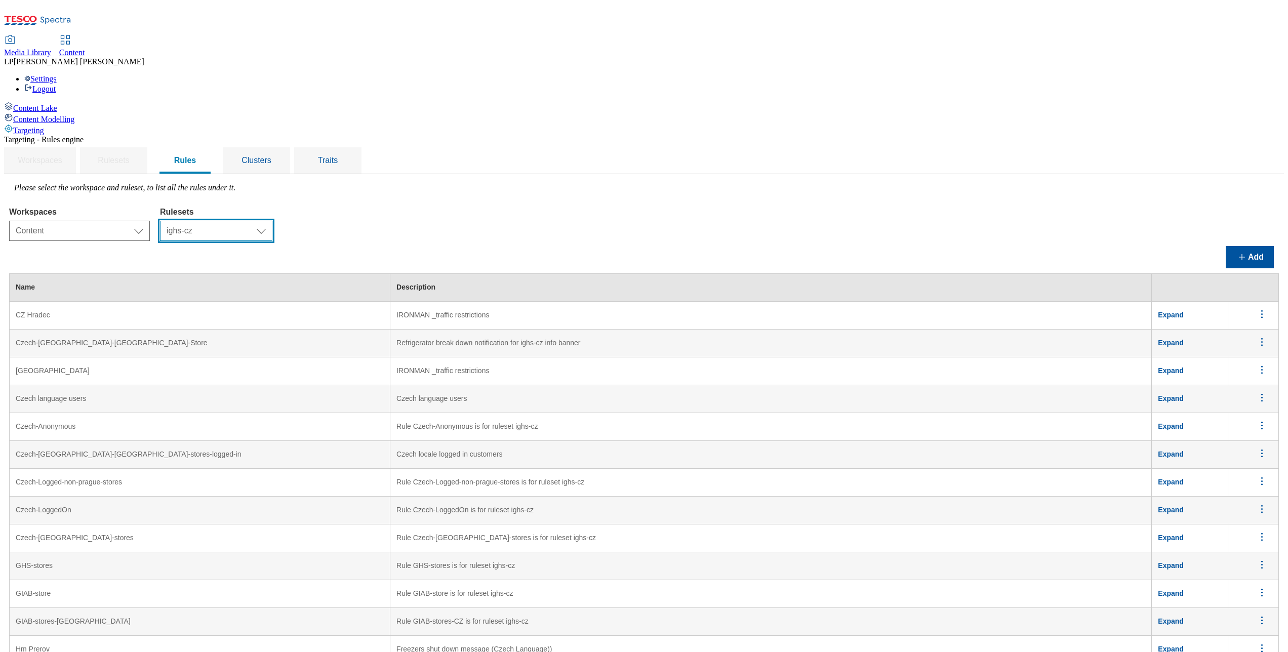
select select "50f8efa7-e250-4998-a7ac-2cf5ba558f70"
click at [272, 221] on select "Select ruleset ighs-cz ighs-hu ighs-sk" at bounding box center [216, 231] width 112 height 20
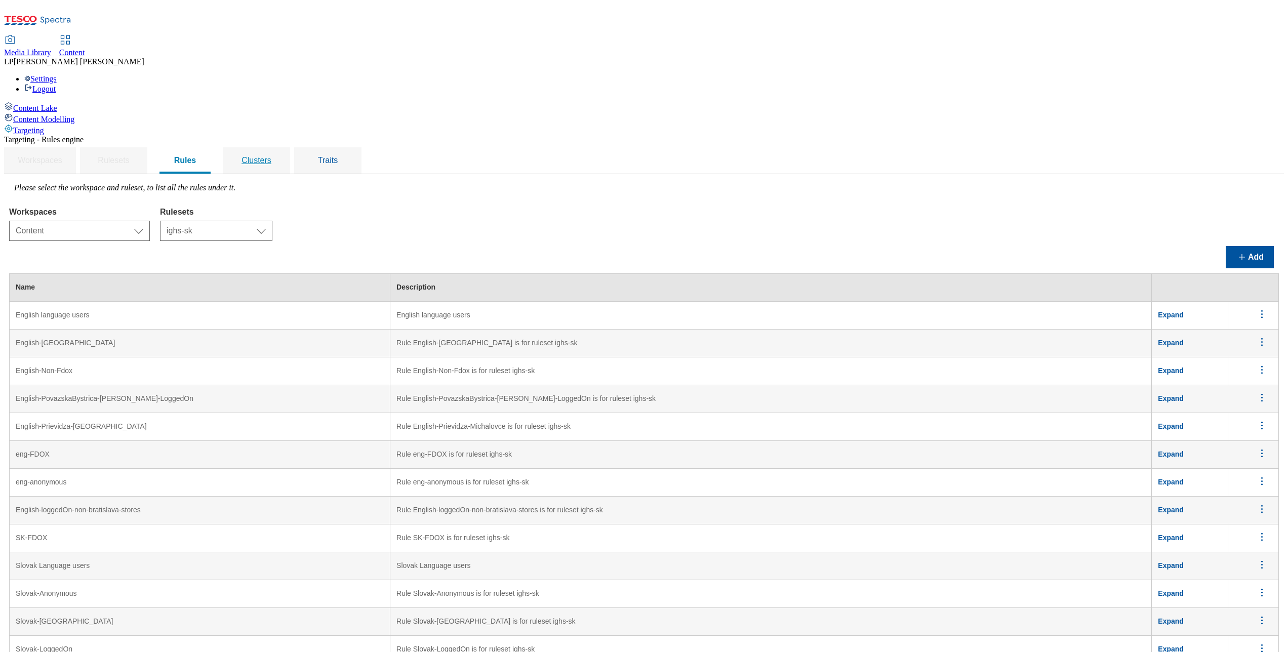
click at [271, 156] on span "Clusters" at bounding box center [257, 160] width 30 height 9
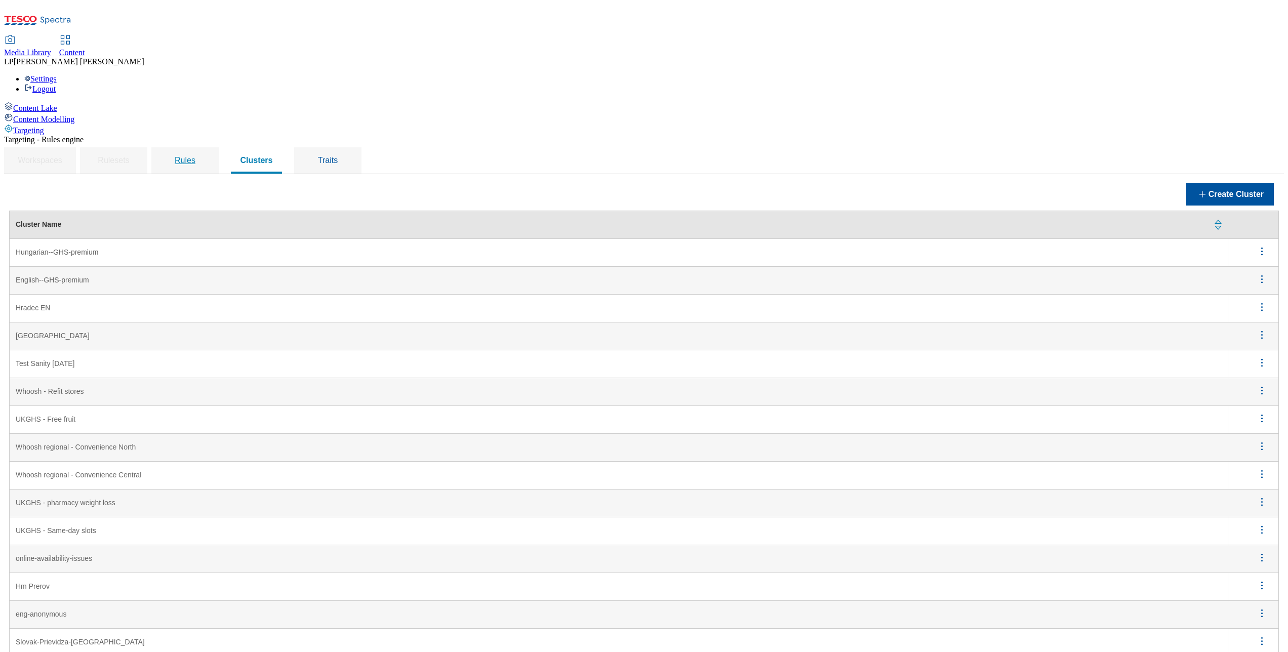
click at [195, 156] on span "Rules" at bounding box center [185, 160] width 21 height 9
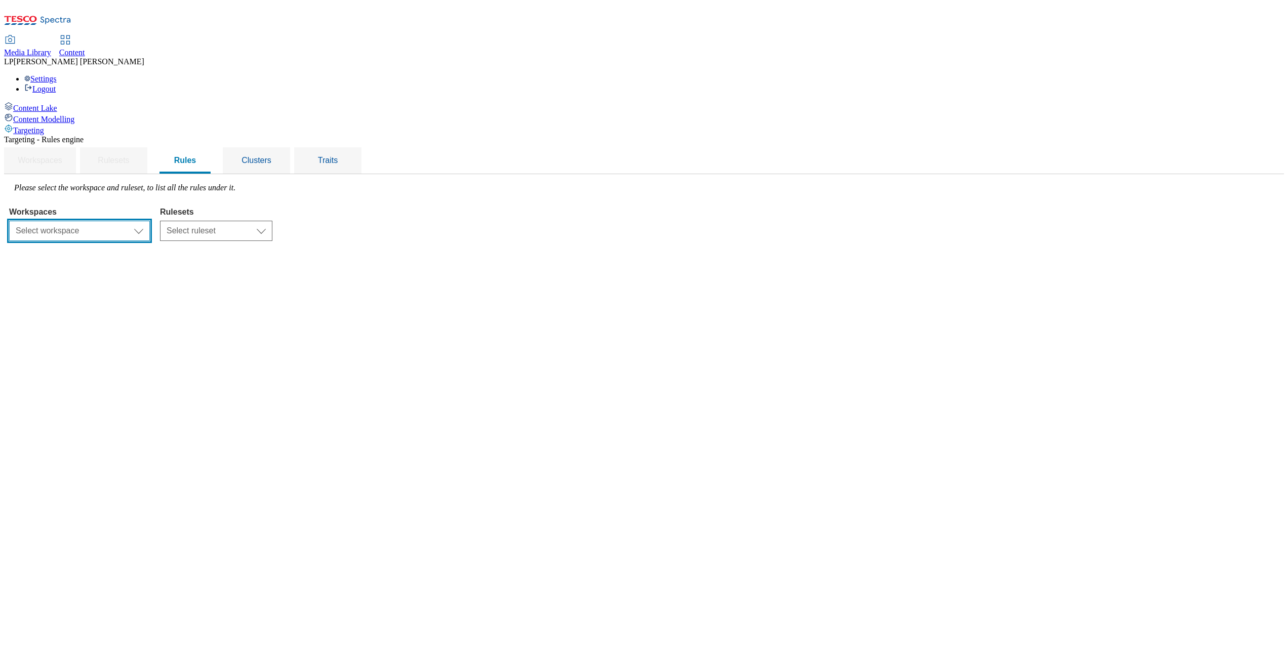
click at [150, 221] on select "Select workspace Content" at bounding box center [79, 231] width 141 height 20
select select "f510054f-adaa-4692-b570-80fa3897127a"
click at [137, 221] on select "Select workspace Content" at bounding box center [79, 231] width 141 height 20
click at [272, 221] on select "Select ruleset ighs-cz ighs-hu ighs-sk" at bounding box center [216, 231] width 112 height 20
select select "50f8efa7-e250-4998-a7ac-2cf5ba558f70"
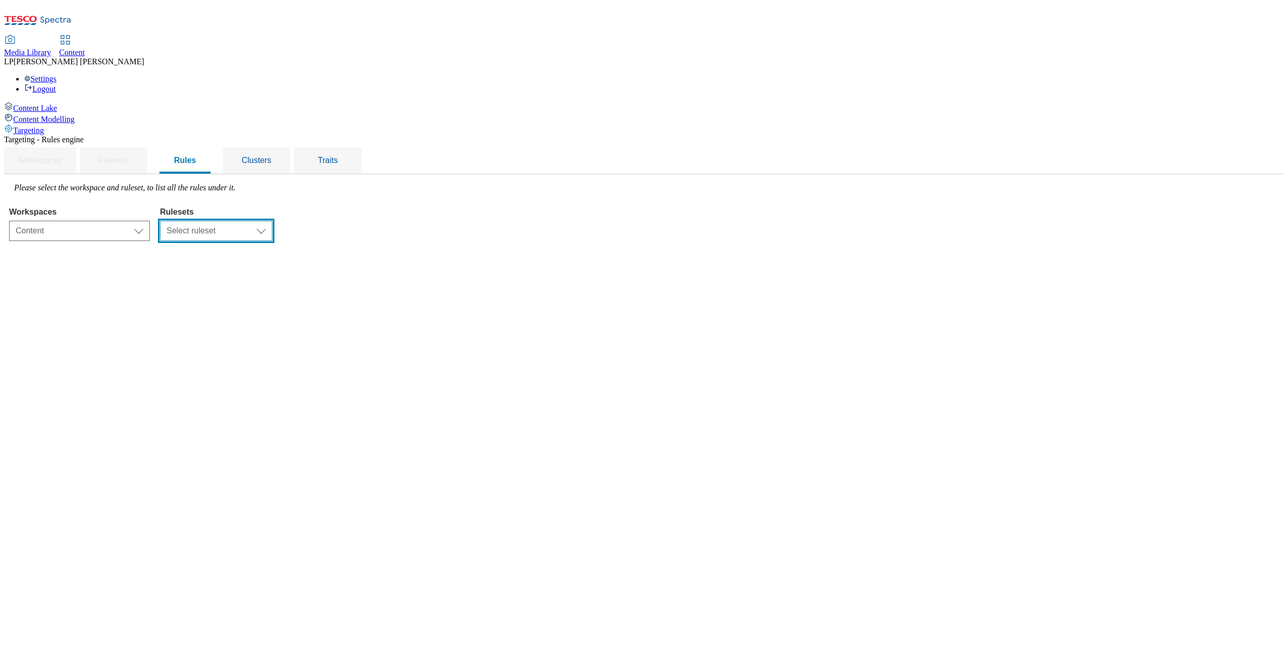
click at [272, 221] on select "Select ruleset ighs-cz ighs-hu ighs-sk" at bounding box center [216, 231] width 112 height 20
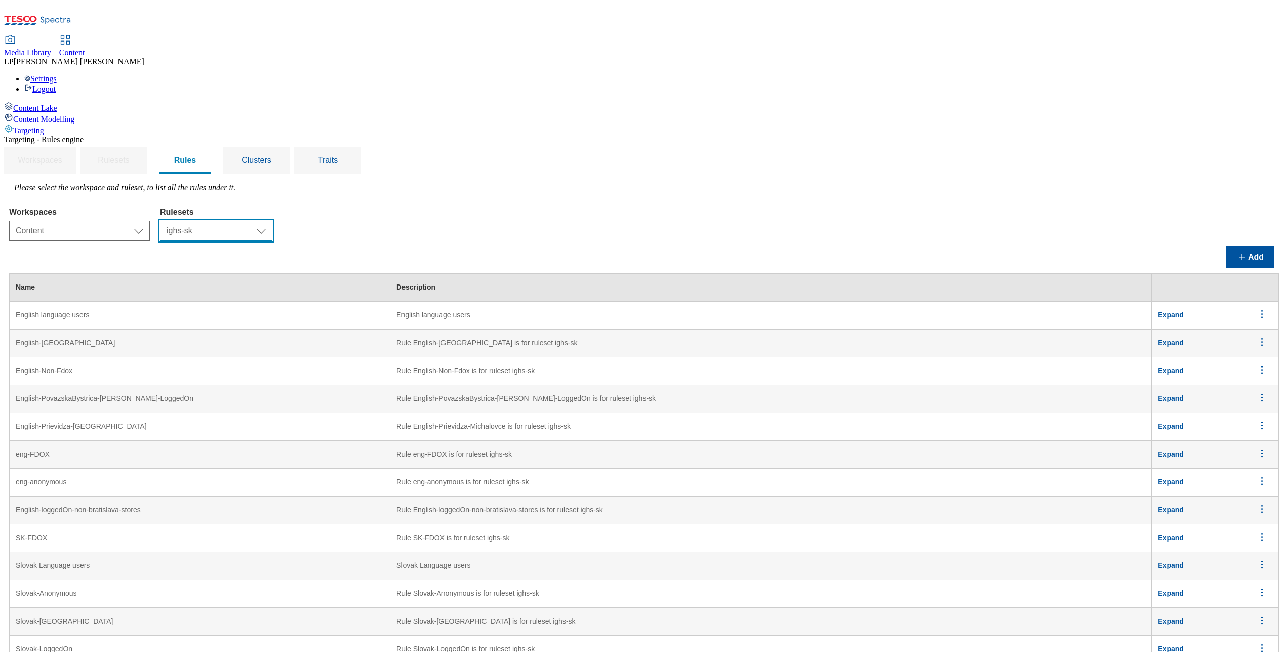
scroll to position [191, 0]
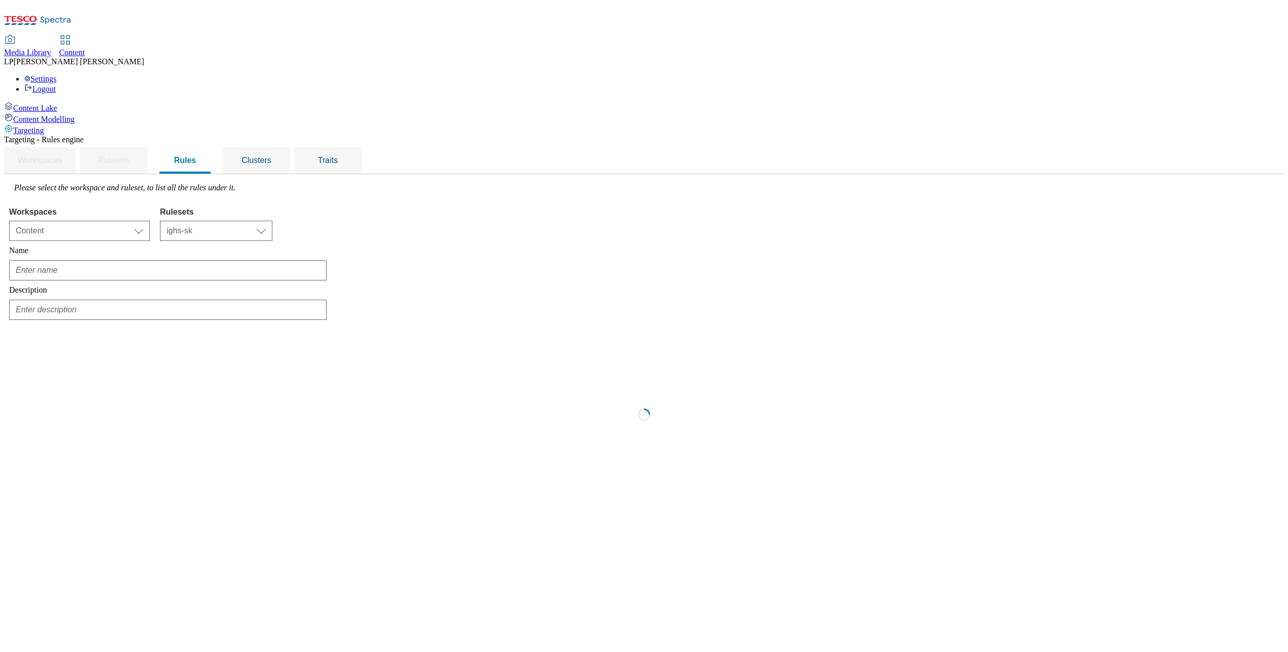
scroll to position [0, 0]
type input "Slovakia-Michalovce-English"
type input "Michalovce Stores - English Speaking"
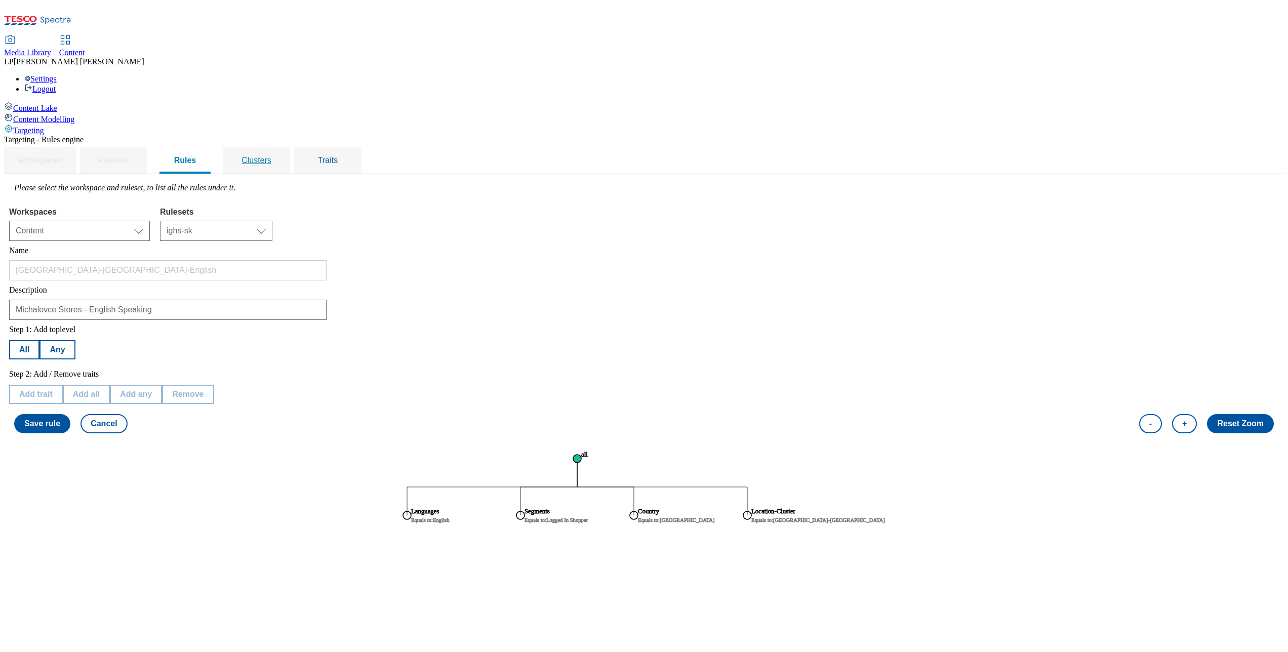
click at [271, 156] on span "Clusters" at bounding box center [257, 160] width 30 height 9
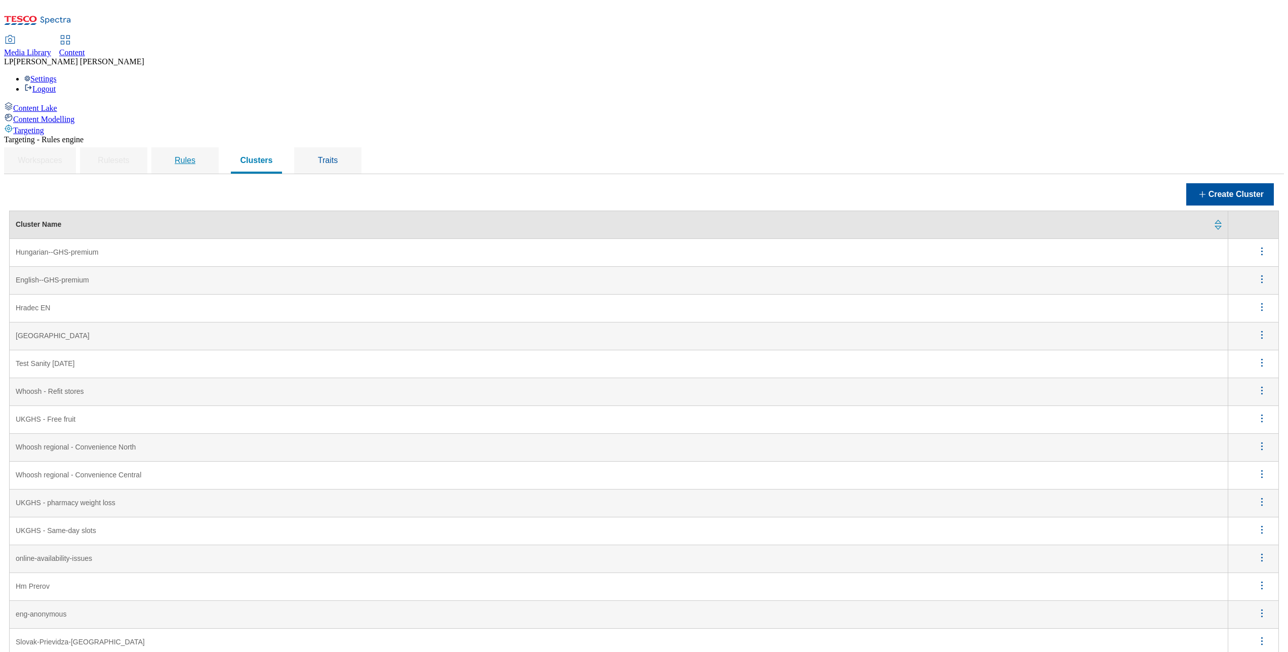
click at [195, 156] on span "Rules" at bounding box center [185, 160] width 21 height 9
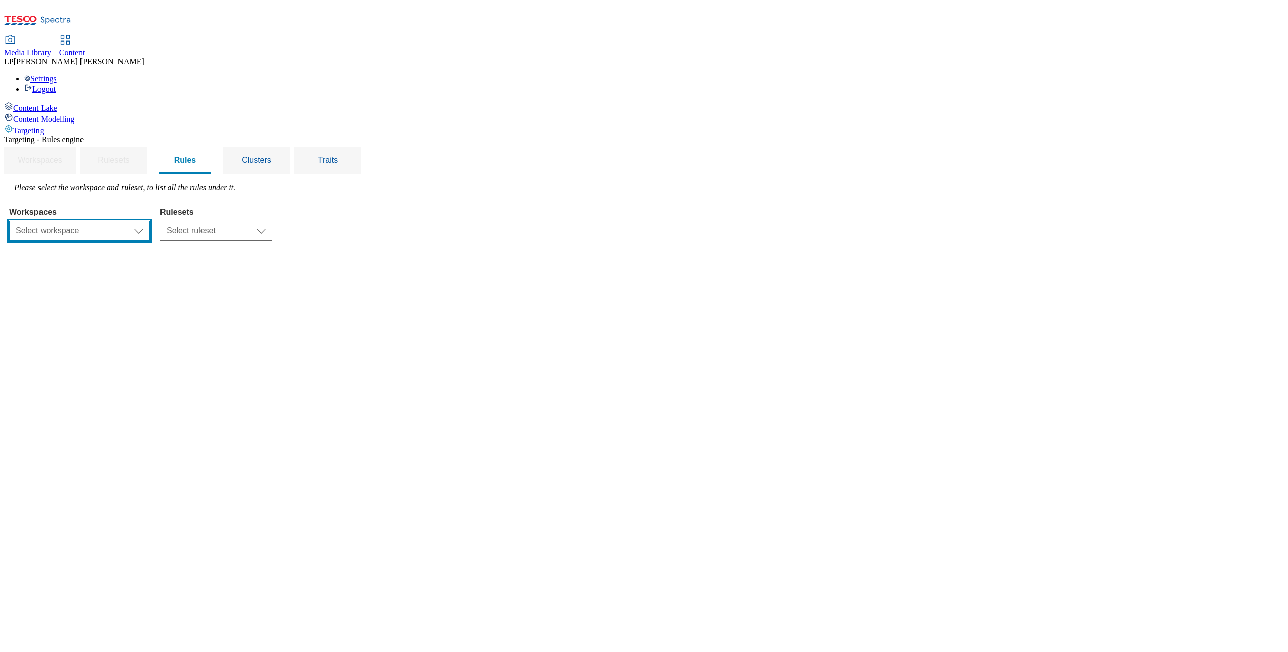
click at [150, 221] on select "Select workspace Content" at bounding box center [79, 231] width 141 height 20
select select "f510054f-adaa-4692-b570-80fa3897127a"
click at [137, 221] on select "Select workspace Content" at bounding box center [79, 231] width 141 height 20
drag, startPoint x: 391, startPoint y: 155, endPoint x: 382, endPoint y: 160, distance: 11.1
click at [272, 221] on select "Select ruleset ighs-cz ighs-hu ighs-sk" at bounding box center [216, 231] width 112 height 20
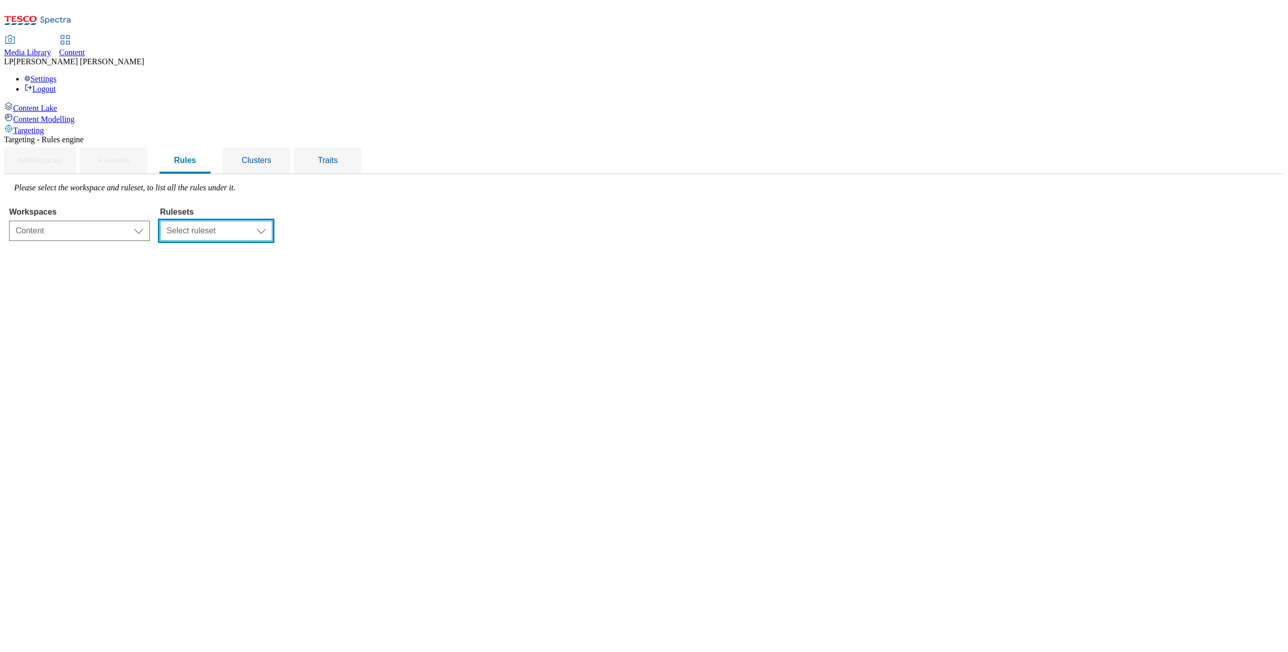
click at [272, 221] on select "Select ruleset ighs-cz ighs-hu ighs-sk" at bounding box center [216, 231] width 112 height 20
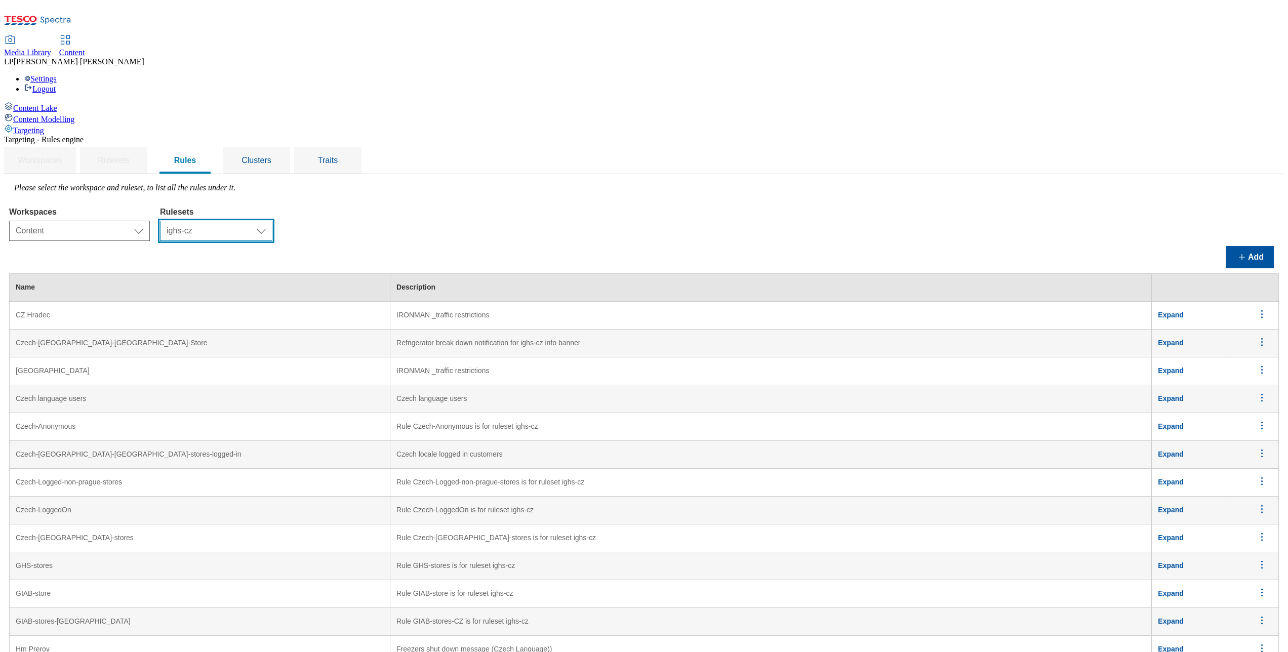
click at [272, 221] on select "Select ruleset ighs-cz ighs-hu ighs-sk" at bounding box center [216, 231] width 112 height 20
select select "50f8efa7-e250-4998-a7ac-2cf5ba558f70"
click at [272, 221] on select "Select ruleset ighs-cz ighs-hu ighs-sk" at bounding box center [216, 231] width 112 height 20
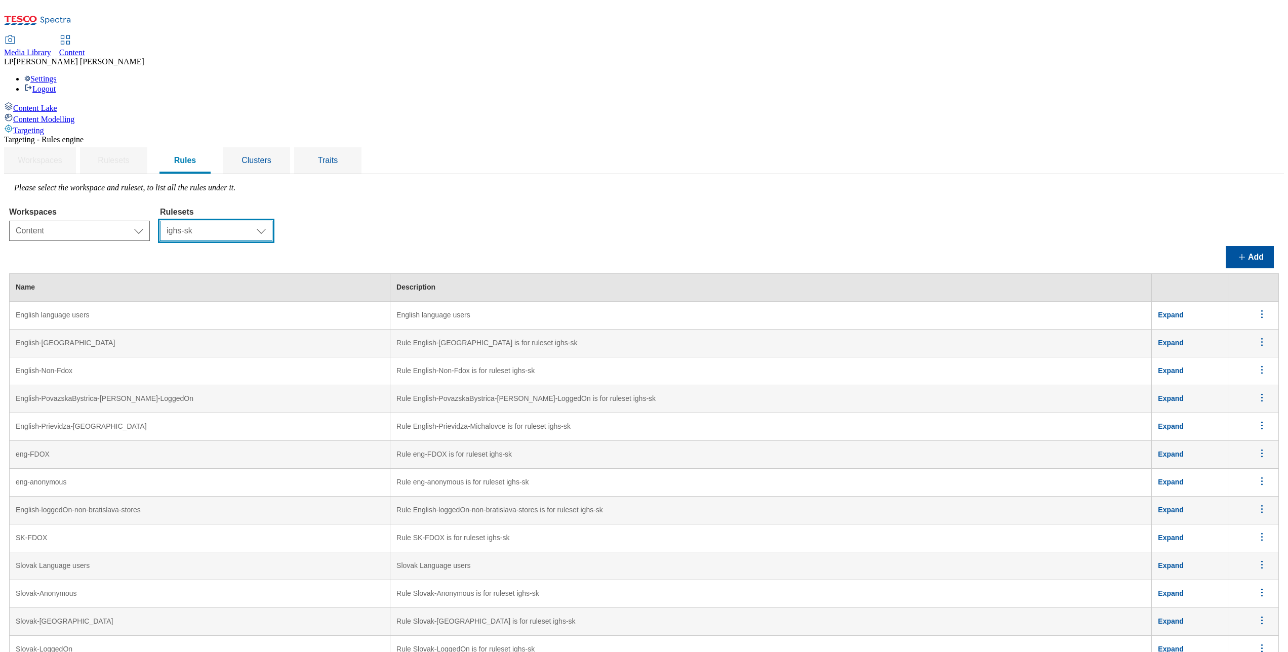
scroll to position [191, 0]
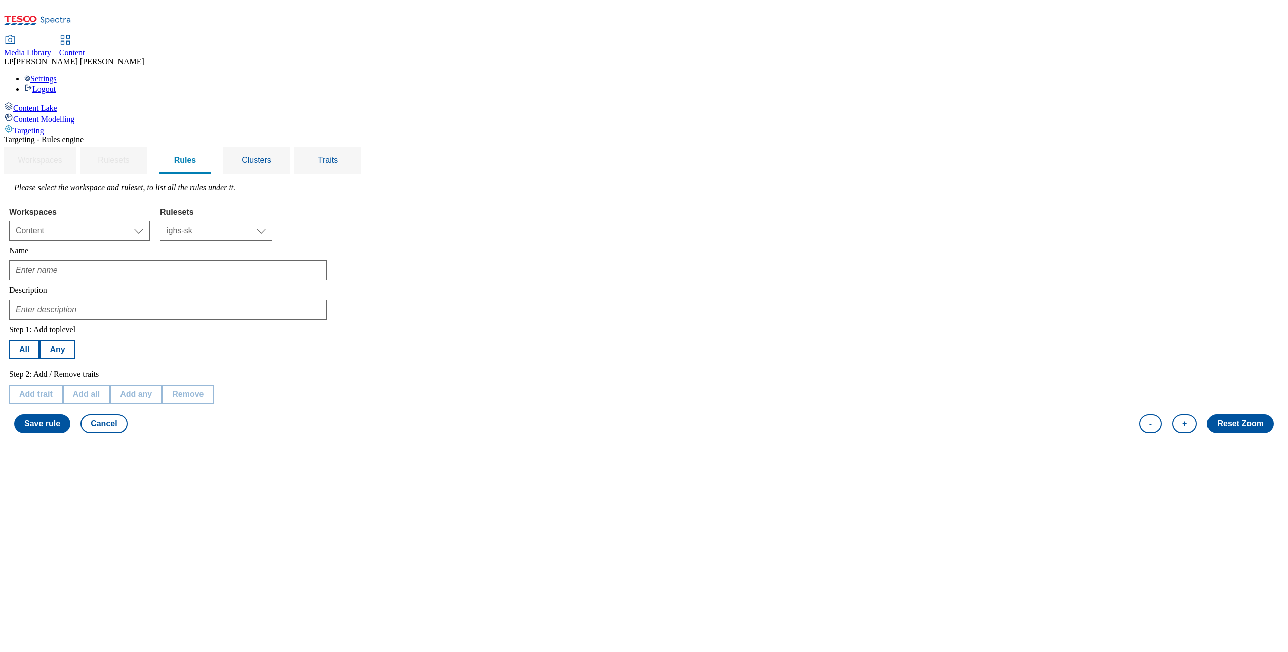
type input "[GEOGRAPHIC_DATA]-[GEOGRAPHIC_DATA]"
type input "Michalovce stores - Slovak Speaking"
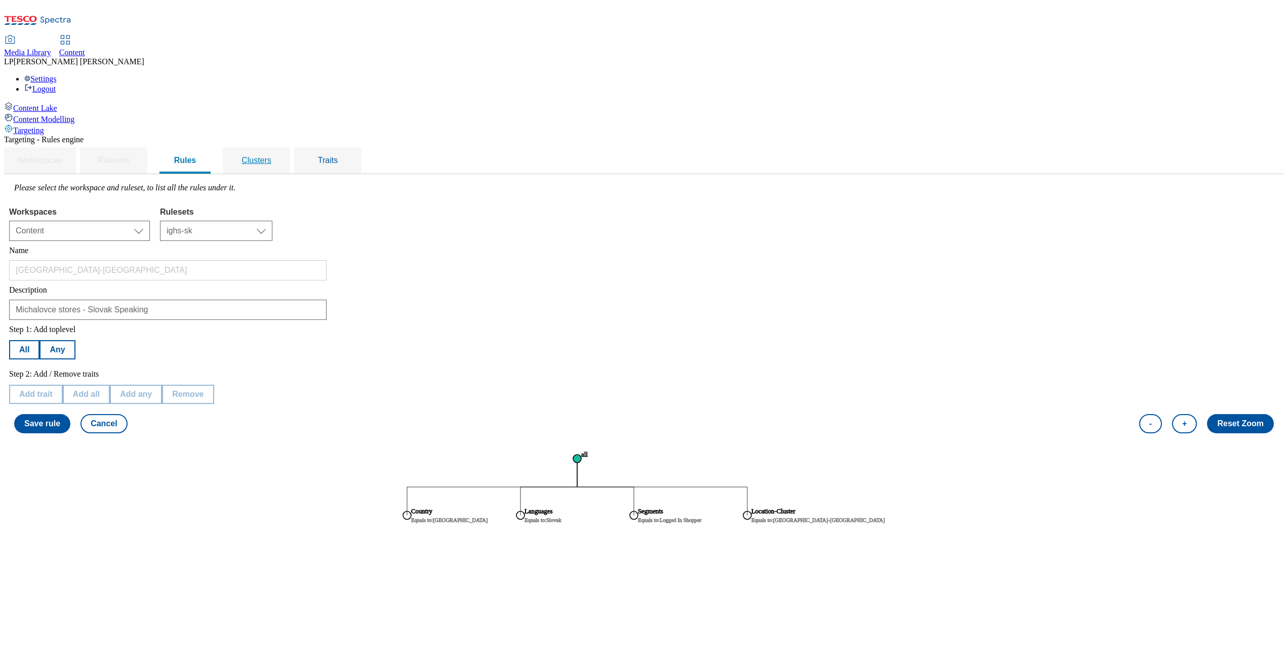
click at [271, 156] on span "Clusters" at bounding box center [257, 160] width 30 height 9
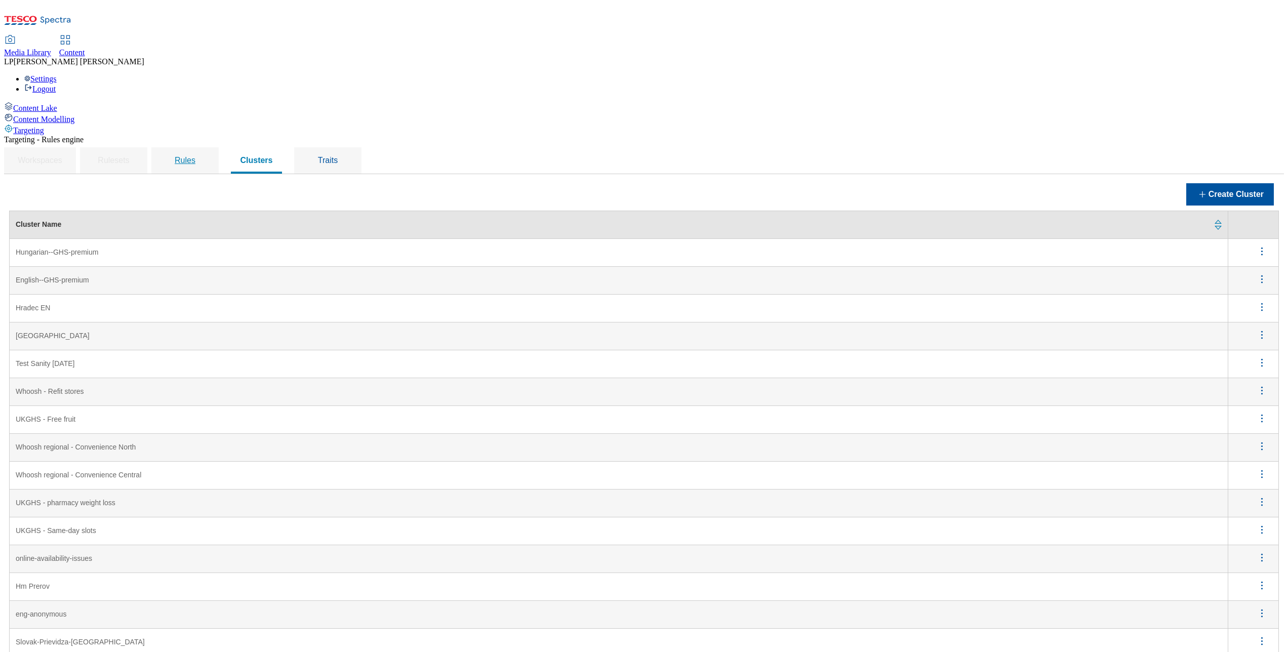
click at [195, 156] on span "Rules" at bounding box center [185, 160] width 21 height 9
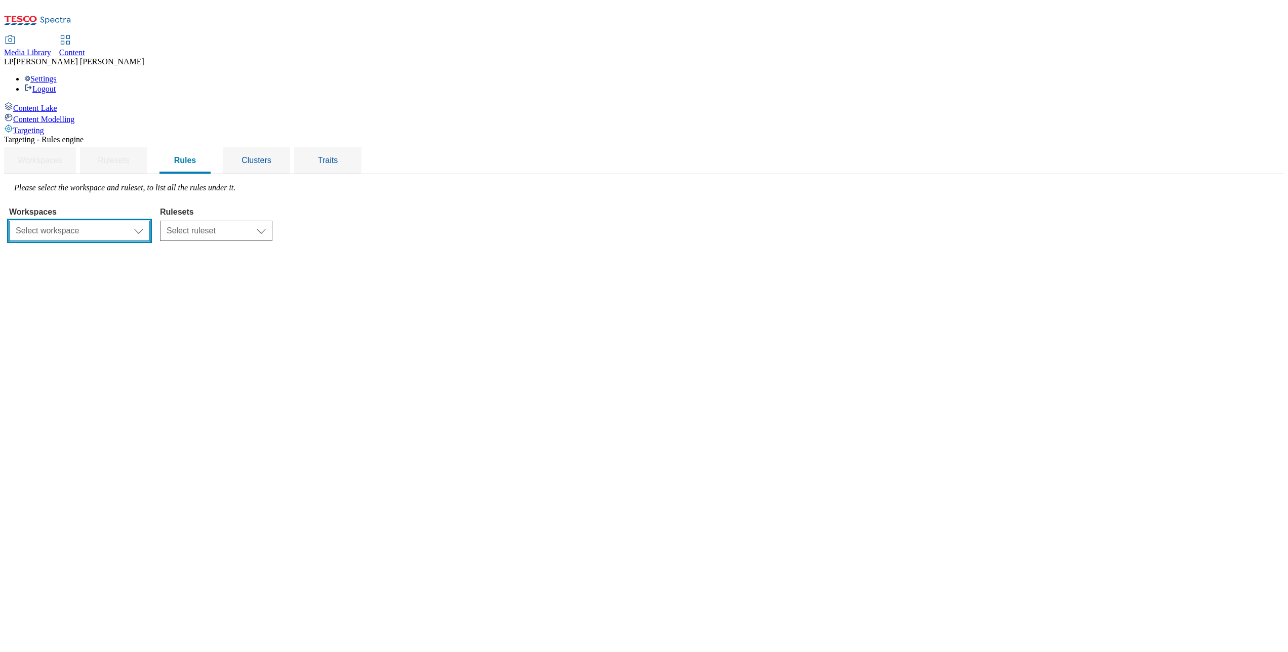
drag, startPoint x: 266, startPoint y: 148, endPoint x: 261, endPoint y: 165, distance: 17.5
click at [150, 221] on select "Select workspace Content" at bounding box center [79, 231] width 141 height 20
select select "f510054f-adaa-4692-b570-80fa3897127a"
click at [137, 221] on select "Select workspace Content" at bounding box center [79, 231] width 141 height 20
click at [272, 221] on select "Select ruleset ighs-cz ighs-hu ighs-sk" at bounding box center [216, 231] width 112 height 20
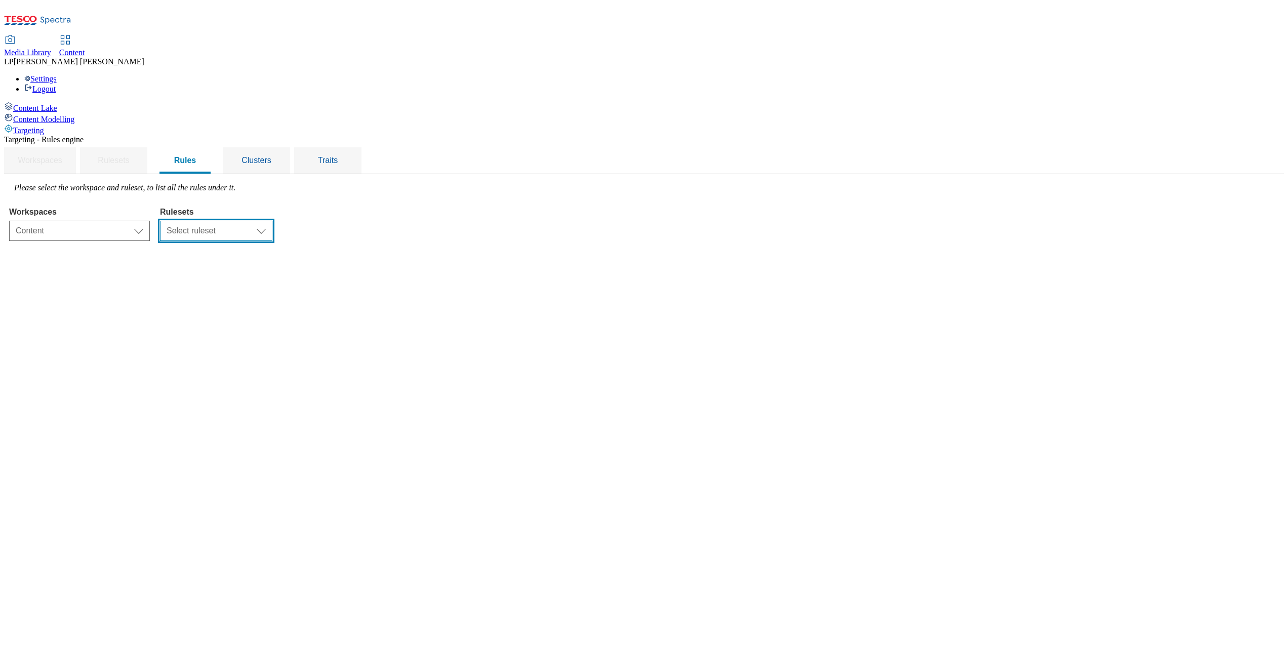
select select "50f8efa7-e250-4998-a7ac-2cf5ba558f70"
click at [272, 221] on select "Select ruleset ighs-cz ighs-hu ighs-sk" at bounding box center [216, 231] width 112 height 20
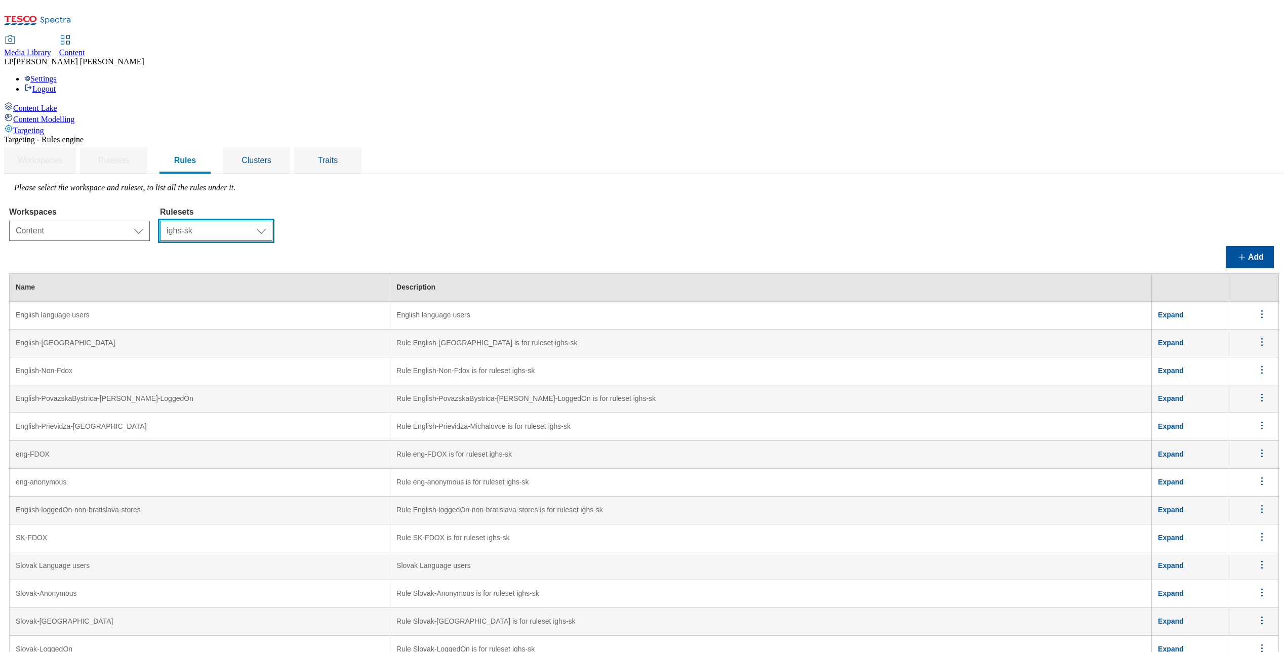
scroll to position [191, 0]
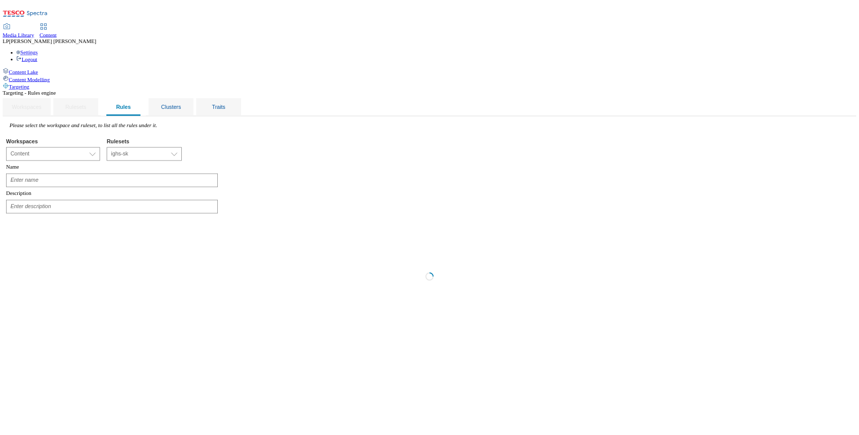
scroll to position [0, 0]
type input "Slovakia-Michalovce-English"
type input "Michalovce Stores - English Speaking"
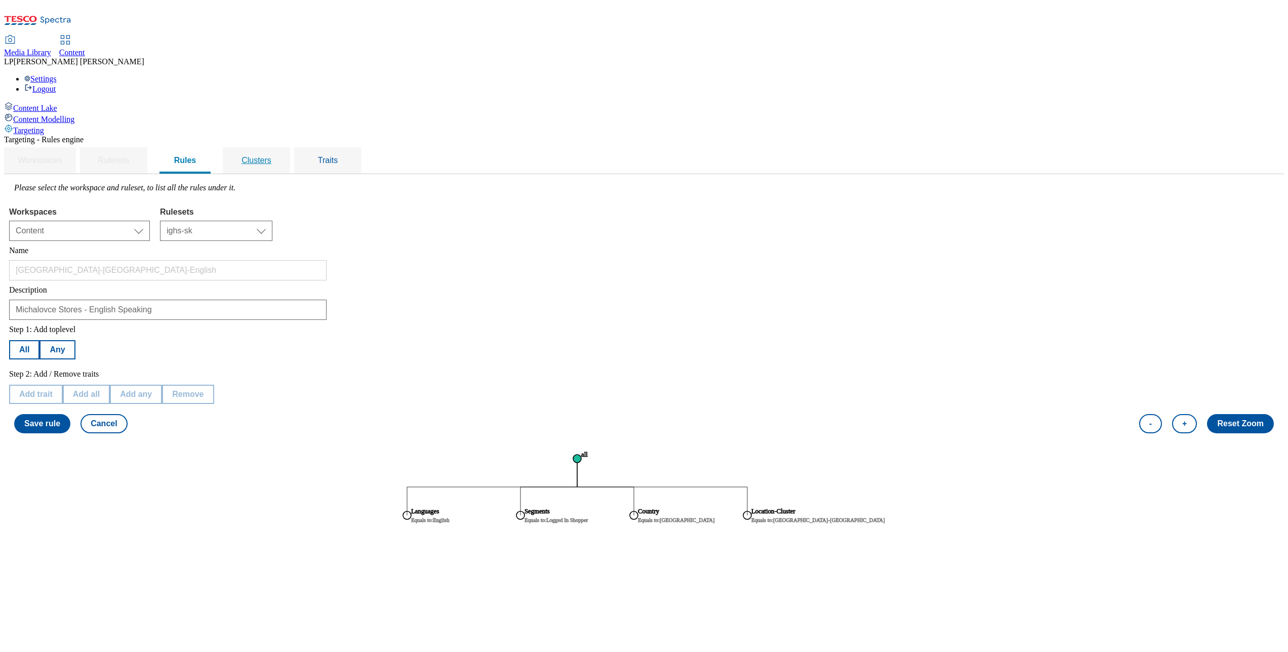
click at [271, 156] on span "Clusters" at bounding box center [257, 160] width 30 height 9
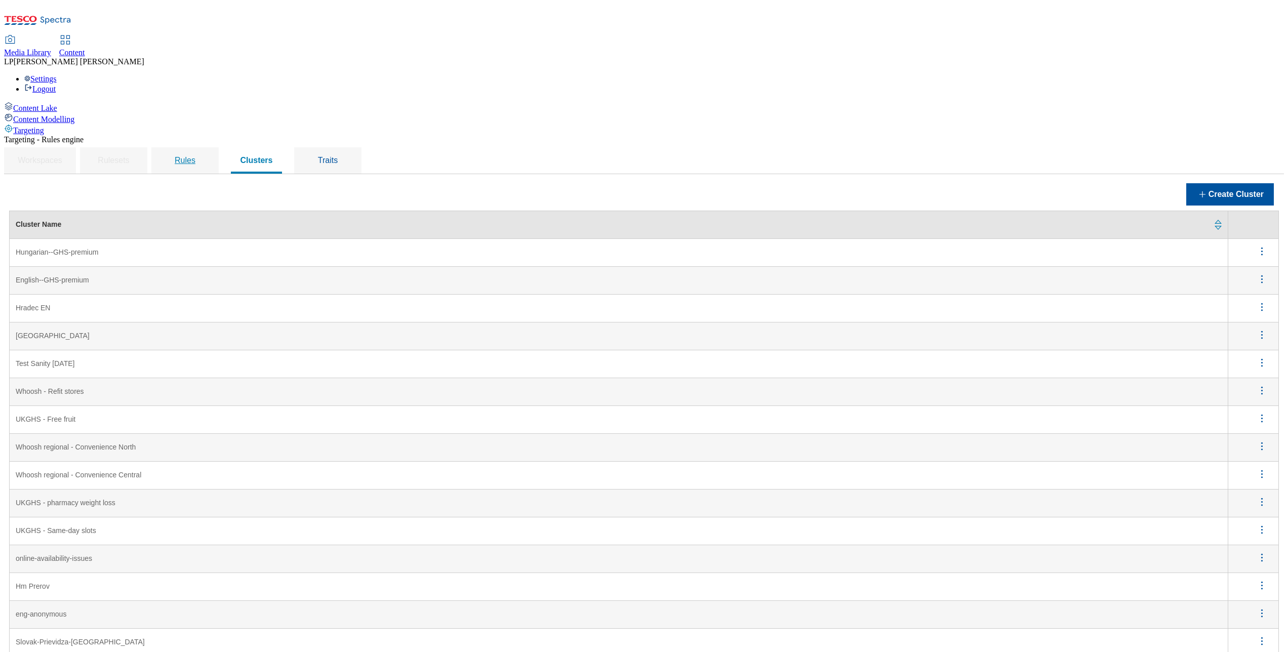
click at [195, 156] on span "Rules" at bounding box center [185, 160] width 21 height 9
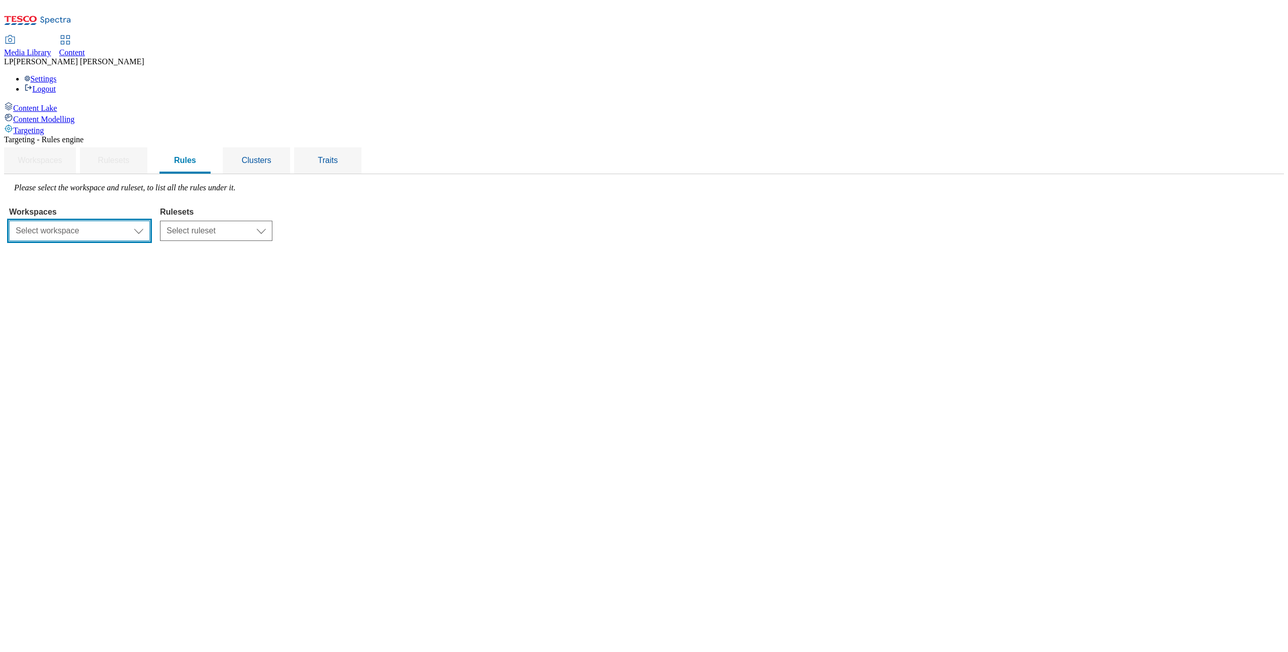
drag, startPoint x: 263, startPoint y: 154, endPoint x: 257, endPoint y: 163, distance: 11.0
click at [150, 221] on select "Select workspace Content" at bounding box center [79, 231] width 141 height 20
select select "f510054f-adaa-4692-b570-80fa3897127a"
click at [137, 221] on select "Select workspace Content" at bounding box center [79, 231] width 141 height 20
click at [272, 221] on select "Select ruleset ighs-cz ighs-hu ighs-sk" at bounding box center [216, 231] width 112 height 20
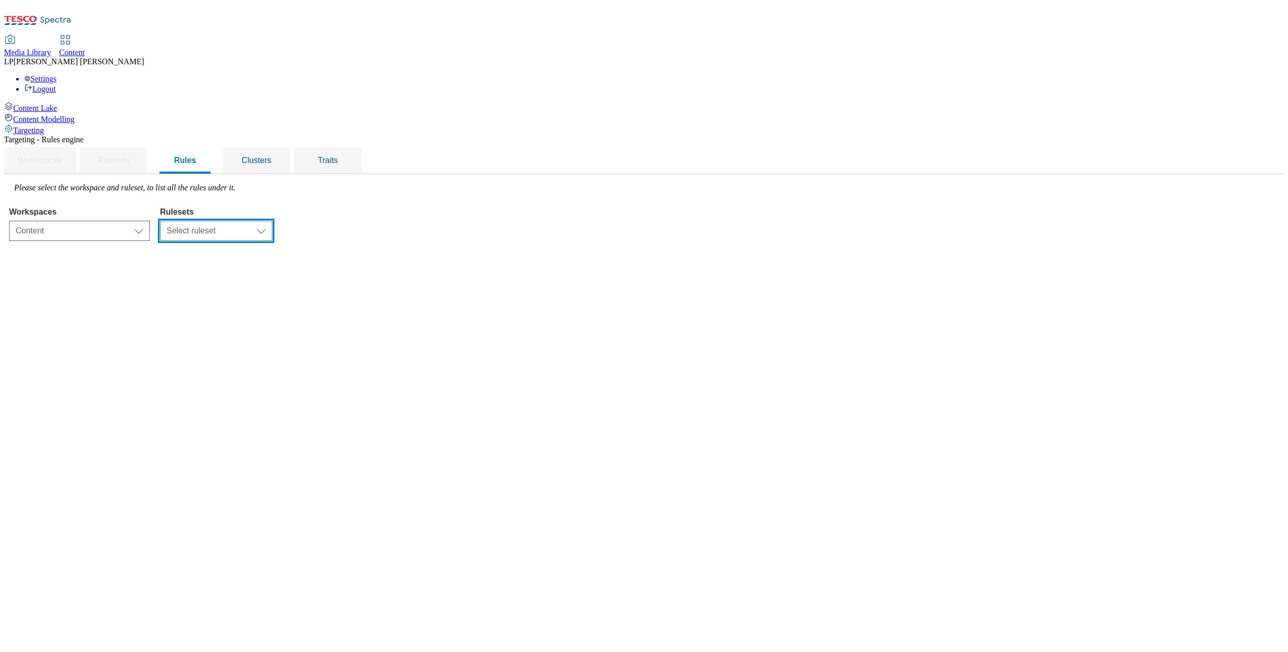
select select "a5d786b5-4b7d-486a-ba69-9110a1662380"
click at [272, 221] on select "Select ruleset ighs-cz ighs-hu ighs-sk" at bounding box center [216, 231] width 112 height 20
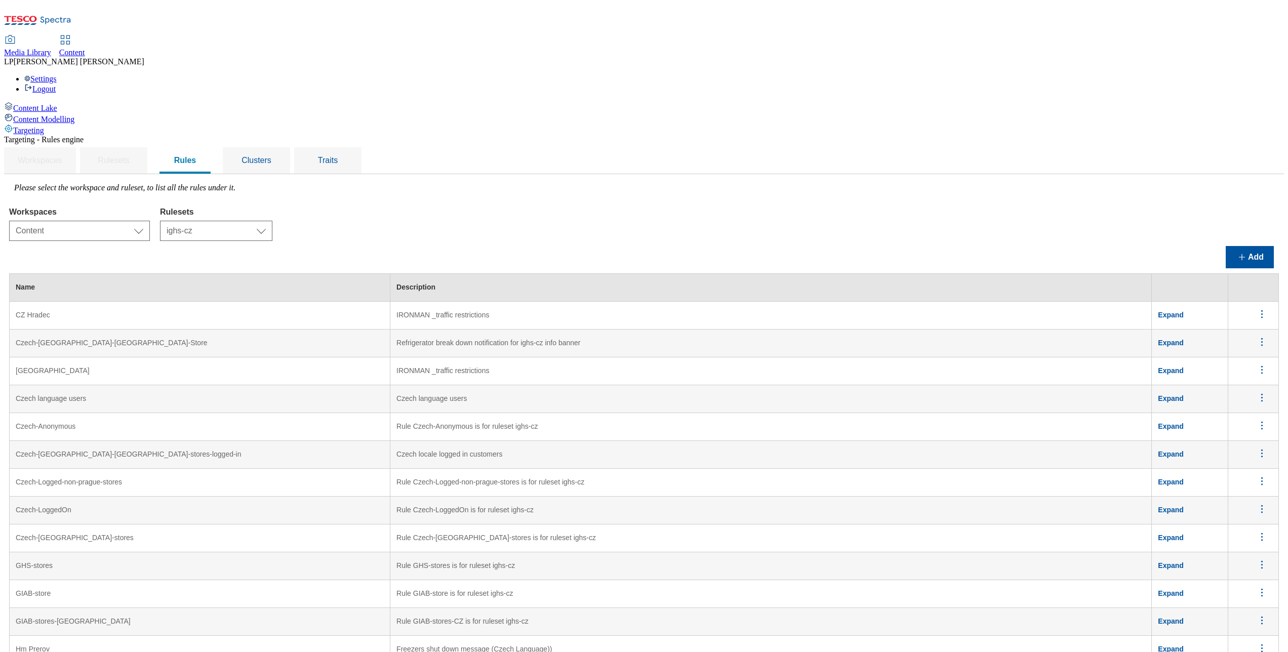
click at [965, 308] on icon "menus" at bounding box center [1262, 314] width 13 height 13
click at [965, 324] on span "Edit" at bounding box center [1248, 328] width 12 height 8
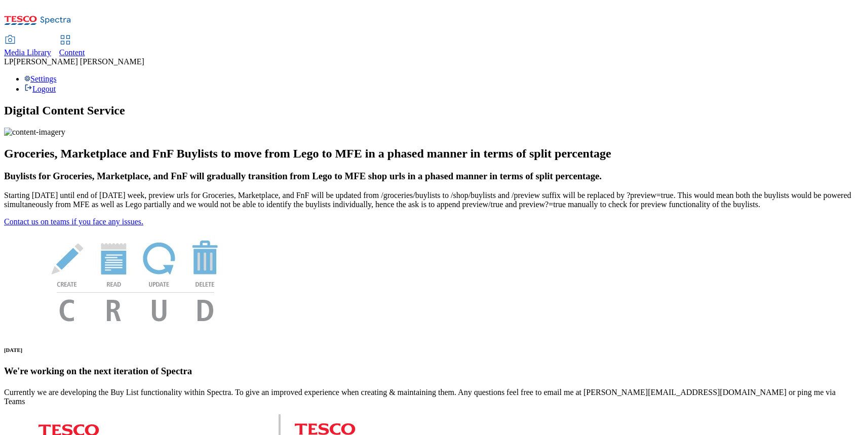
click at [85, 48] on span "Content" at bounding box center [72, 52] width 26 height 9
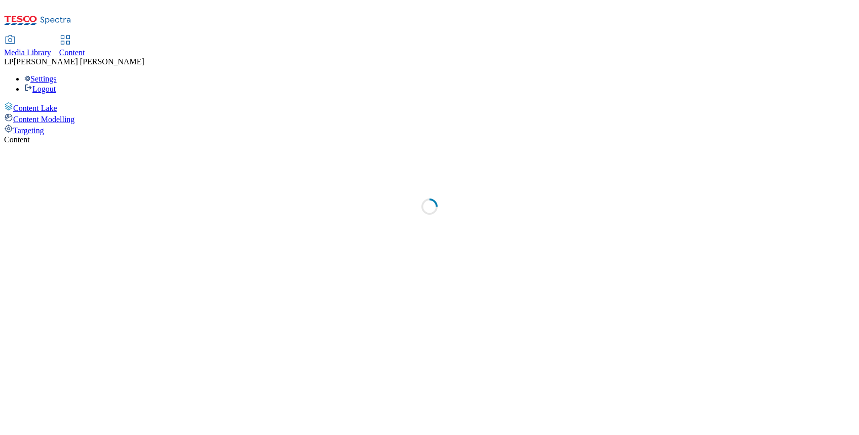
select select "ighs-hu"
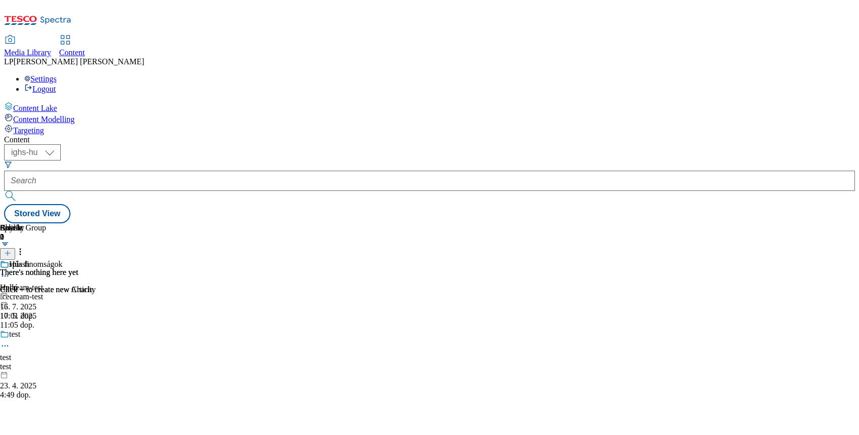
click at [44, 126] on span "Targeting" at bounding box center [28, 130] width 31 height 9
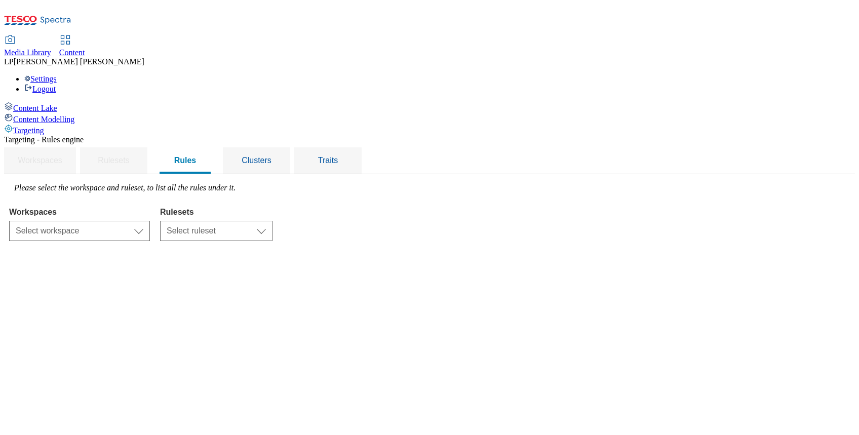
click at [44, 126] on span "Targeting" at bounding box center [28, 130] width 31 height 9
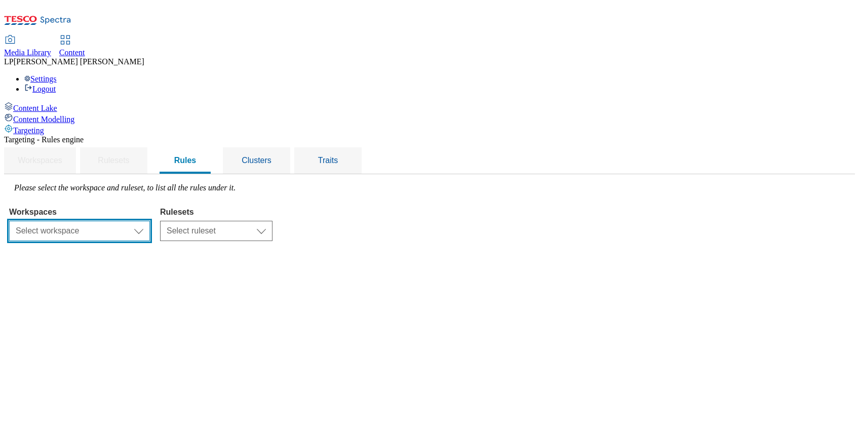
click at [150, 221] on select "Select workspace Content" at bounding box center [79, 231] width 141 height 20
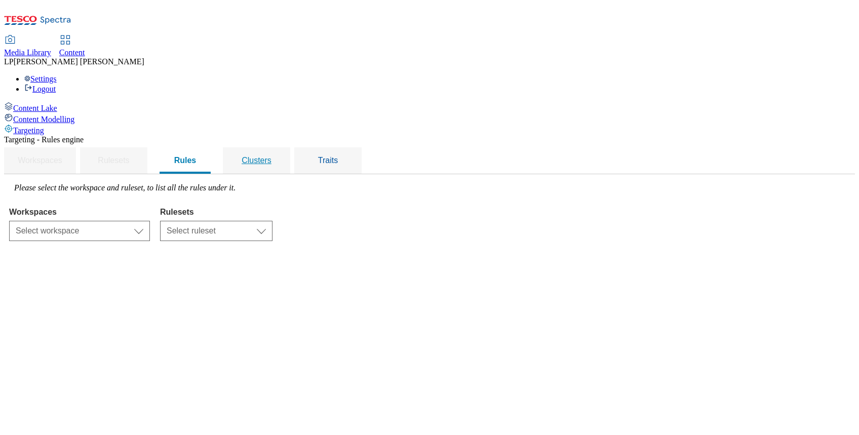
click at [271, 156] on span "Clusters" at bounding box center [257, 160] width 30 height 9
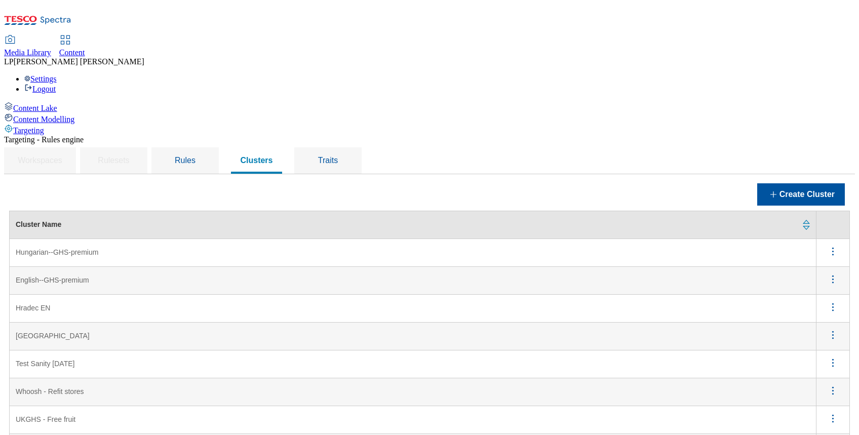
click at [827, 301] on icon "menus" at bounding box center [832, 307] width 13 height 13
click at [813, 316] on span "Edit" at bounding box center [819, 320] width 12 height 8
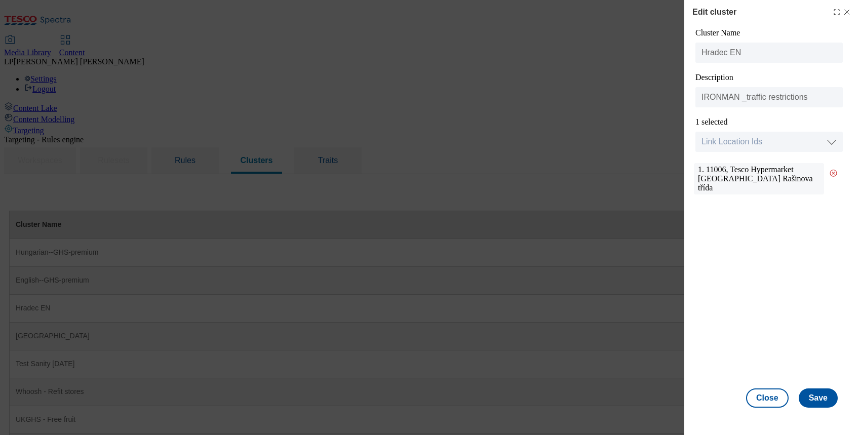
click at [847, 13] on line "Modal" at bounding box center [846, 12] width 5 height 5
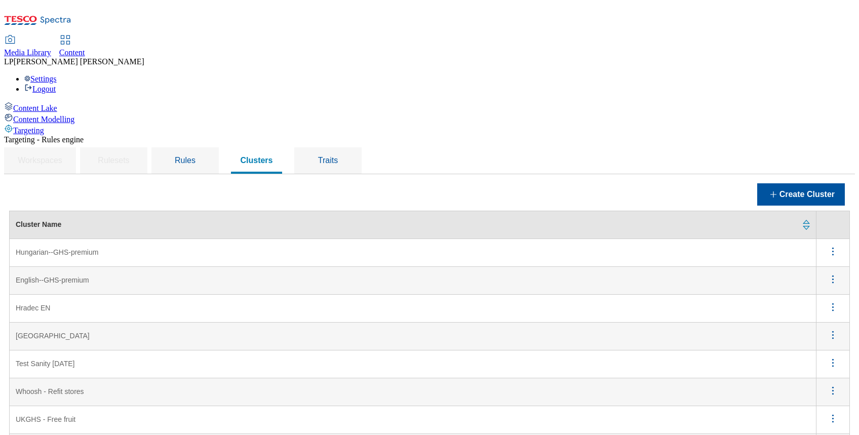
click at [165, 323] on CZ "[GEOGRAPHIC_DATA]" at bounding box center [413, 337] width 807 height 28
click at [826, 329] on icon "menus" at bounding box center [832, 335] width 13 height 13
click at [813, 344] on span "Edit" at bounding box center [819, 348] width 12 height 8
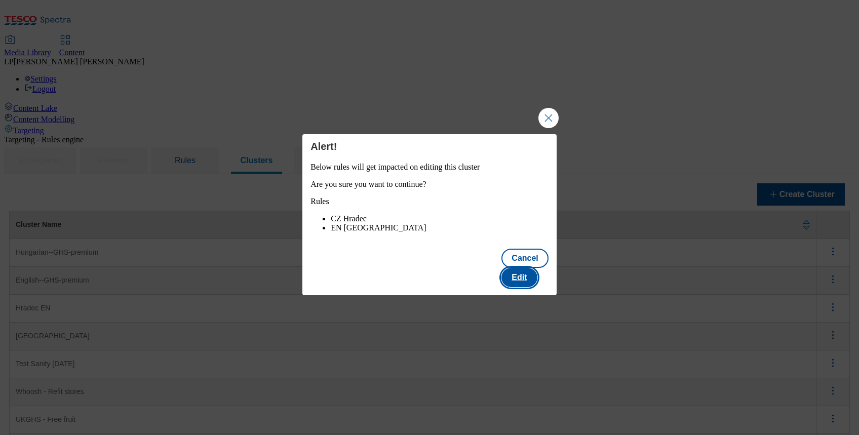
click at [532, 276] on button "Edit" at bounding box center [518, 277] width 35 height 19
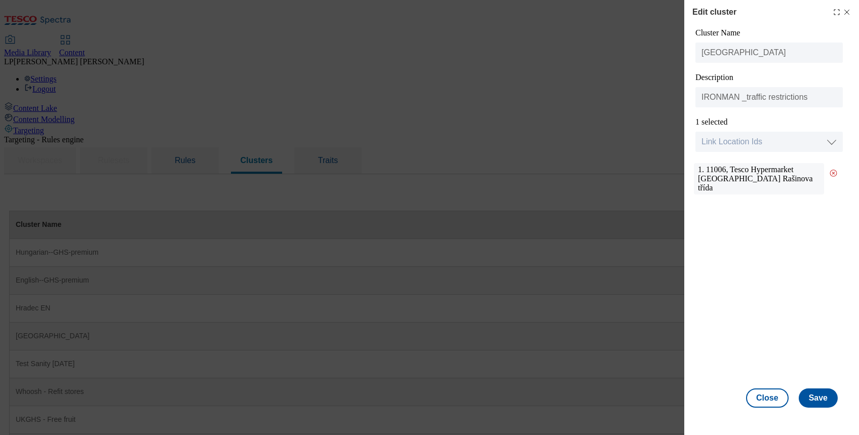
click at [846, 13] on icon "Modal" at bounding box center [846, 12] width 8 height 8
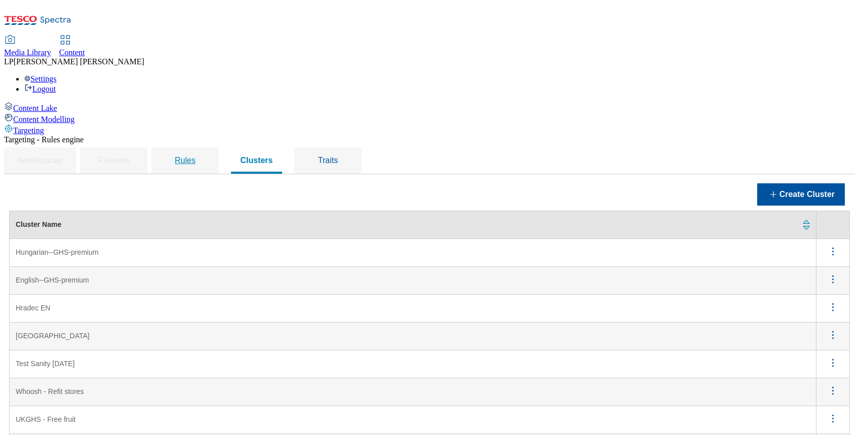
click at [195, 156] on span "Rules" at bounding box center [185, 160] width 21 height 9
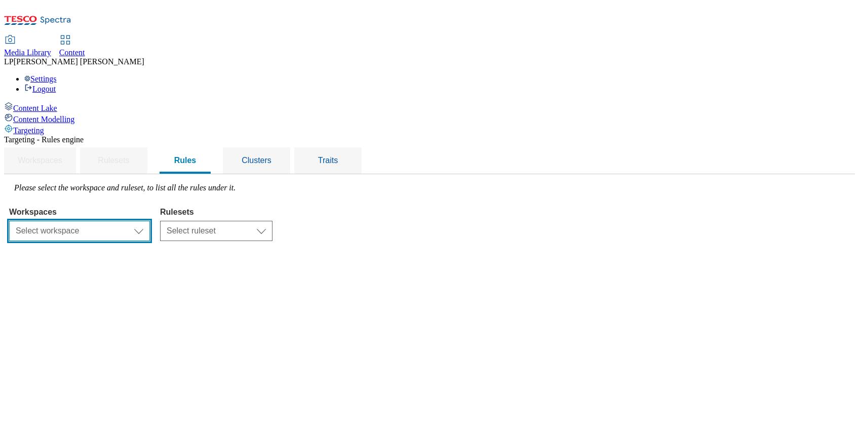
click at [150, 221] on select "Select workspace Content" at bounding box center [79, 231] width 141 height 20
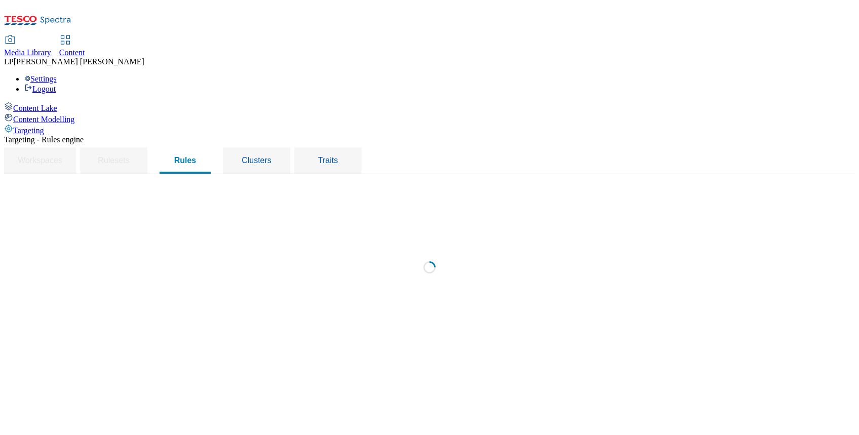
select select "f510054f-adaa-4692-b570-80fa3897127a"
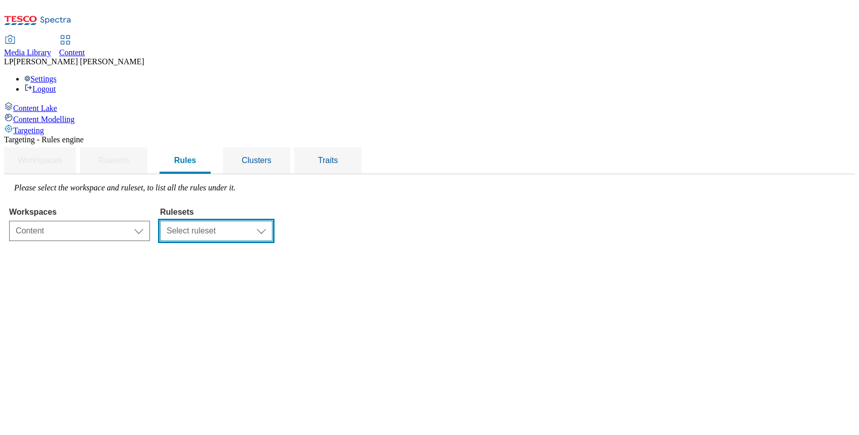
click at [272, 221] on select "Select ruleset ighs-cz ighs-hu ighs-sk" at bounding box center [216, 231] width 112 height 20
select select "a5d786b5-4b7d-486a-ba69-9110a1662380"
click at [272, 221] on select "Select ruleset ighs-cz ighs-hu ighs-sk" at bounding box center [216, 231] width 112 height 20
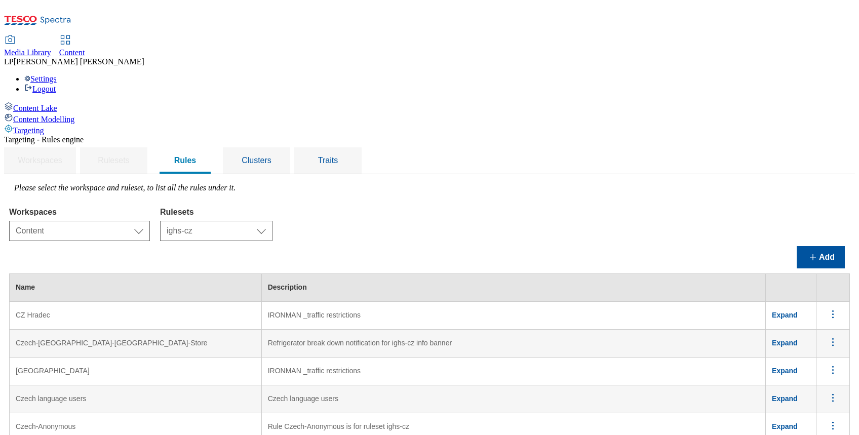
click at [826, 364] on icon "menus" at bounding box center [832, 370] width 13 height 13
click at [810, 375] on button "Edit" at bounding box center [827, 383] width 46 height 16
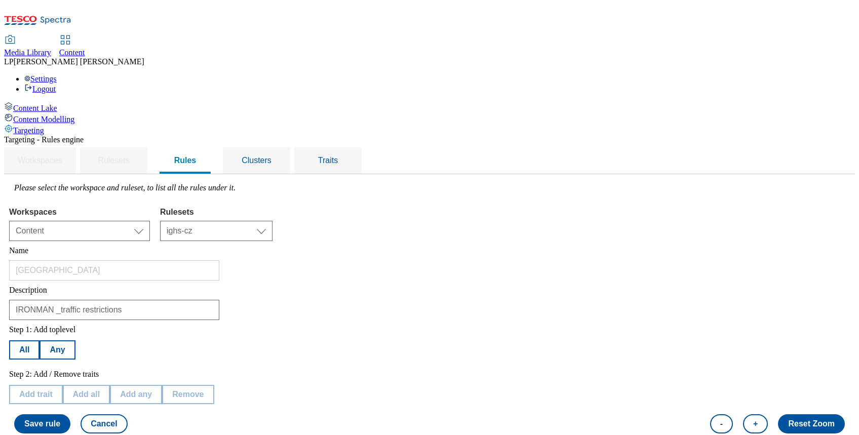
scroll to position [89, 0]
click at [39, 340] on button "All" at bounding box center [24, 349] width 30 height 19
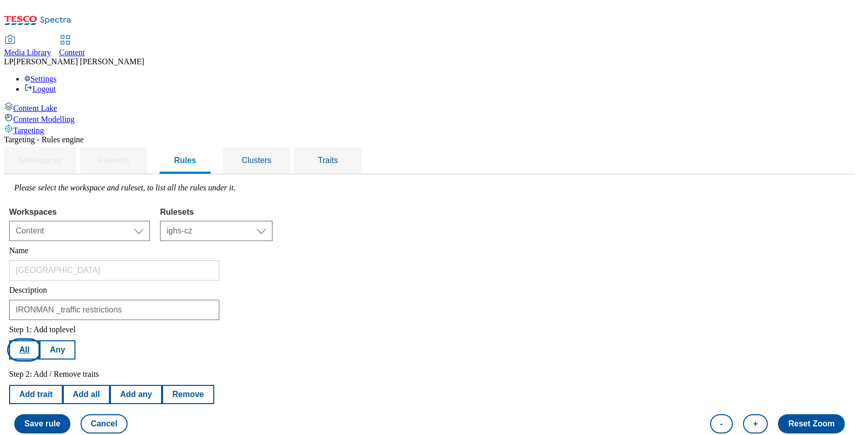
scroll to position [0, 0]
click at [271, 156] on span "Clusters" at bounding box center [257, 160] width 30 height 9
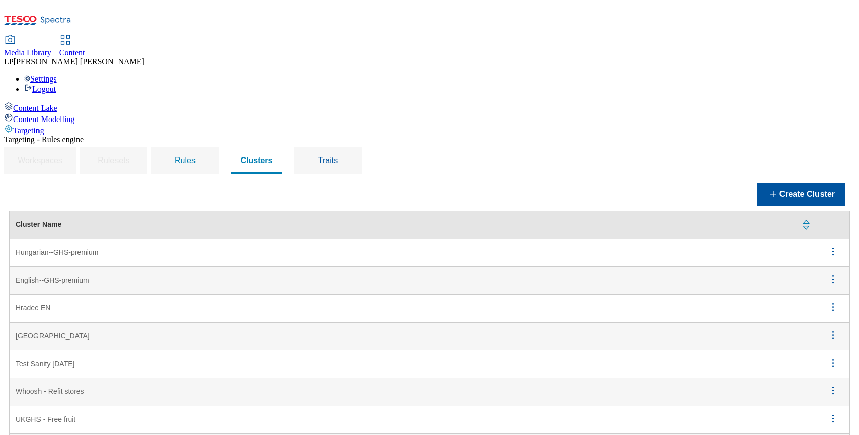
click at [195, 156] on span "Rules" at bounding box center [185, 160] width 21 height 9
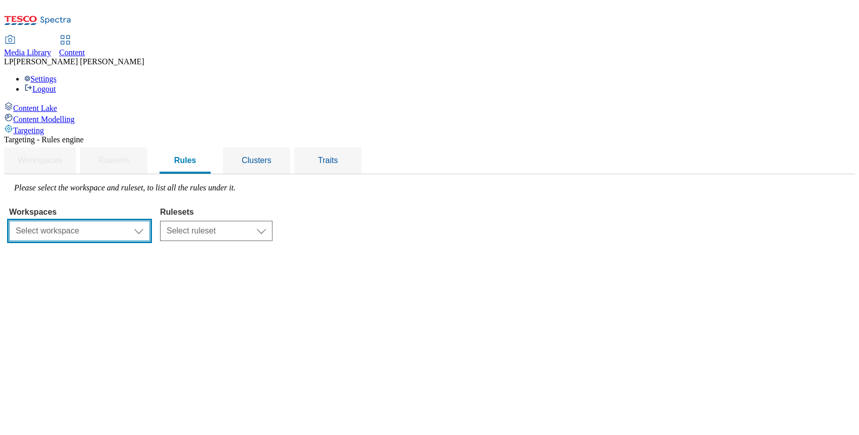
click at [150, 221] on select "Select workspace Content" at bounding box center [79, 231] width 141 height 20
select select "f510054f-adaa-4692-b570-80fa3897127a"
click at [137, 221] on select "Select workspace Content" at bounding box center [79, 231] width 141 height 20
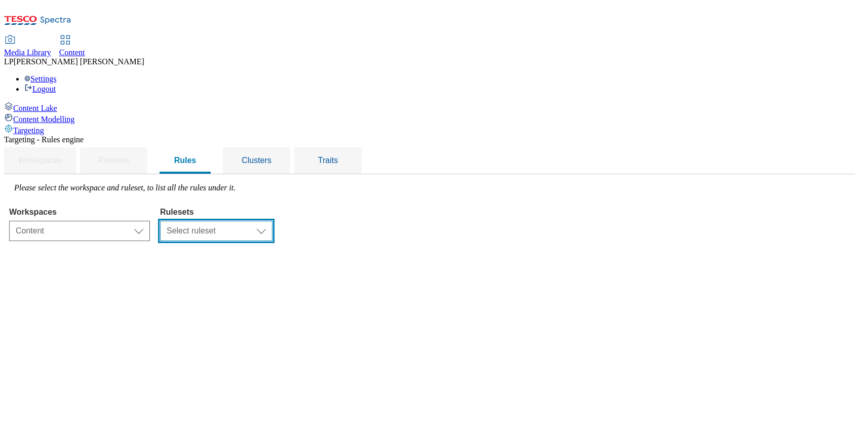
click at [272, 221] on select "Select ruleset ighs-cz ighs-hu ighs-sk" at bounding box center [216, 231] width 112 height 20
select select "a5d786b5-4b7d-486a-ba69-9110a1662380"
click at [272, 221] on select "Select ruleset ighs-cz ighs-hu ighs-sk" at bounding box center [216, 231] width 112 height 20
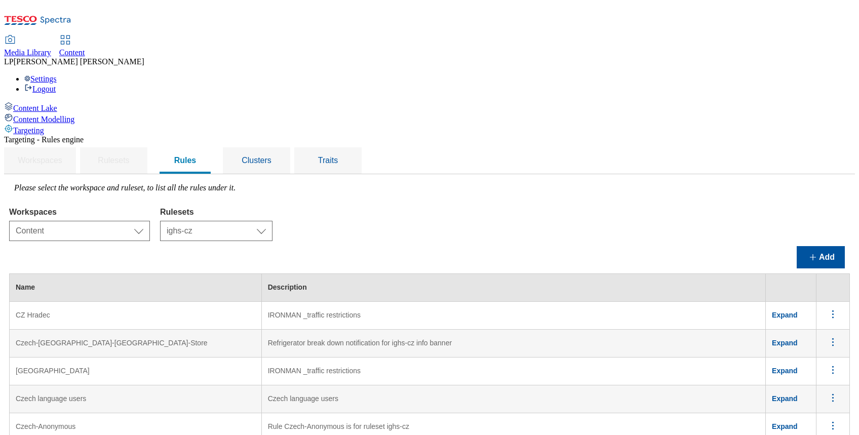
click at [826, 364] on icon "menus" at bounding box center [832, 370] width 13 height 13
click at [813, 379] on span "Edit" at bounding box center [819, 383] width 12 height 8
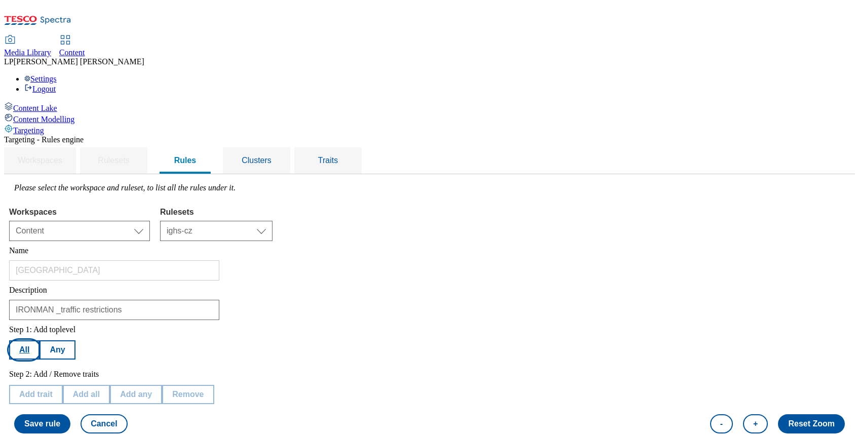
click at [39, 340] on button "All" at bounding box center [24, 349] width 30 height 19
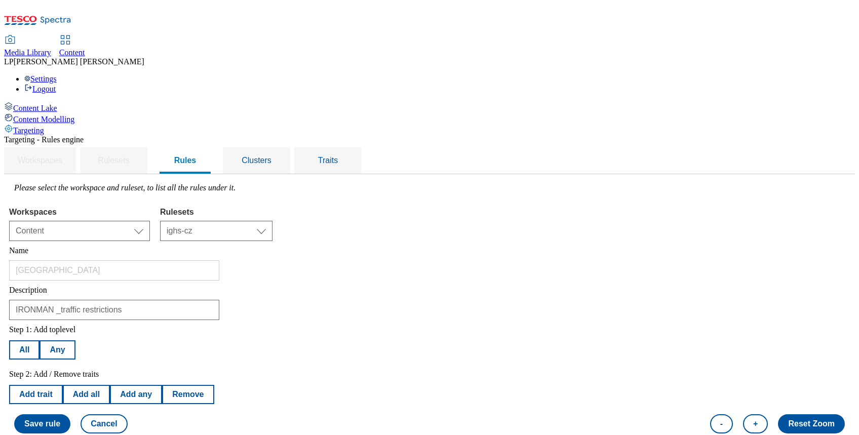
click at [213, 385] on button "Remove" at bounding box center [188, 394] width 52 height 19
click at [214, 385] on button "Remove" at bounding box center [188, 394] width 52 height 19
click at [70, 414] on button "Save rule" at bounding box center [42, 423] width 56 height 19
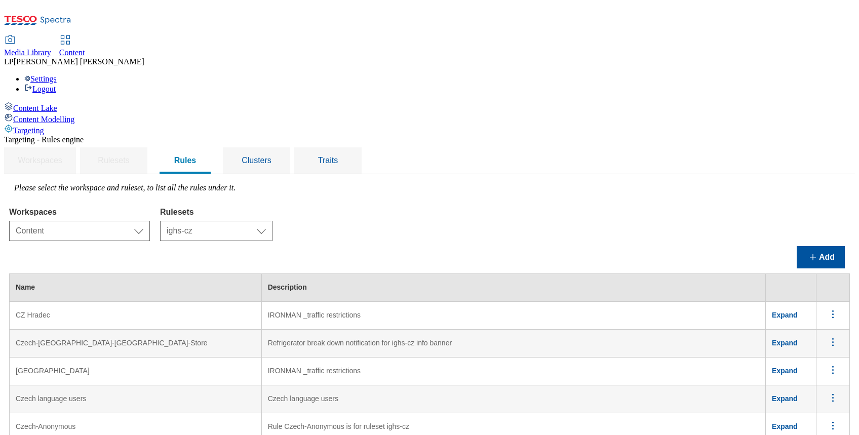
click at [826, 364] on icon "menus" at bounding box center [832, 370] width 13 height 13
click at [826, 308] on icon "menus" at bounding box center [832, 314] width 13 height 13
click at [813, 324] on span "Edit" at bounding box center [819, 328] width 12 height 8
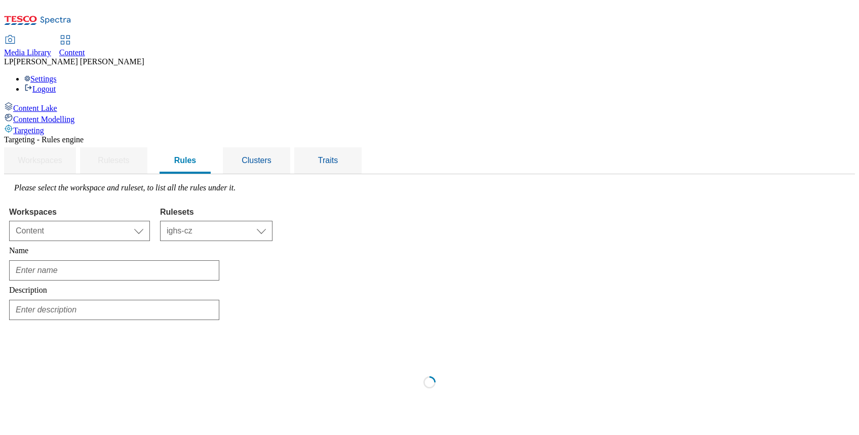
scroll to position [0, 0]
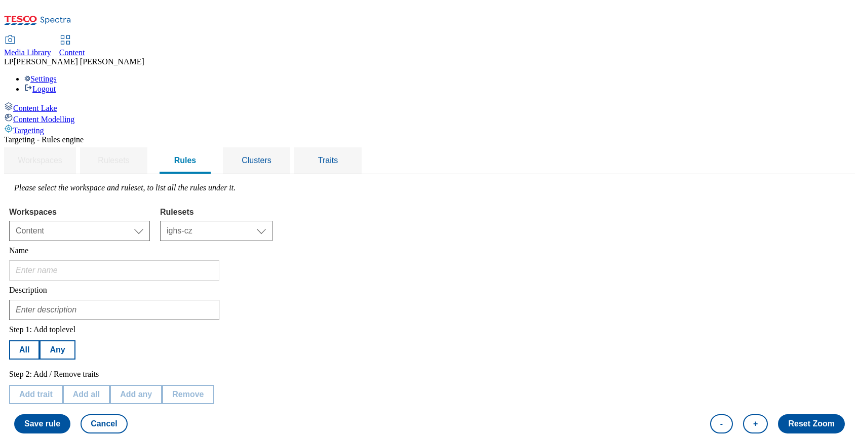
type input "CZ Hradec"
type input "IRONMAN _traffic restrictions"
click at [271, 156] on span "Clusters" at bounding box center [257, 160] width 30 height 9
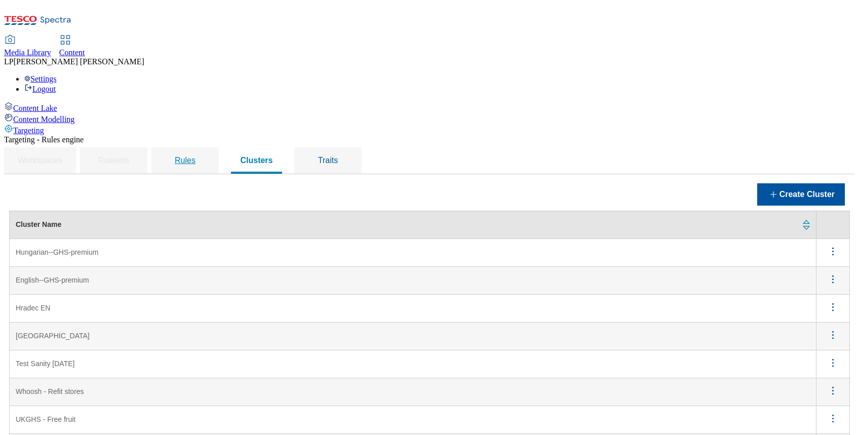
click at [195, 156] on span "Rules" at bounding box center [185, 160] width 21 height 9
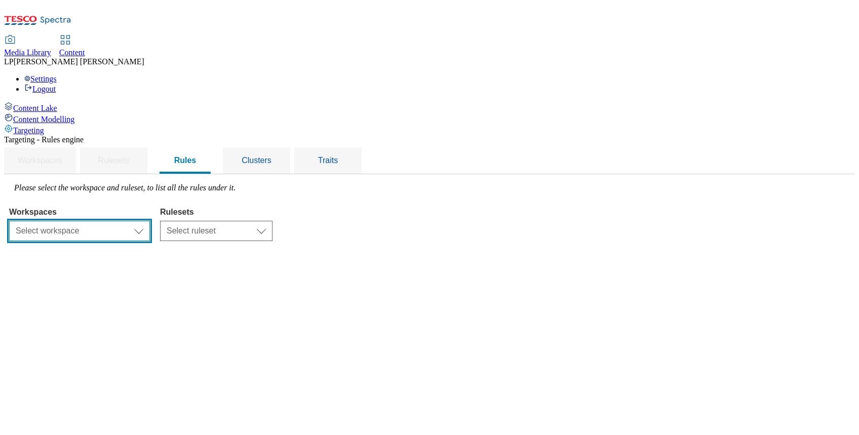
click at [150, 221] on select "Select workspace Content" at bounding box center [79, 231] width 141 height 20
select select "f510054f-adaa-4692-b570-80fa3897127a"
click at [137, 221] on select "Select workspace Content" at bounding box center [79, 231] width 141 height 20
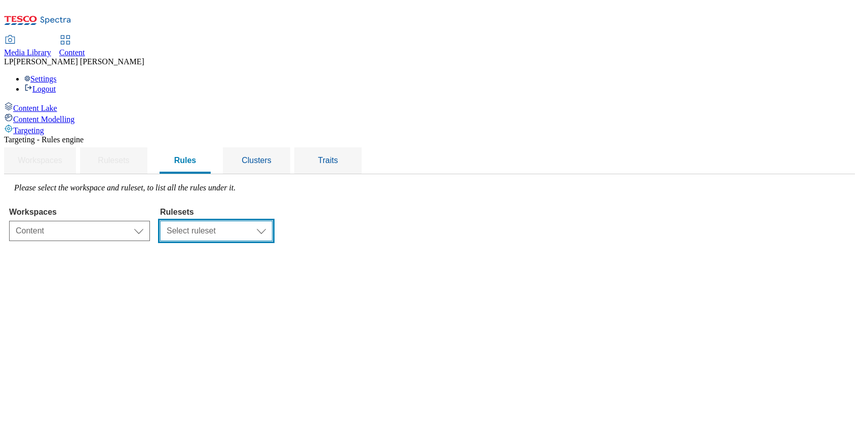
click at [272, 221] on select "Select ruleset ighs-cz ighs-hu ighs-sk" at bounding box center [216, 231] width 112 height 20
select select "a5d786b5-4b7d-486a-ba69-9110a1662380"
click at [272, 221] on select "Select ruleset ighs-cz ighs-hu ighs-sk" at bounding box center [216, 231] width 112 height 20
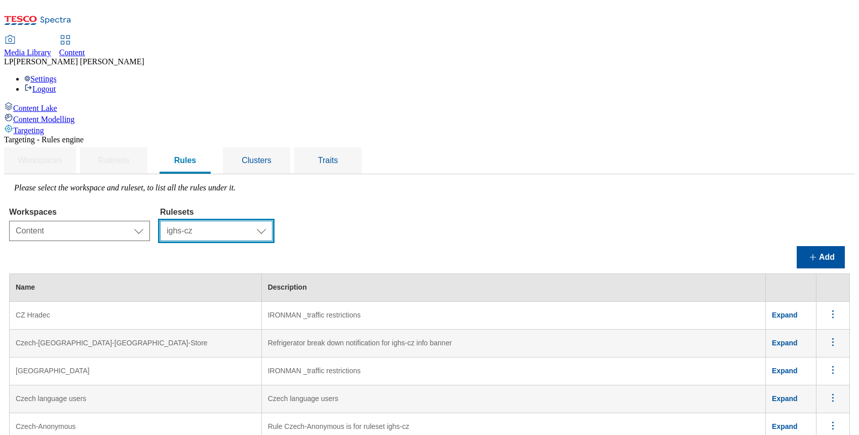
scroll to position [177, 0]
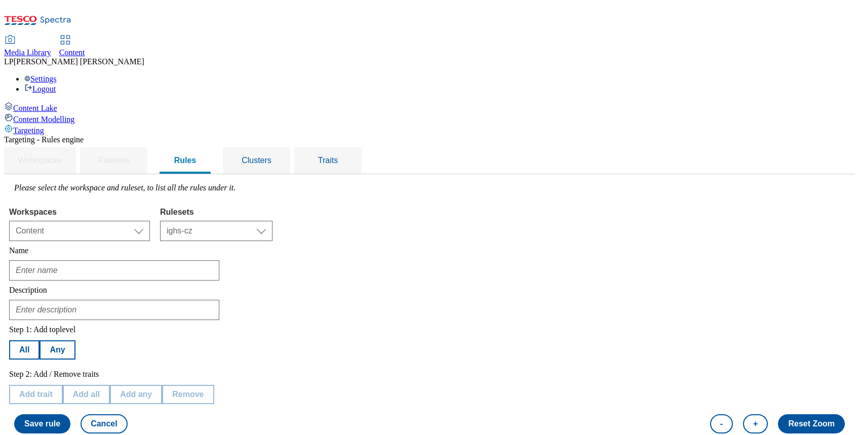
type input "EN [GEOGRAPHIC_DATA]"
type input "IRONMAN _traffic restrictions"
